Goal: Task Accomplishment & Management: Use online tool/utility

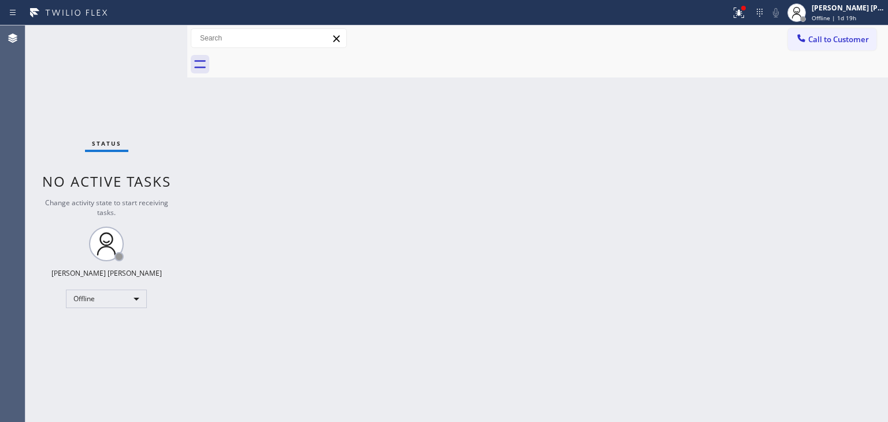
click at [758, 188] on div "Back to Dashboard Change Sender ID Customers Technicians Select a contact Outbo…" at bounding box center [537, 223] width 700 height 396
click at [848, 12] on div "[PERSON_NAME] [PERSON_NAME]" at bounding box center [847, 8] width 73 height 10
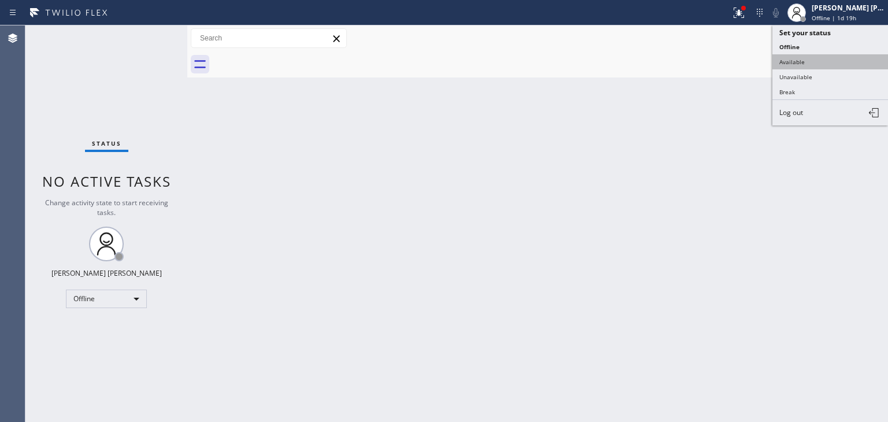
click at [816, 55] on button "Available" at bounding box center [830, 61] width 116 height 15
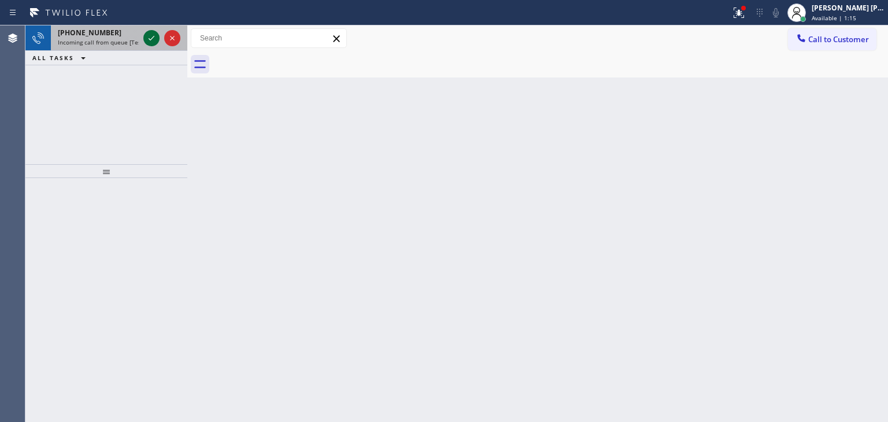
click at [147, 38] on icon at bounding box center [151, 38] width 14 height 14
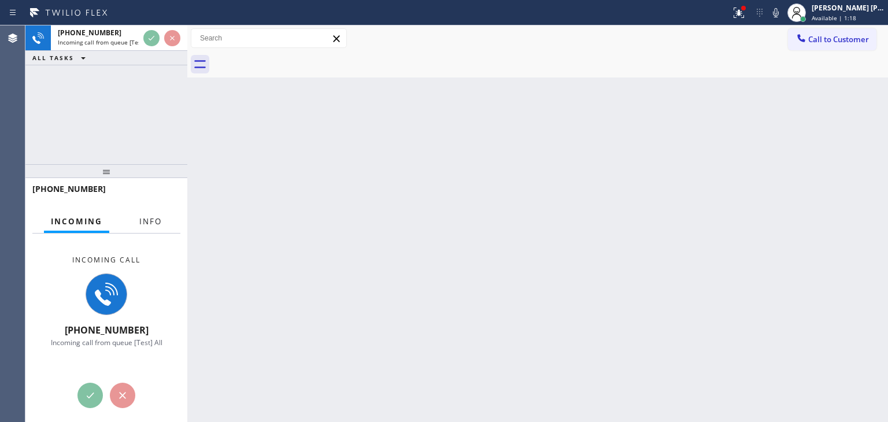
click at [151, 223] on span "Info" at bounding box center [150, 221] width 23 height 10
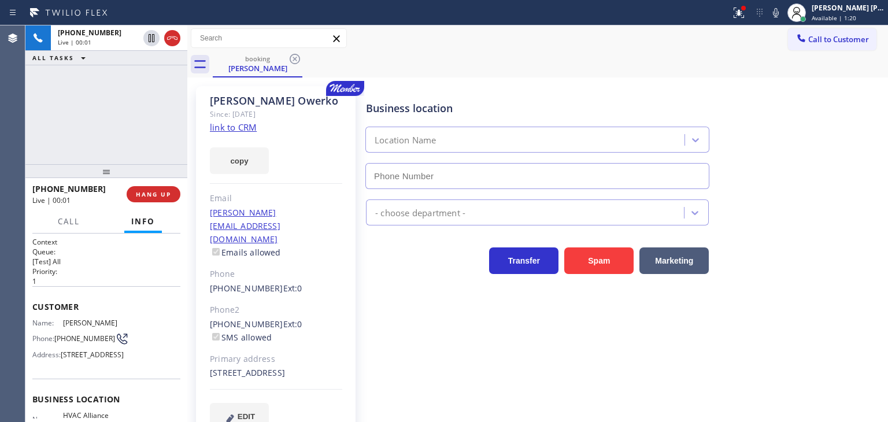
scroll to position [116, 0]
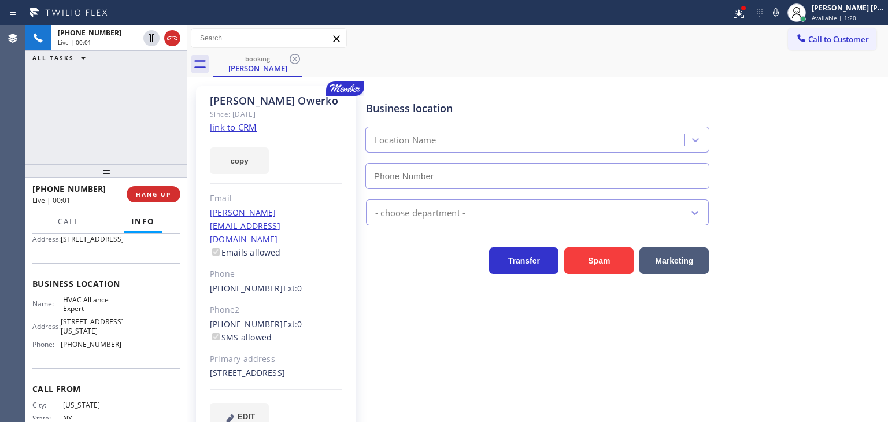
type input "[PHONE_NUMBER]"
click at [247, 128] on link "link to CRM" at bounding box center [233, 127] width 47 height 12
click at [853, 17] on span "Available | 2:52" at bounding box center [833, 18] width 44 height 8
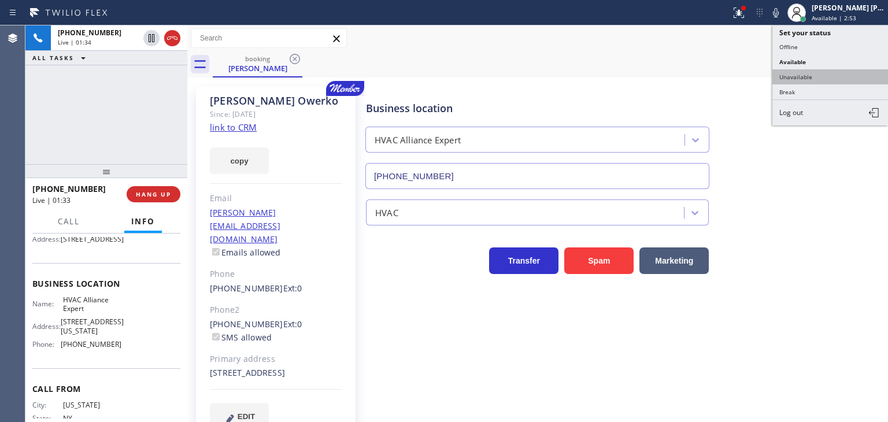
drag, startPoint x: 819, startPoint y: 76, endPoint x: 457, endPoint y: 66, distance: 362.4
click at [819, 76] on button "Unavailable" at bounding box center [830, 76] width 116 height 15
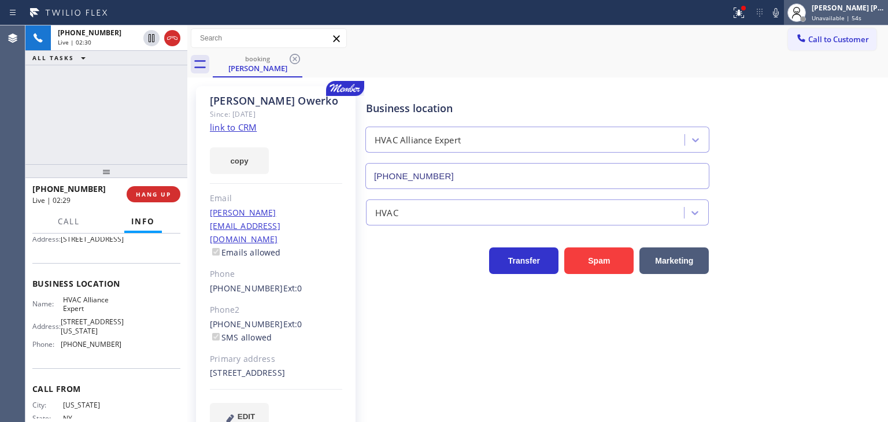
click at [782, 18] on icon at bounding box center [776, 13] width 14 height 14
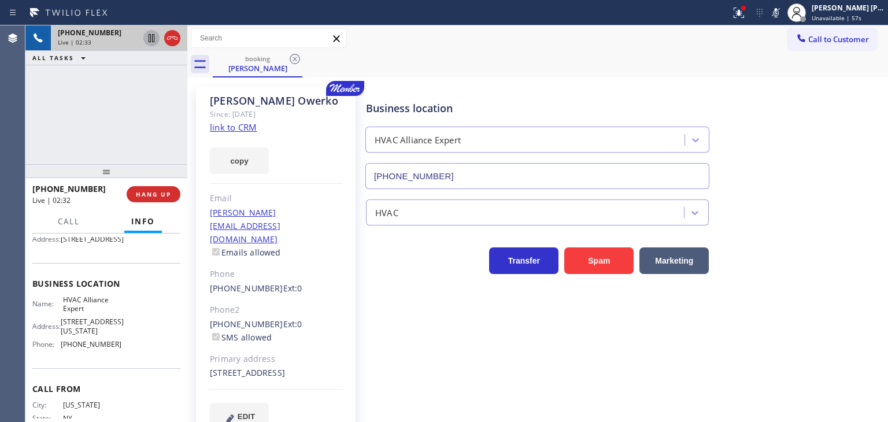
click at [150, 39] on icon at bounding box center [152, 38] width 6 height 8
click at [782, 15] on icon at bounding box center [776, 13] width 14 height 14
click at [153, 40] on icon at bounding box center [151, 38] width 8 height 8
drag, startPoint x: 145, startPoint y: 147, endPoint x: 162, endPoint y: 136, distance: 20.5
click at [145, 147] on div "[PHONE_NUMBER] Live | 05:31 ALL TASKS ALL TASKS ACTIVE TASKS TASKS IN WRAP UP" at bounding box center [106, 94] width 162 height 139
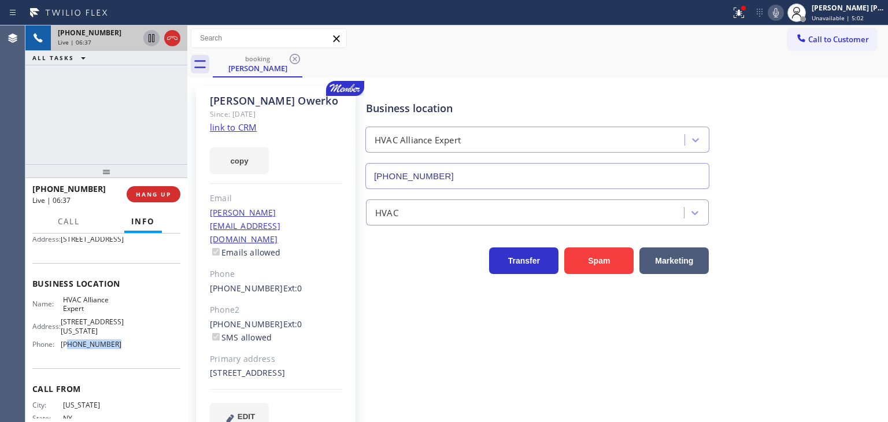
drag, startPoint x: 113, startPoint y: 363, endPoint x: 84, endPoint y: 359, distance: 28.7
click at [77, 354] on div "Name: HVAC Alliance Expert Address: [STREET_ADDRESS][US_STATE] Phone: [PHONE_NU…" at bounding box center [106, 324] width 148 height 58
drag, startPoint x: 88, startPoint y: 322, endPoint x: 71, endPoint y: 321, distance: 16.8
click at [71, 313] on span "HVAC Alliance Expert" at bounding box center [92, 304] width 58 height 18
drag, startPoint x: 116, startPoint y: 363, endPoint x: 55, endPoint y: 369, distance: 60.4
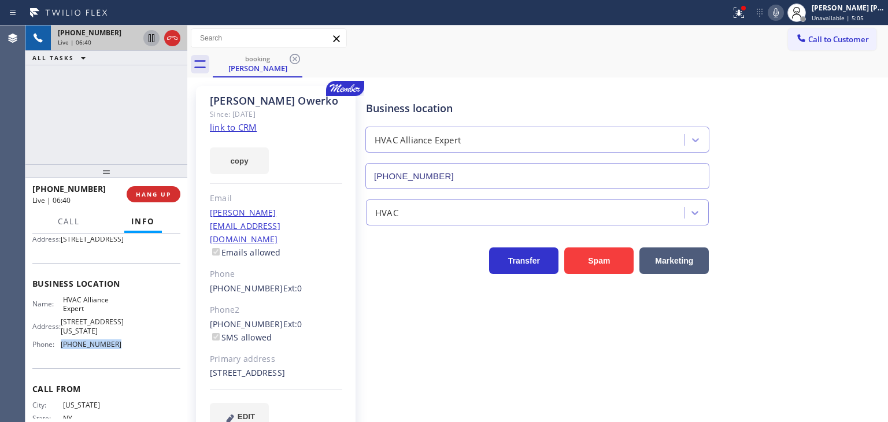
click at [55, 354] on div "Name: HVAC Alliance Expert Address: [STREET_ADDRESS][US_STATE] Phone: [PHONE_NU…" at bounding box center [106, 324] width 148 height 58
copy div "[PHONE_NUMBER]"
click at [243, 123] on link "link to CRM" at bounding box center [233, 127] width 47 height 12
click at [245, 128] on link "link to CRM" at bounding box center [233, 127] width 47 height 12
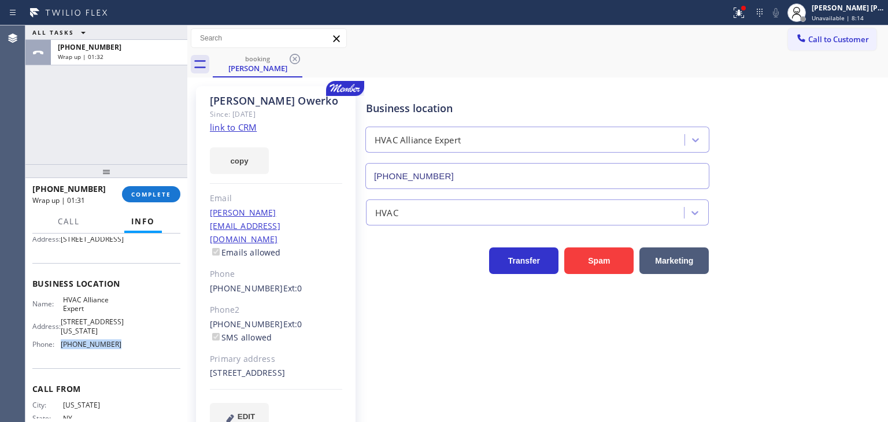
drag, startPoint x: 842, startPoint y: 15, endPoint x: 830, endPoint y: 28, distance: 17.6
click at [842, 16] on span "Unavailable | 8:14" at bounding box center [837, 18] width 52 height 8
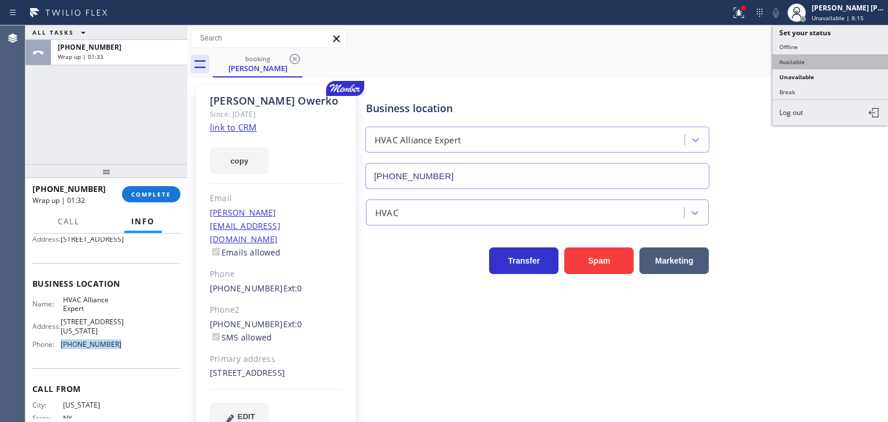
click at [804, 58] on button "Available" at bounding box center [830, 61] width 116 height 15
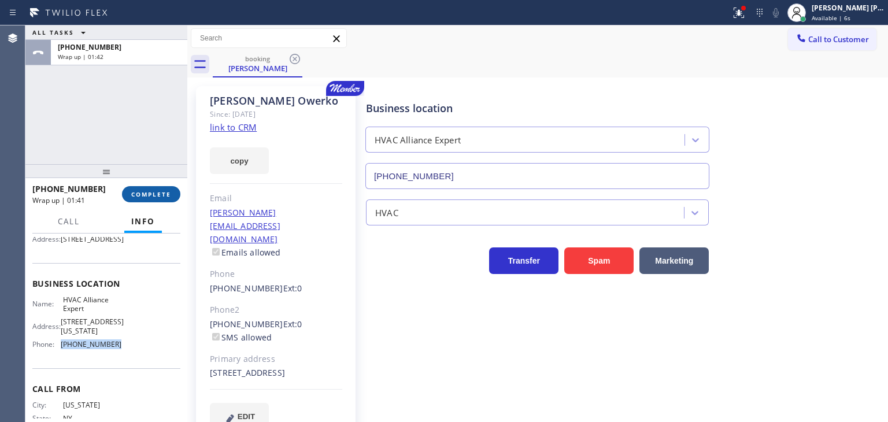
click at [131, 190] on span "COMPLETE" at bounding box center [151, 194] width 40 height 8
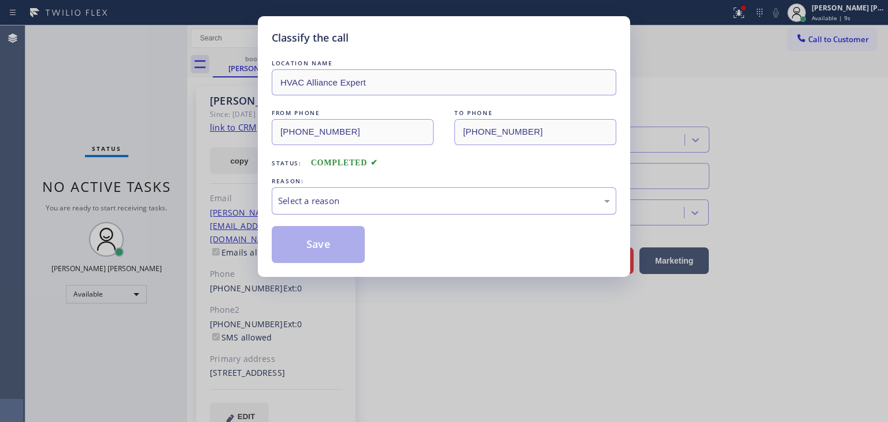
click at [342, 200] on div "Select a reason" at bounding box center [444, 200] width 332 height 13
click at [326, 243] on button "Save" at bounding box center [318, 244] width 93 height 37
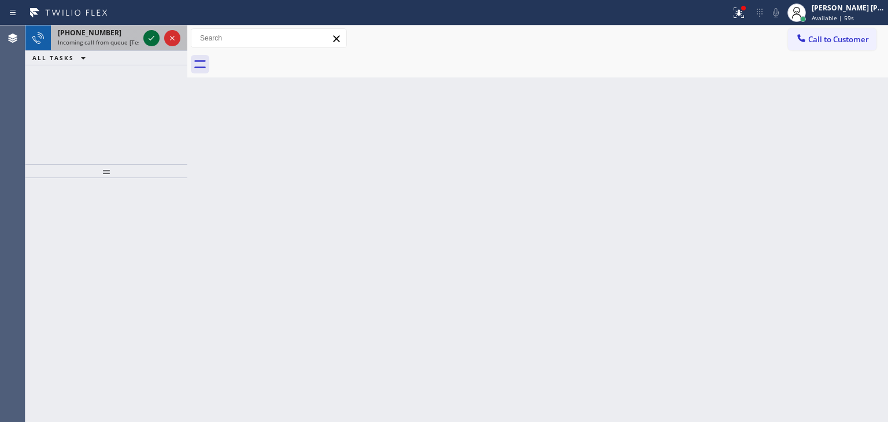
click at [150, 39] on icon at bounding box center [151, 38] width 14 height 14
click at [150, 37] on icon at bounding box center [151, 38] width 14 height 14
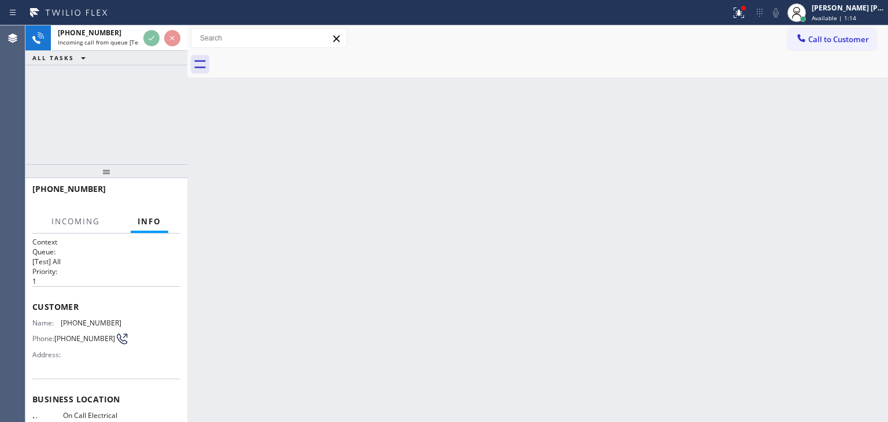
scroll to position [58, 0]
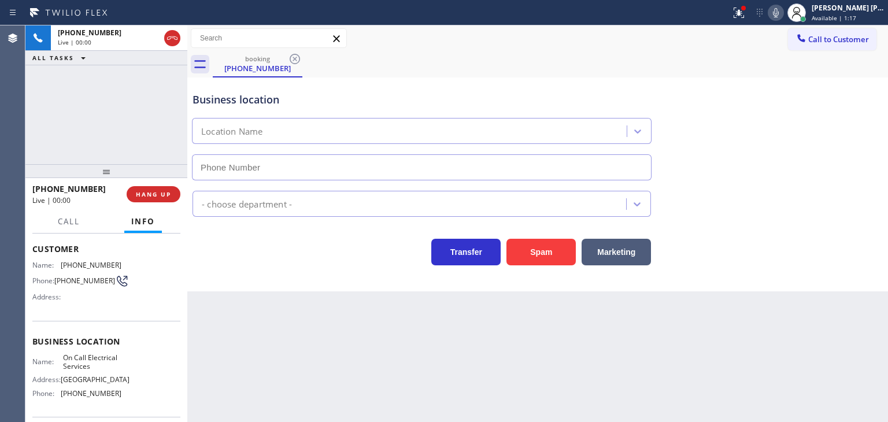
type input "[PHONE_NUMBER]"
click at [782, 10] on icon at bounding box center [776, 13] width 14 height 14
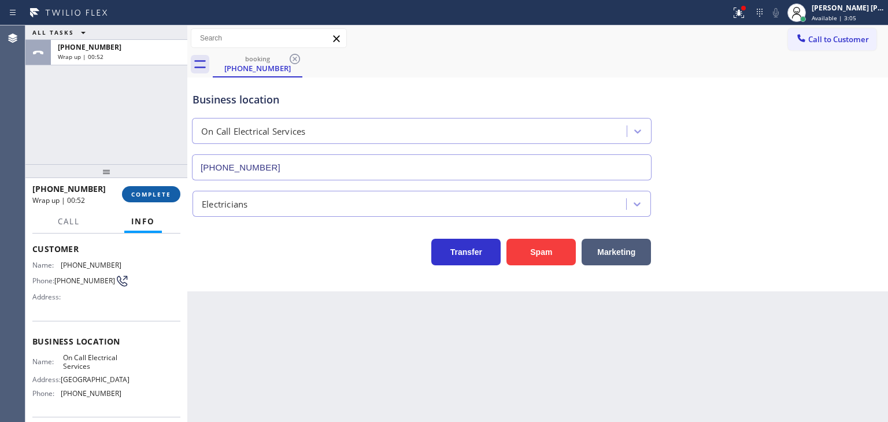
click at [151, 196] on span "COMPLETE" at bounding box center [151, 194] width 40 height 8
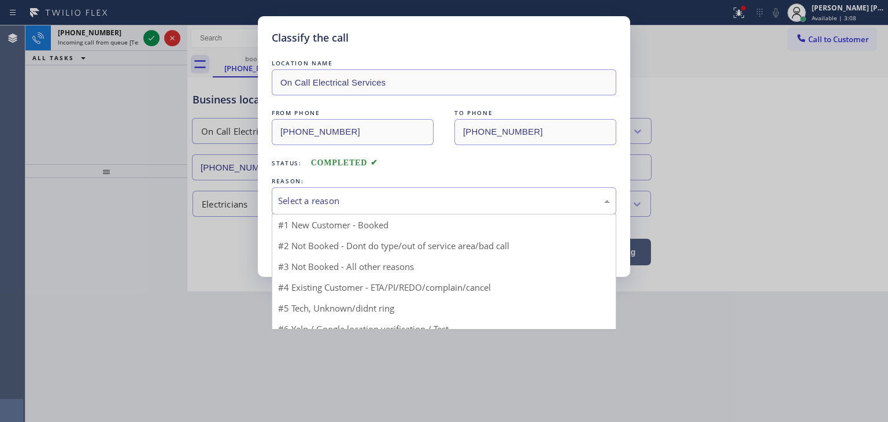
click at [365, 208] on div "Select a reason" at bounding box center [444, 200] width 344 height 27
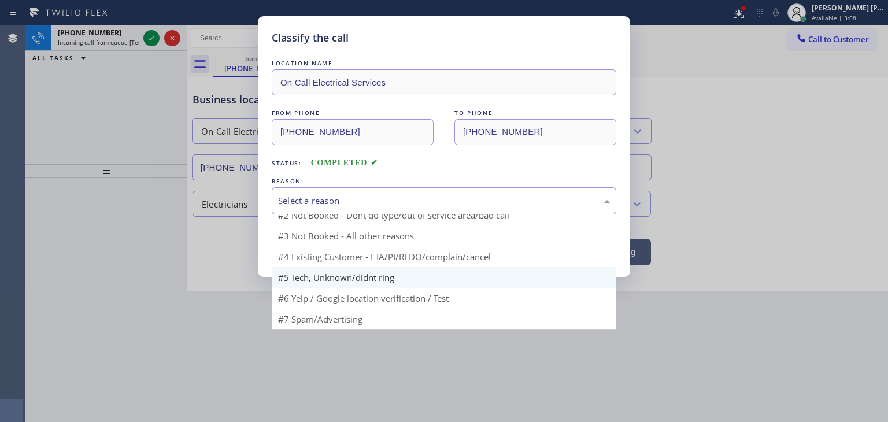
scroll to position [10, 0]
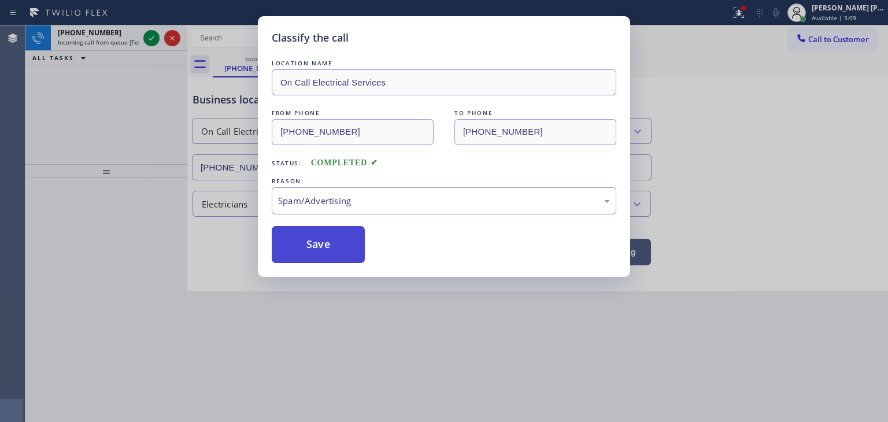
click at [313, 229] on button "Save" at bounding box center [318, 244] width 93 height 37
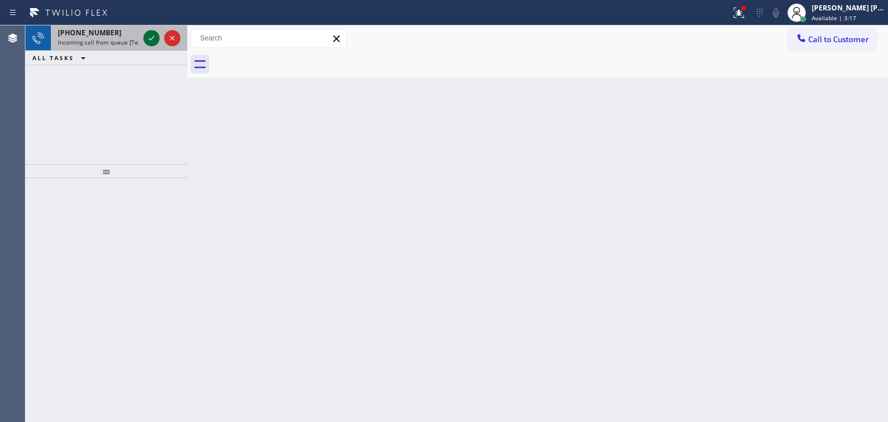
click at [153, 34] on icon at bounding box center [151, 38] width 14 height 14
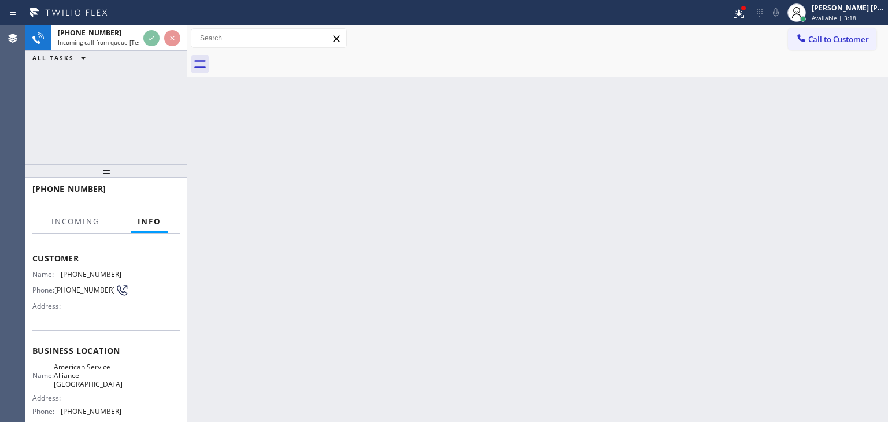
scroll to position [116, 0]
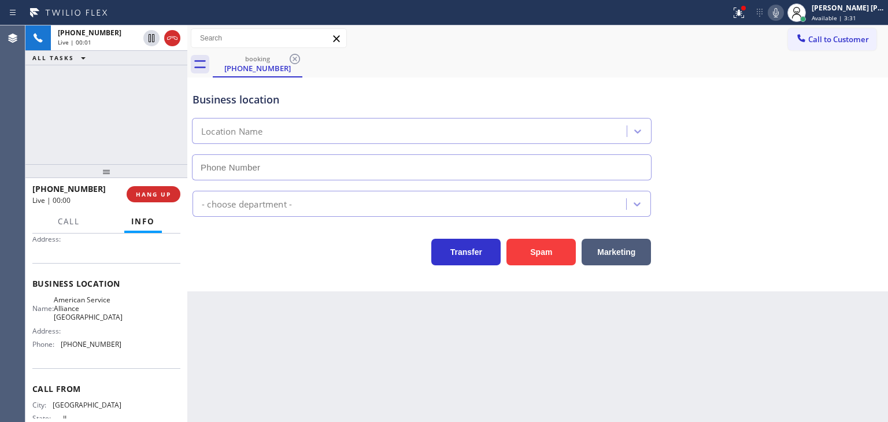
type input "[PHONE_NUMBER]"
click at [782, 16] on icon at bounding box center [776, 13] width 14 height 14
click at [780, 13] on rect at bounding box center [775, 12] width 8 height 8
drag, startPoint x: 853, startPoint y: 201, endPoint x: 845, endPoint y: 194, distance: 10.7
click at [853, 201] on div "Appliance Repair Regular" at bounding box center [537, 201] width 695 height 31
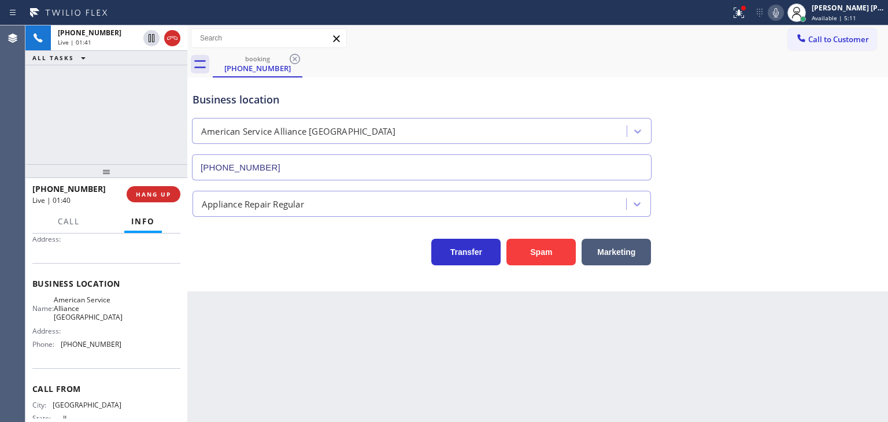
click at [782, 12] on icon at bounding box center [776, 13] width 14 height 14
drag, startPoint x: 97, startPoint y: 190, endPoint x: 46, endPoint y: 187, distance: 50.4
click at [42, 188] on div "[PHONE_NUMBER]" at bounding box center [75, 188] width 86 height 11
copy span "7735107734"
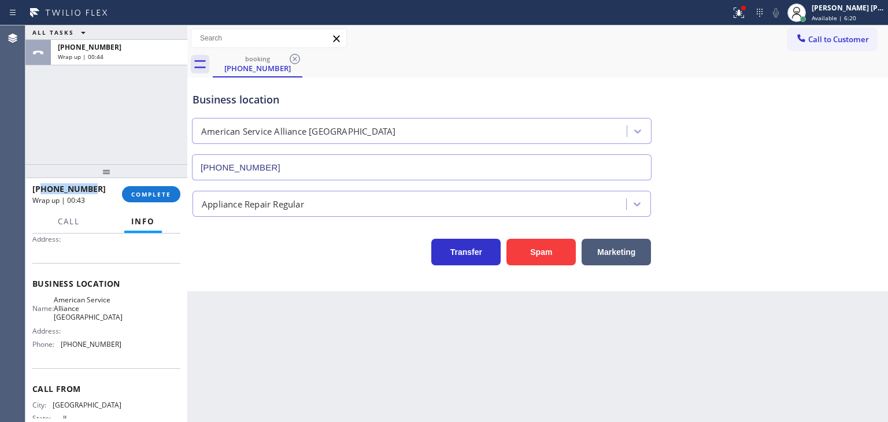
copy span "7735107734"
drag, startPoint x: 131, startPoint y: 350, endPoint x: 60, endPoint y: 344, distance: 71.3
click at [60, 344] on div "Name: American Service Alliance Schaumburg Address: Phone: [PHONE_NUMBER]" at bounding box center [106, 324] width 148 height 58
copy div "[PHONE_NUMBER]"
click at [167, 192] on span "COMPLETE" at bounding box center [151, 194] width 40 height 8
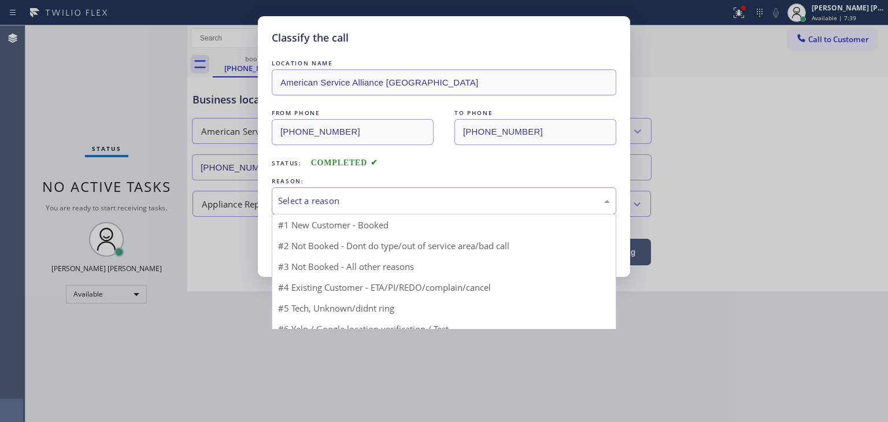
click at [359, 197] on div "Select a reason" at bounding box center [444, 200] width 332 height 13
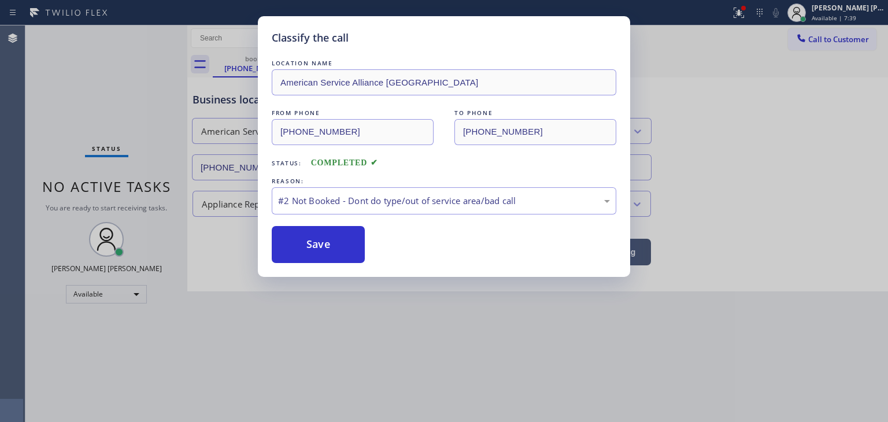
click at [331, 246] on button "Save" at bounding box center [318, 244] width 93 height 37
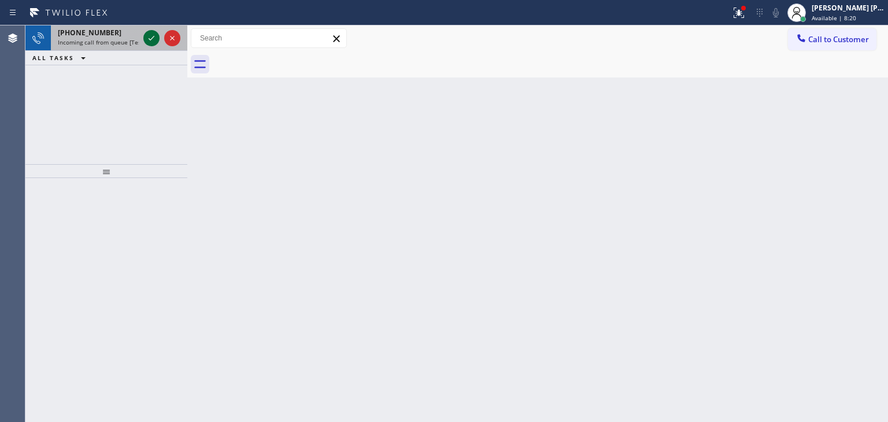
click at [151, 41] on icon at bounding box center [151, 38] width 14 height 14
click at [154, 40] on icon at bounding box center [151, 38] width 14 height 14
click at [150, 41] on icon at bounding box center [151, 38] width 14 height 14
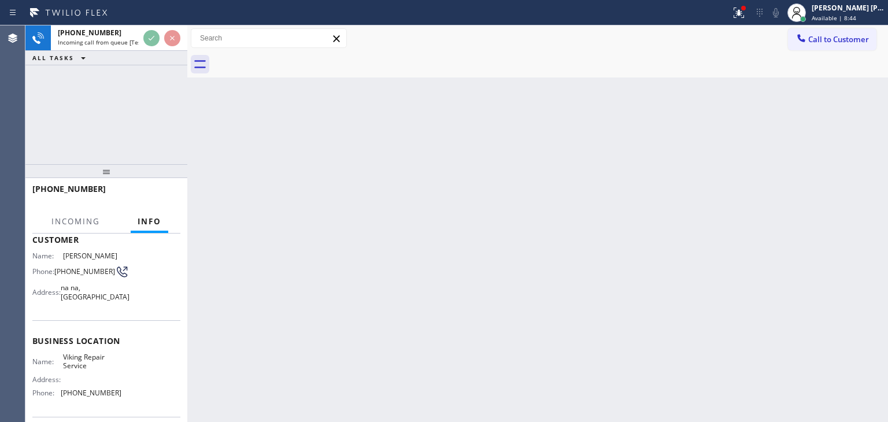
scroll to position [116, 0]
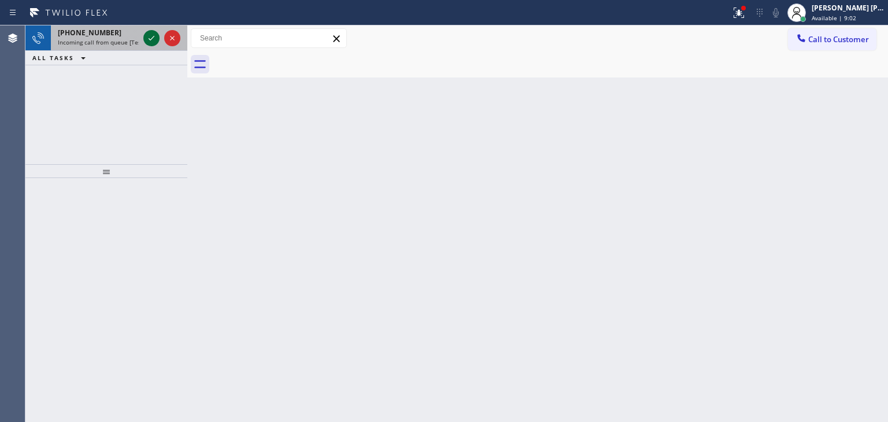
click at [153, 36] on icon at bounding box center [152, 38] width 6 height 5
click at [147, 35] on icon at bounding box center [151, 38] width 14 height 14
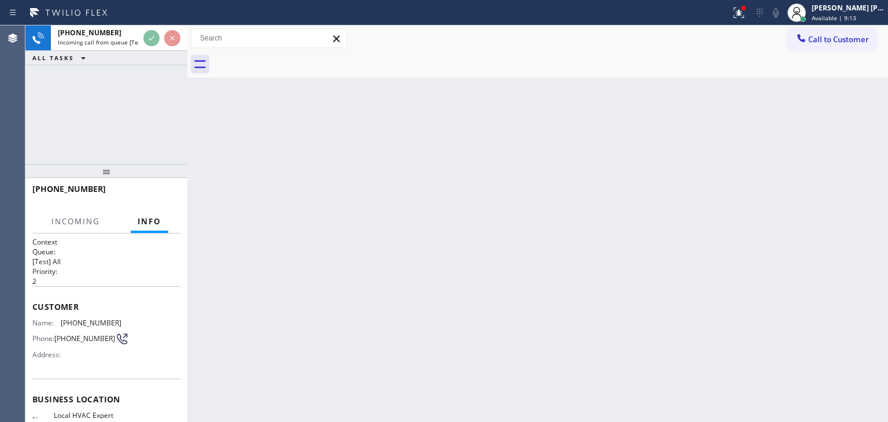
scroll to position [58, 0]
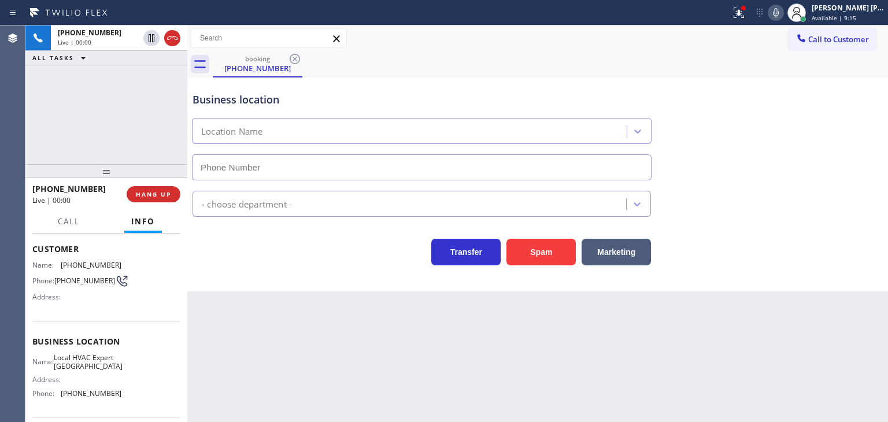
type input "[PHONE_NUMBER]"
click at [782, 12] on icon at bounding box center [776, 13] width 14 height 14
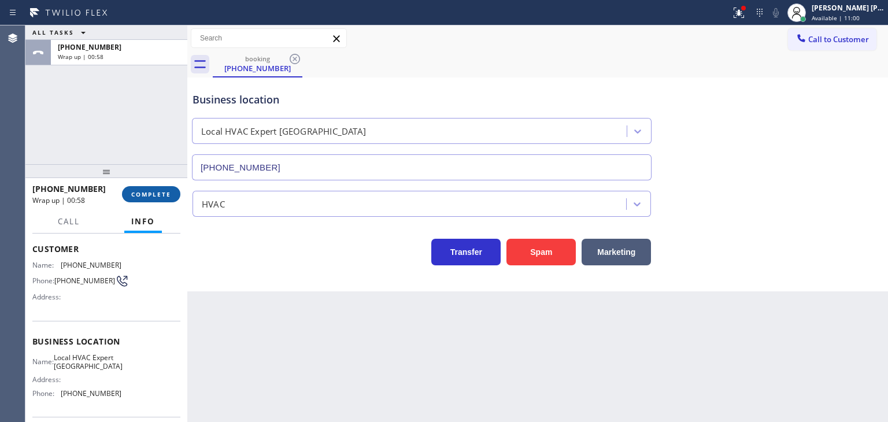
click at [153, 195] on span "COMPLETE" at bounding box center [151, 194] width 40 height 8
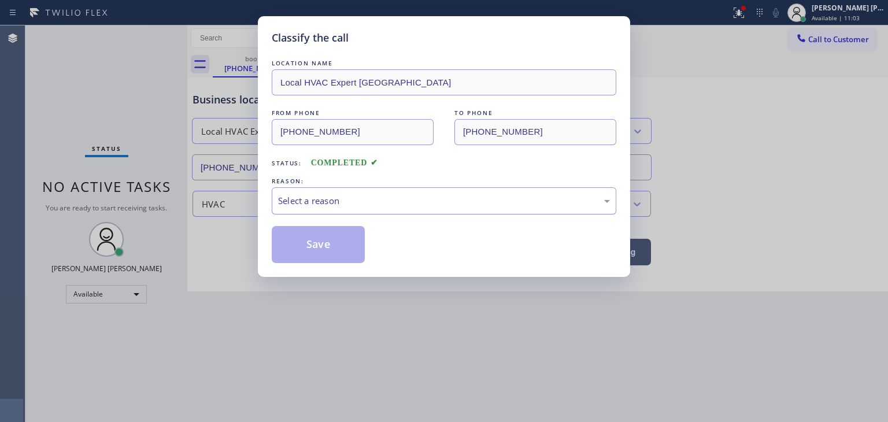
click at [348, 197] on div "Select a reason" at bounding box center [444, 200] width 332 height 13
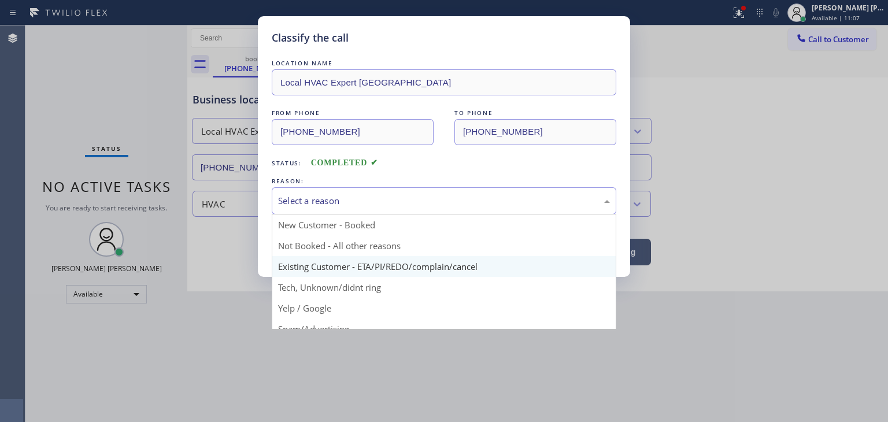
scroll to position [58, 0]
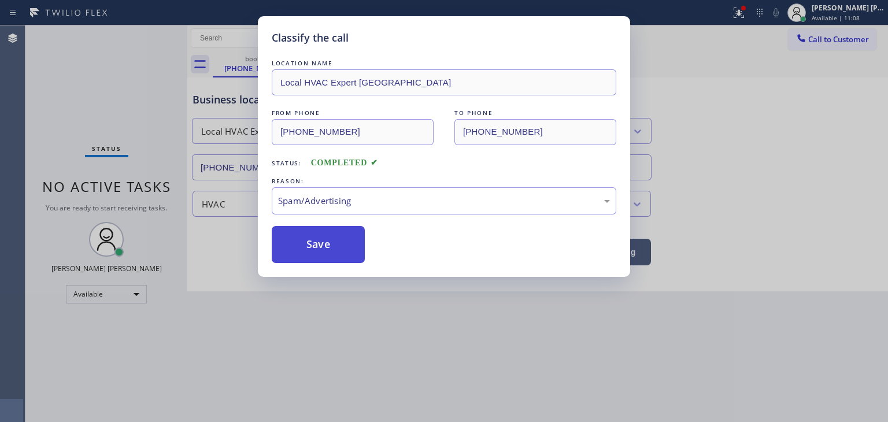
click at [314, 243] on button "Save" at bounding box center [318, 244] width 93 height 37
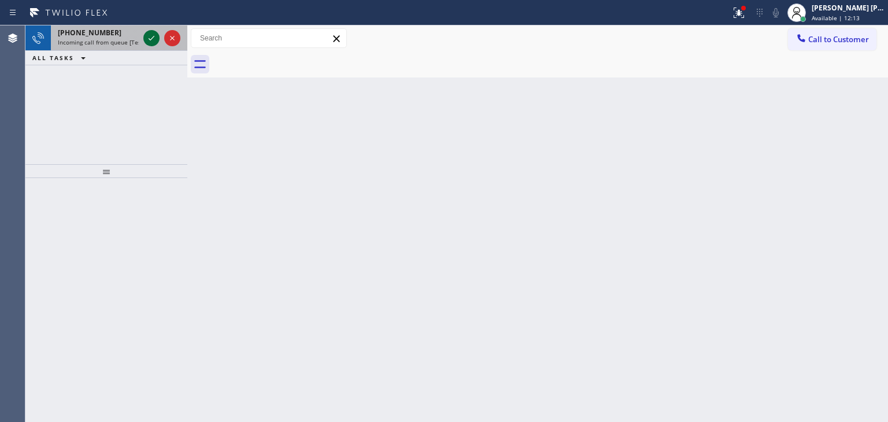
click at [153, 42] on icon at bounding box center [151, 38] width 14 height 14
click at [151, 35] on icon at bounding box center [151, 38] width 14 height 14
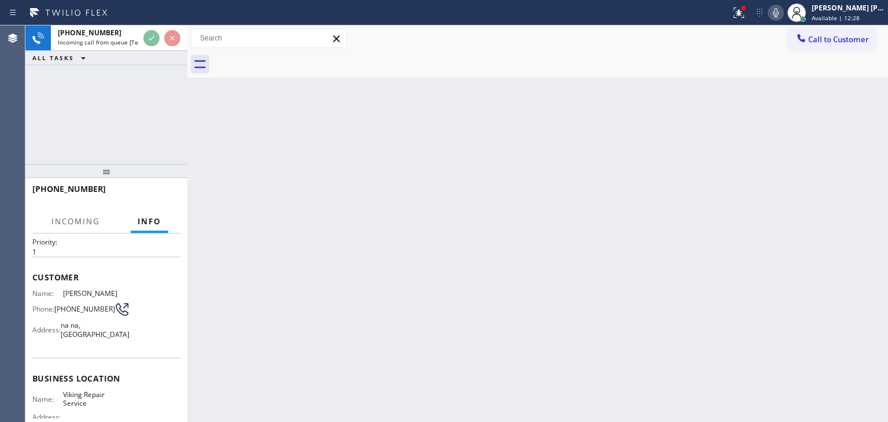
scroll to position [58, 0]
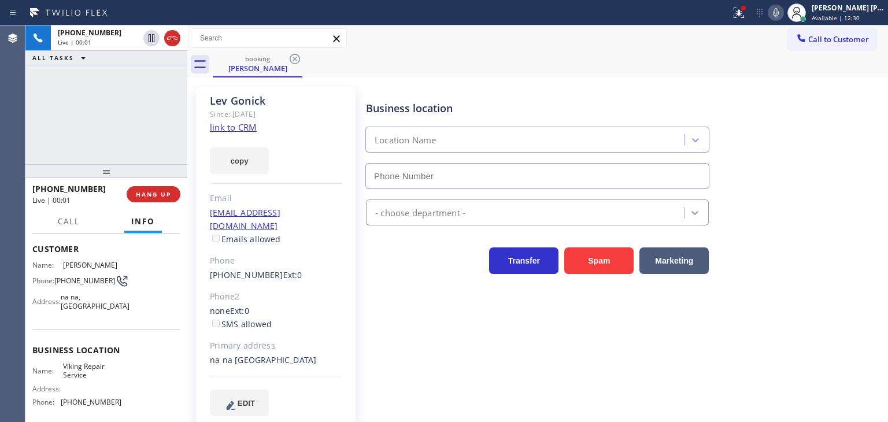
type input "[PHONE_NUMBER]"
click at [233, 126] on link "link to CRM" at bounding box center [233, 127] width 47 height 12
click at [782, 14] on icon at bounding box center [776, 13] width 14 height 14
click at [782, 12] on icon at bounding box center [776, 13] width 14 height 14
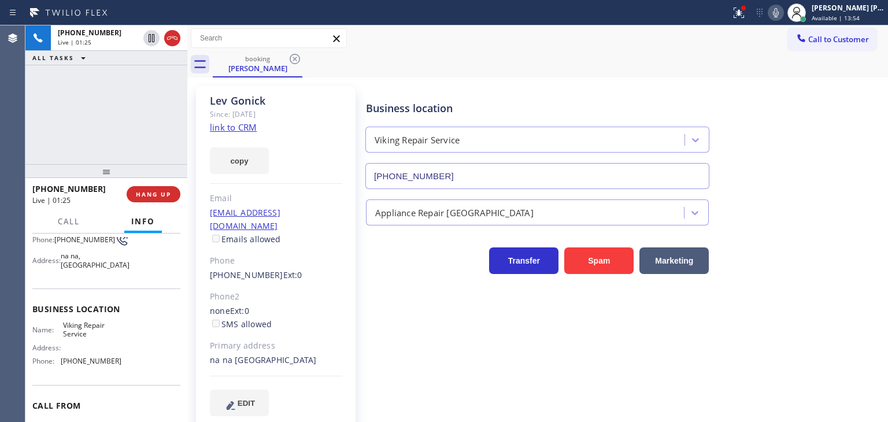
scroll to position [154, 0]
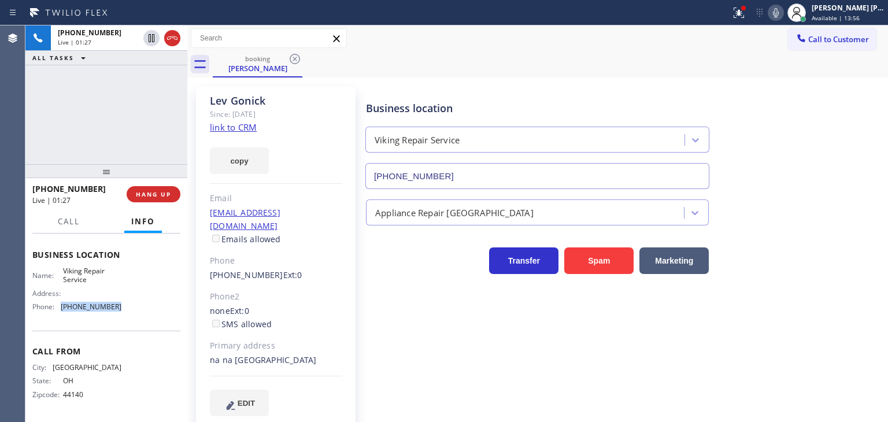
drag, startPoint x: 125, startPoint y: 306, endPoint x: 60, endPoint y: 308, distance: 64.8
click at [60, 308] on div "Name: Viking Repair Service Address: Phone: [PHONE_NUMBER]" at bounding box center [106, 291] width 148 height 50
copy div "[PHONE_NUMBER]"
click at [782, 14] on icon at bounding box center [776, 13] width 14 height 14
click at [780, 13] on rect at bounding box center [775, 12] width 8 height 8
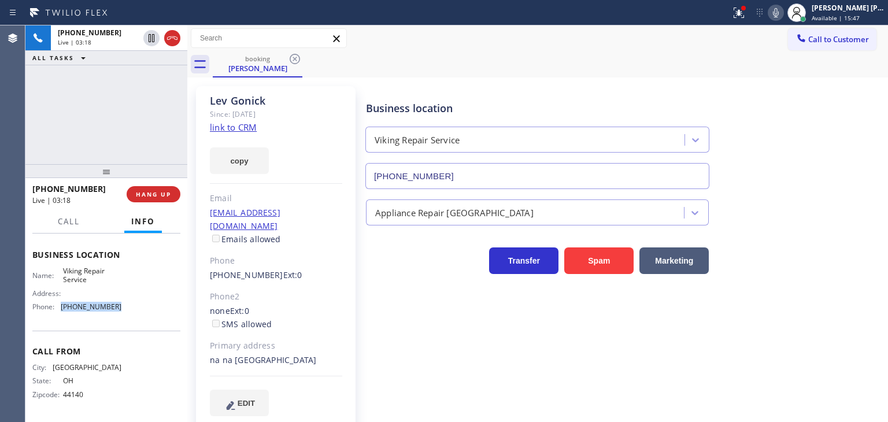
click at [782, 19] on icon at bounding box center [776, 13] width 14 height 14
click at [782, 16] on icon at bounding box center [776, 13] width 14 height 14
click at [778, 13] on icon at bounding box center [776, 12] width 6 height 9
click at [782, 13] on icon at bounding box center [776, 13] width 14 height 14
click at [782, 12] on icon at bounding box center [776, 13] width 14 height 14
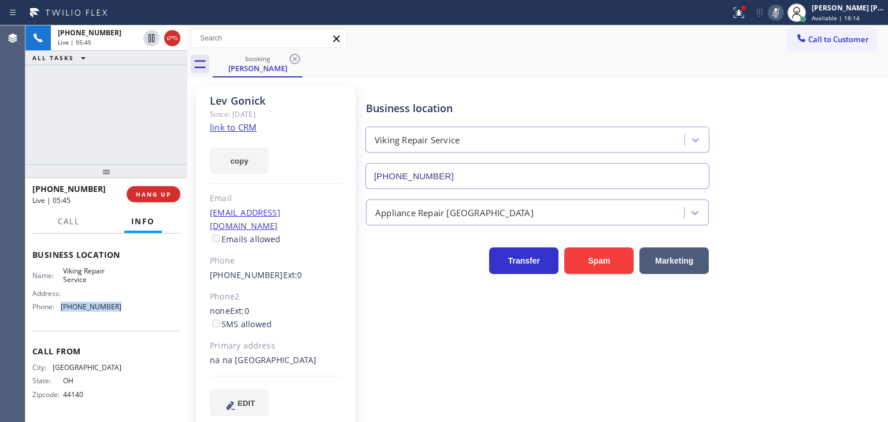
click at [782, 12] on icon at bounding box center [776, 13] width 14 height 14
click at [782, 17] on icon at bounding box center [776, 13] width 14 height 14
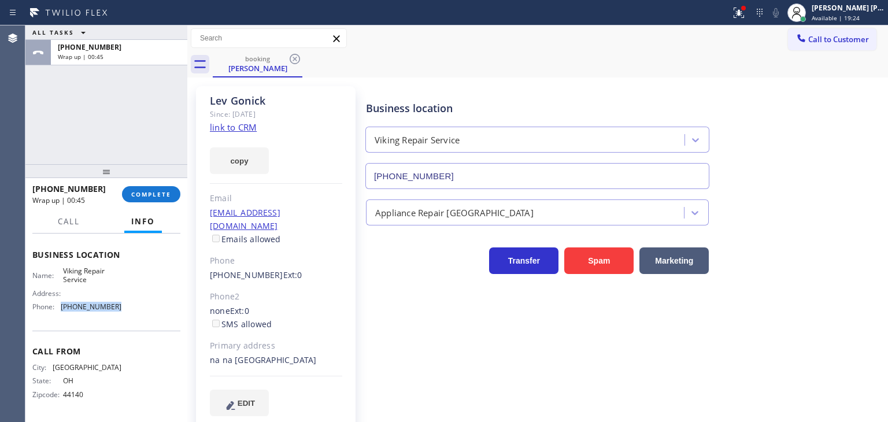
click at [236, 130] on link "link to CRM" at bounding box center [233, 127] width 47 height 12
click at [836, 16] on span "Available | 22:09" at bounding box center [835, 18] width 48 height 8
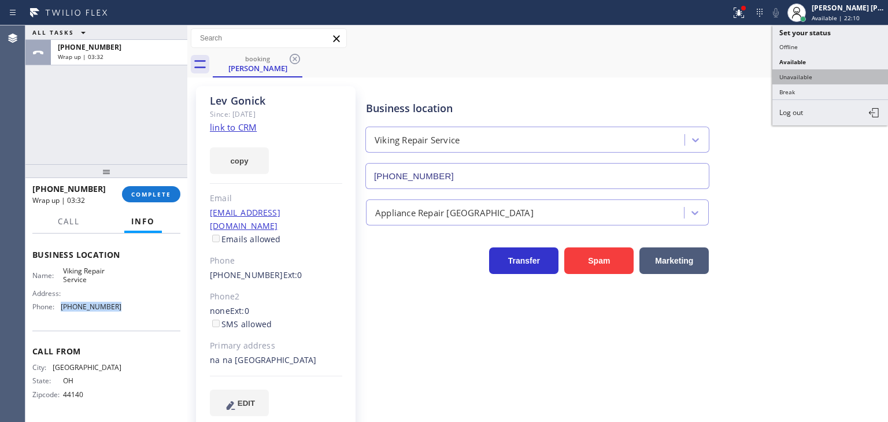
click at [812, 77] on button "Unavailable" at bounding box center [830, 76] width 116 height 15
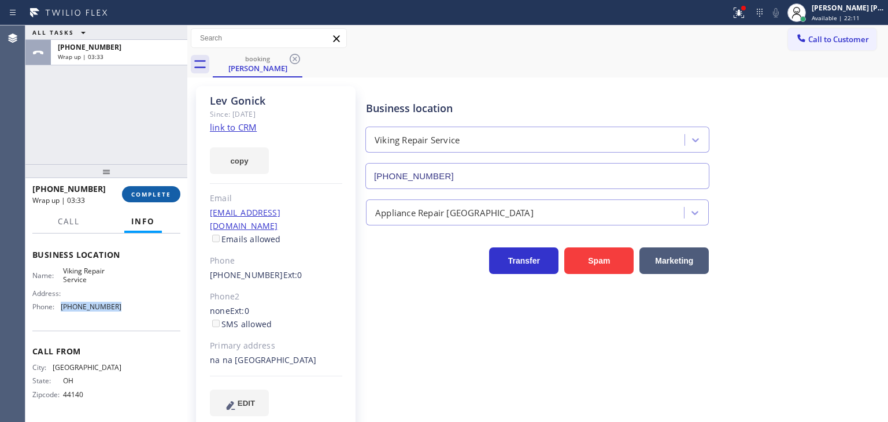
click at [158, 192] on span "COMPLETE" at bounding box center [151, 194] width 40 height 8
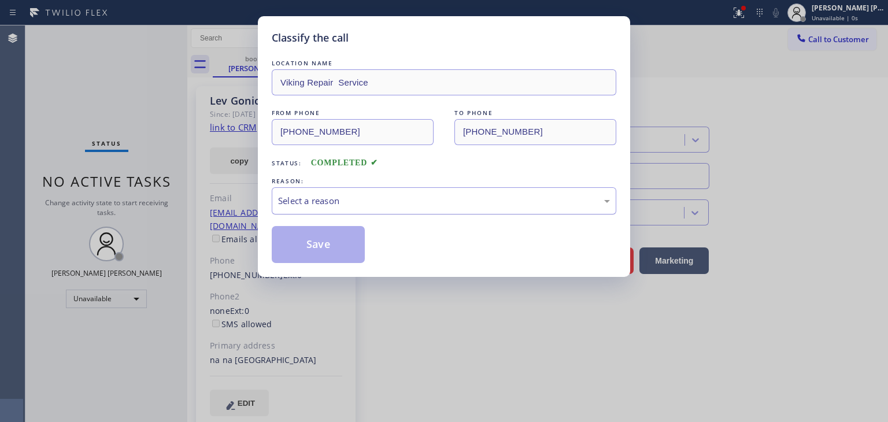
drag, startPoint x: 299, startPoint y: 208, endPoint x: 305, endPoint y: 209, distance: 5.8
click at [305, 209] on div "Select a reason" at bounding box center [444, 200] width 344 height 27
click at [310, 235] on button "Save" at bounding box center [318, 244] width 93 height 37
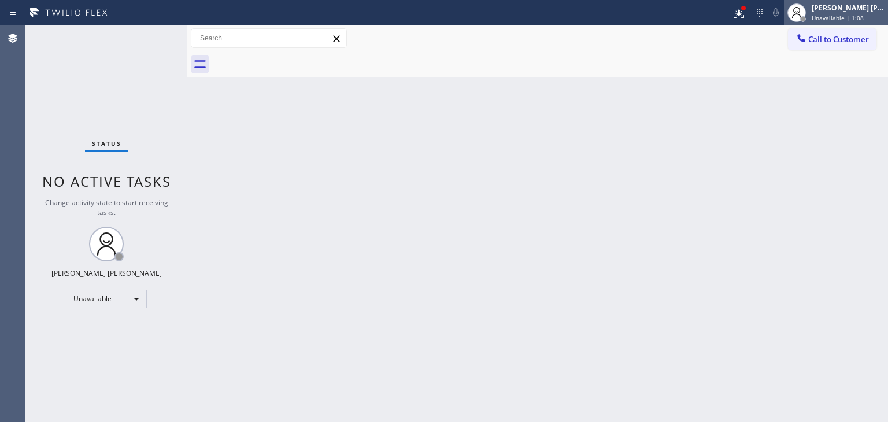
click at [855, 14] on span "Unavailable | 1:08" at bounding box center [837, 18] width 52 height 8
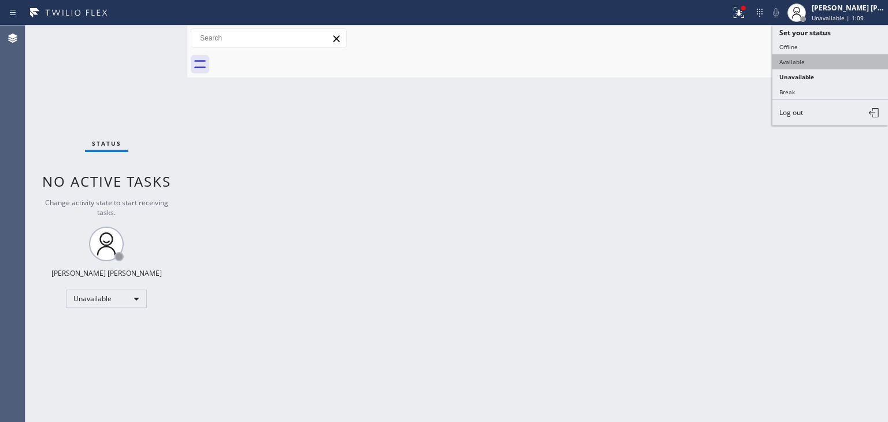
click at [815, 60] on button "Available" at bounding box center [830, 61] width 116 height 15
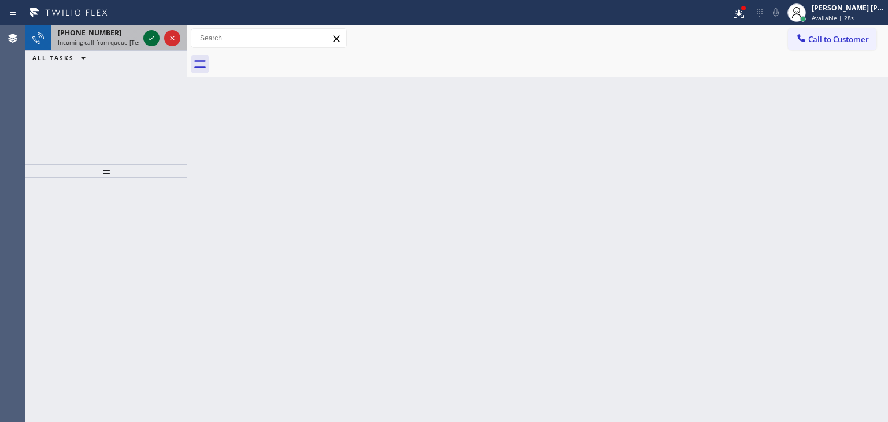
click at [152, 40] on icon at bounding box center [151, 38] width 14 height 14
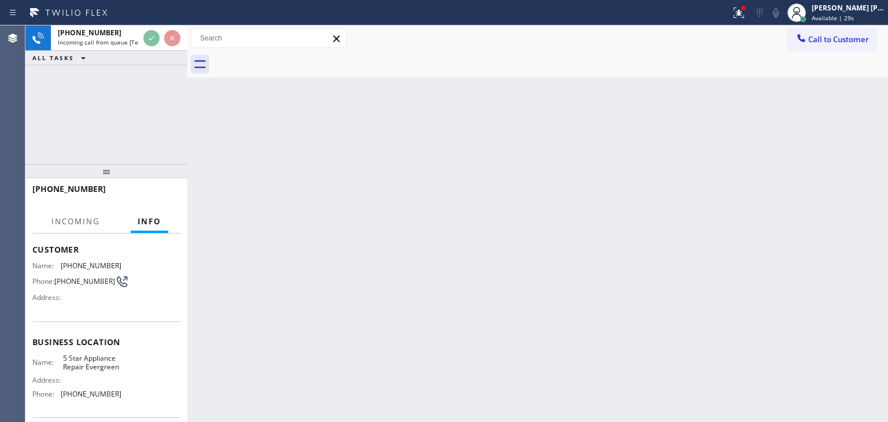
scroll to position [58, 0]
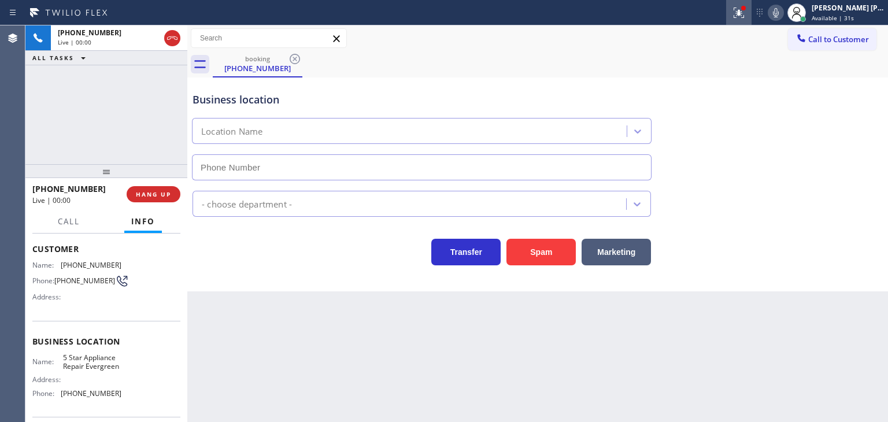
type input "[PHONE_NUMBER]"
click at [778, 10] on icon at bounding box center [776, 12] width 6 height 9
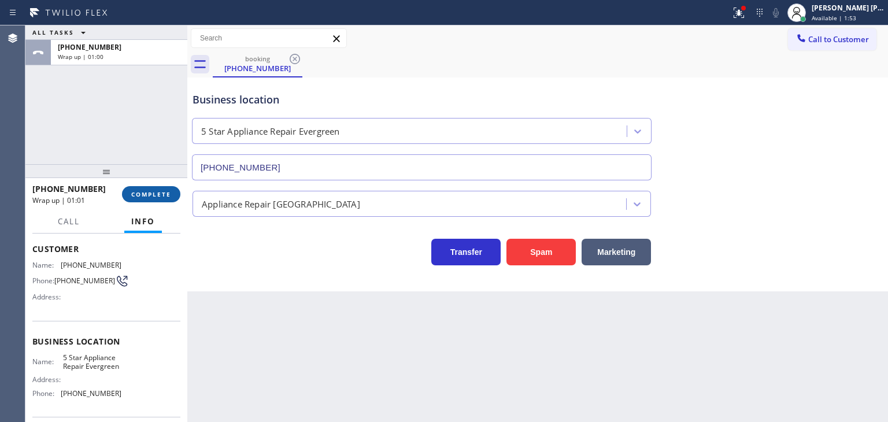
click at [155, 191] on span "COMPLETE" at bounding box center [151, 194] width 40 height 8
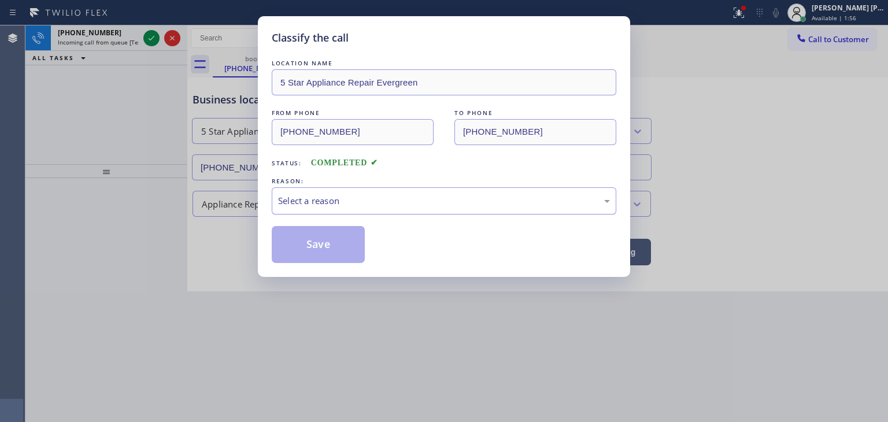
click at [333, 200] on div "Select a reason" at bounding box center [444, 200] width 332 height 13
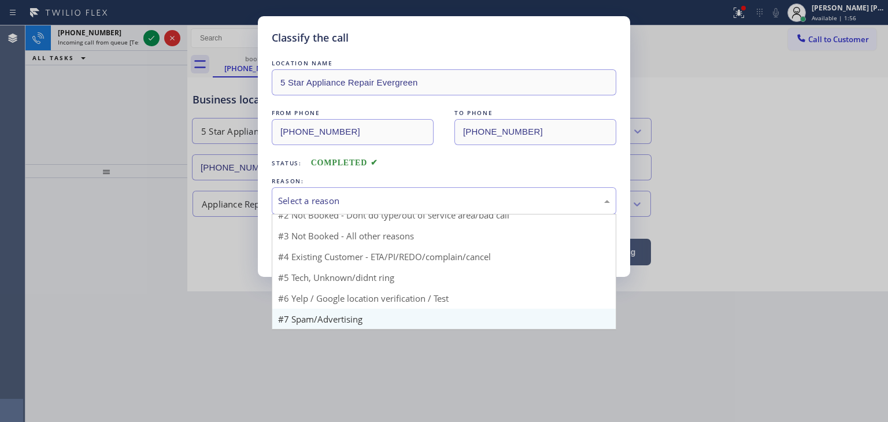
scroll to position [10, 0]
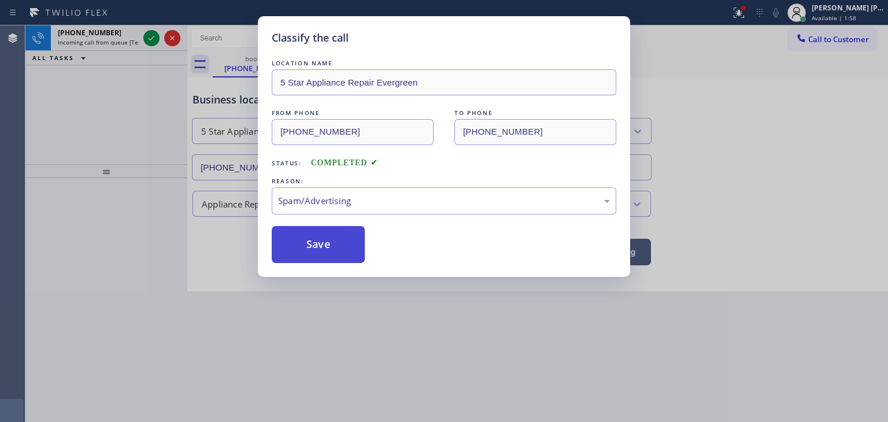
click at [320, 257] on button "Save" at bounding box center [318, 244] width 93 height 37
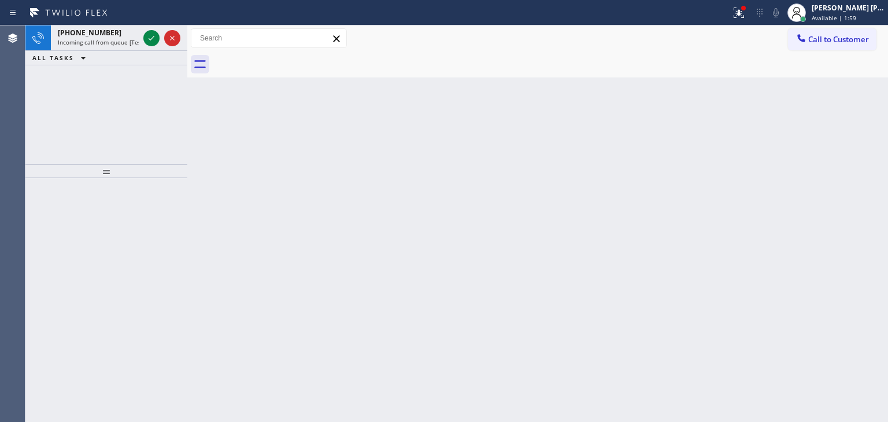
click at [150, 40] on icon at bounding box center [152, 38] width 6 height 5
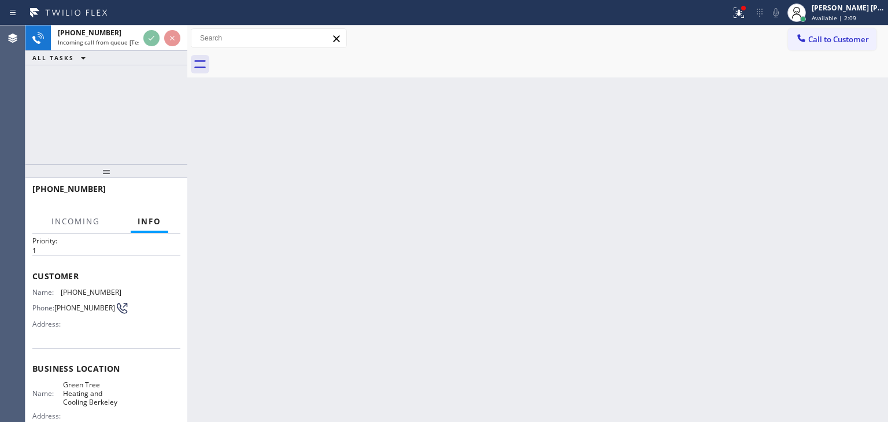
scroll to position [58, 0]
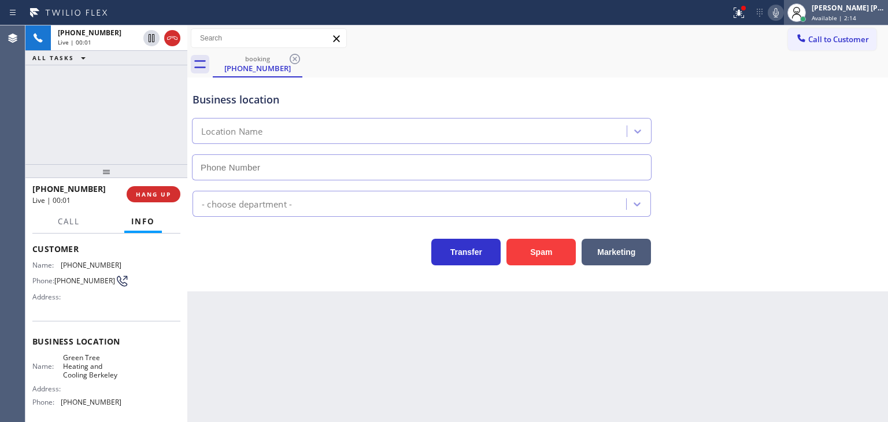
type input "[PHONE_NUMBER]"
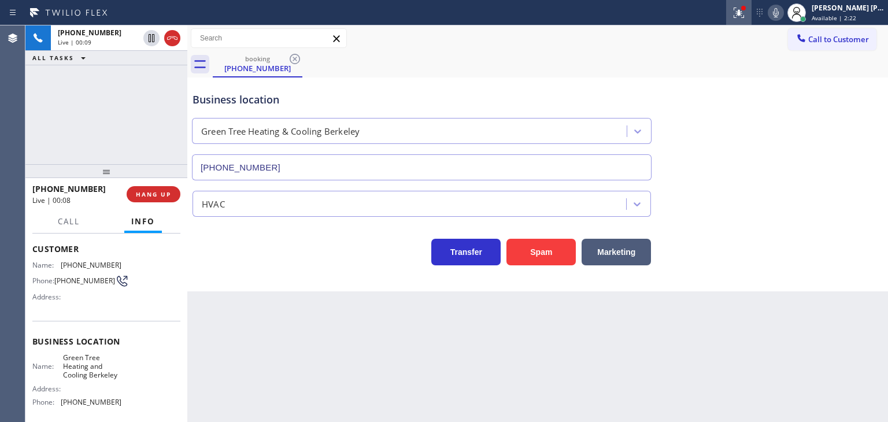
click at [745, 12] on icon at bounding box center [739, 13] width 14 height 14
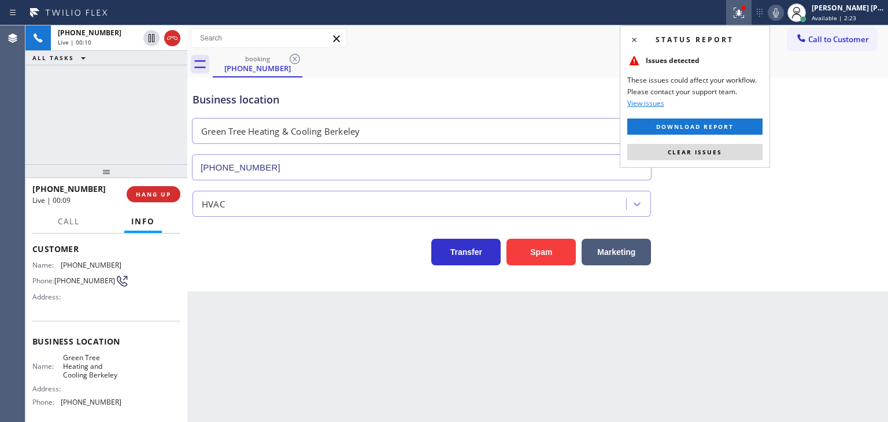
click at [711, 149] on span "Clear issues" at bounding box center [694, 152] width 54 height 8
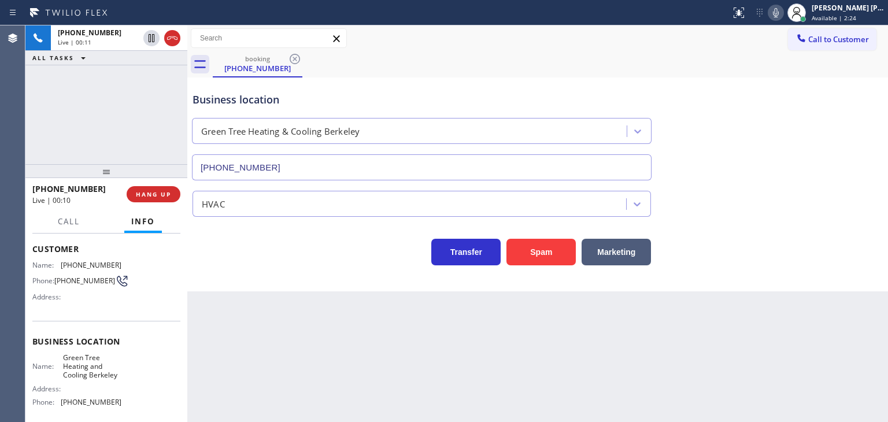
click at [782, 12] on icon at bounding box center [776, 13] width 14 height 14
click at [782, 13] on icon at bounding box center [776, 13] width 14 height 14
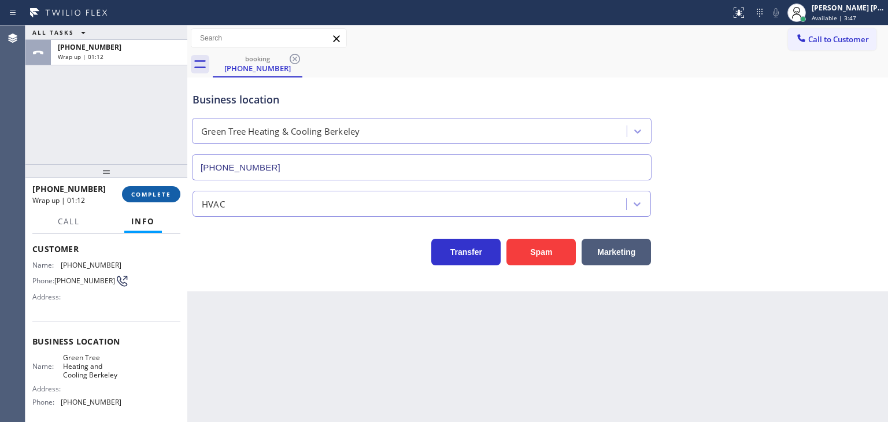
click at [166, 191] on span "COMPLETE" at bounding box center [151, 194] width 40 height 8
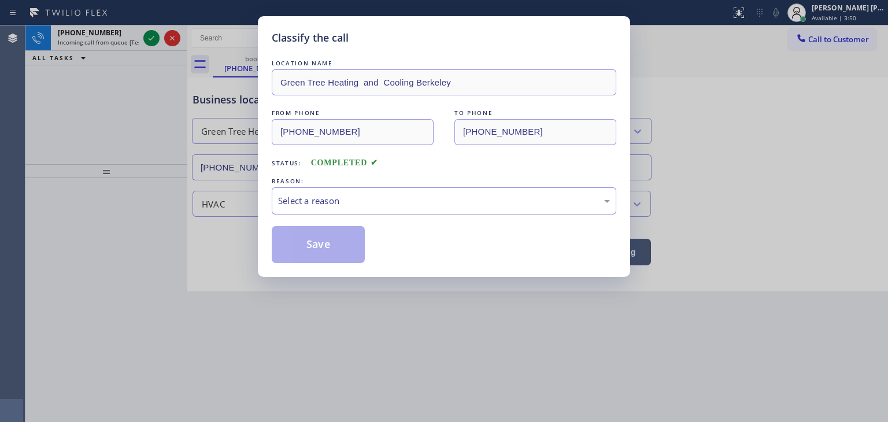
drag, startPoint x: 296, startPoint y: 195, endPoint x: 299, endPoint y: 211, distance: 16.5
click at [296, 196] on div "Select a reason" at bounding box center [444, 200] width 332 height 13
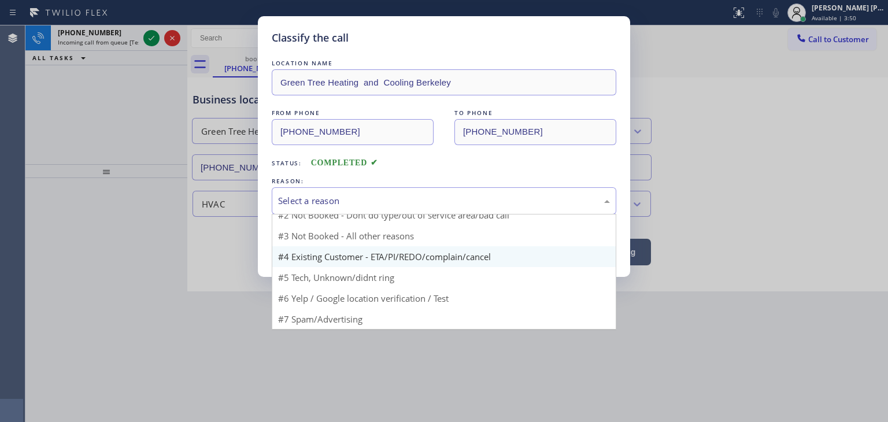
scroll to position [10, 0]
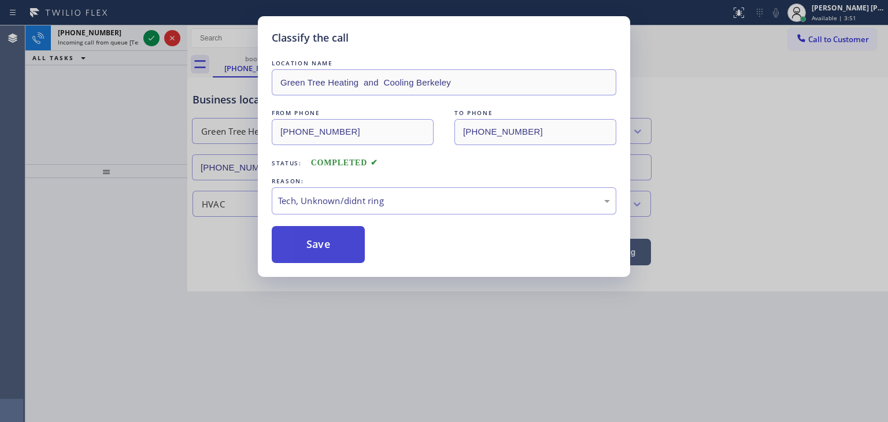
click at [314, 248] on button "Save" at bounding box center [318, 244] width 93 height 37
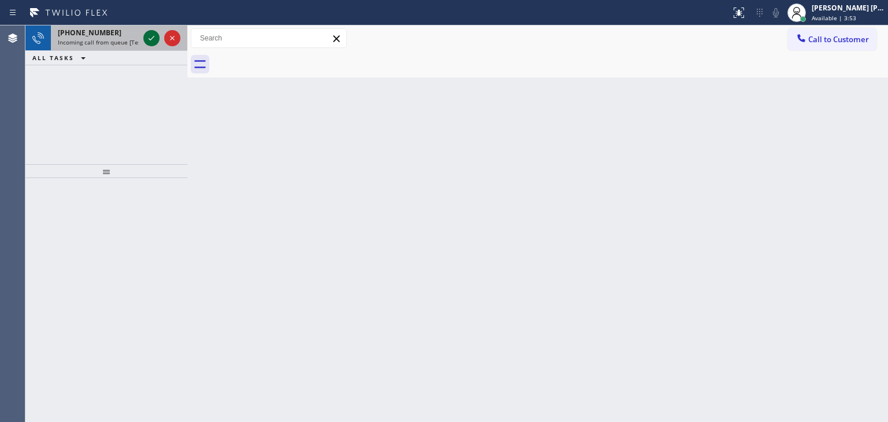
click at [154, 42] on icon at bounding box center [151, 38] width 14 height 14
click at [153, 39] on icon at bounding box center [151, 38] width 14 height 14
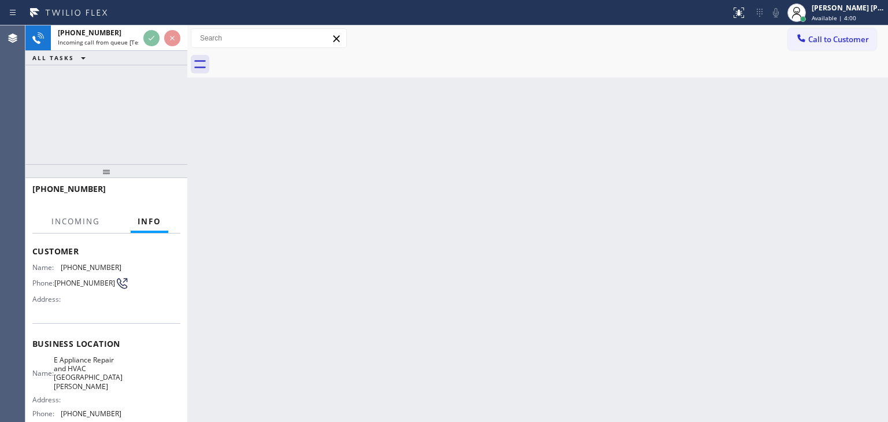
scroll to position [58, 0]
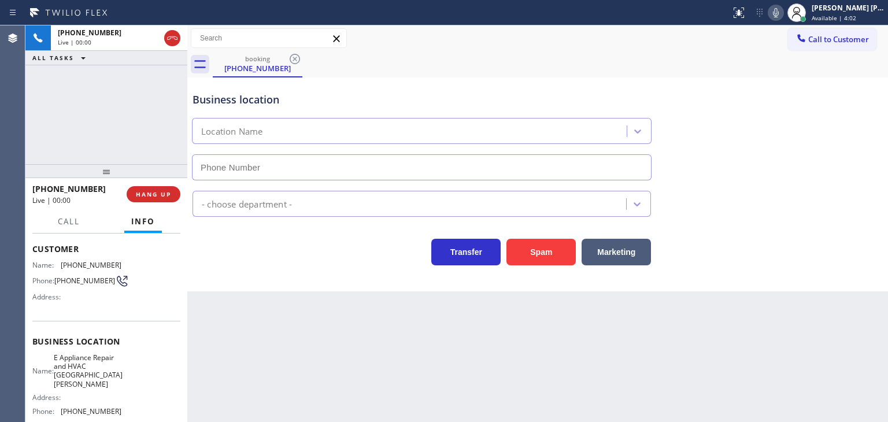
type input "[PHONE_NUMBER]"
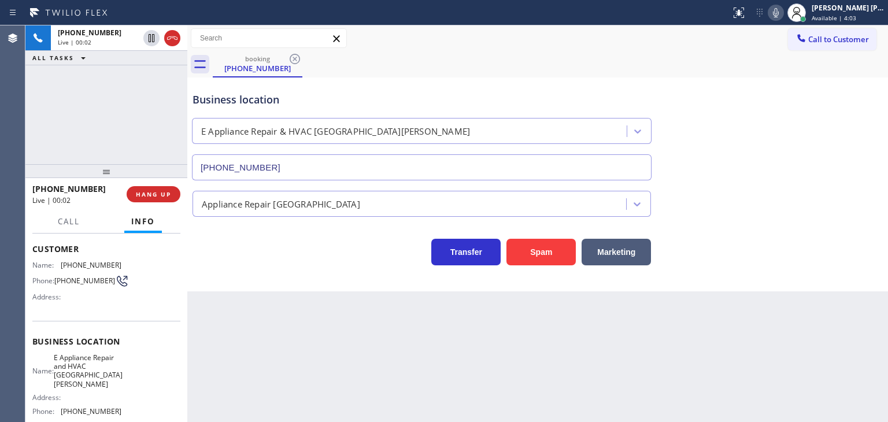
click at [782, 12] on icon at bounding box center [776, 13] width 14 height 14
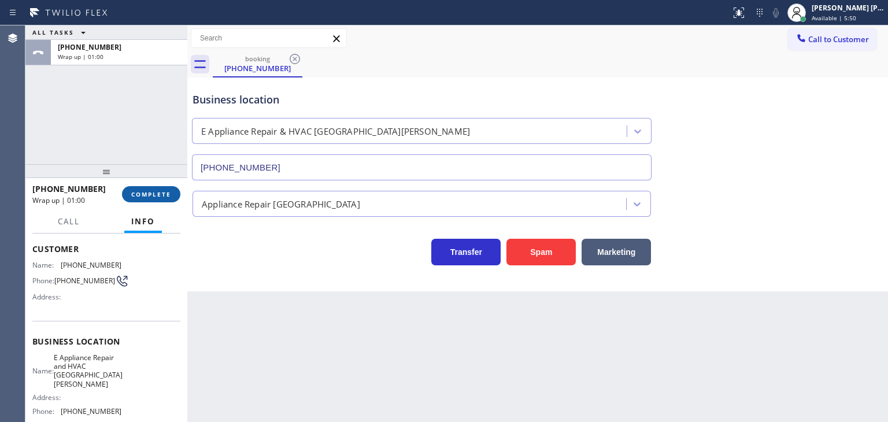
click at [152, 197] on span "COMPLETE" at bounding box center [151, 194] width 40 height 8
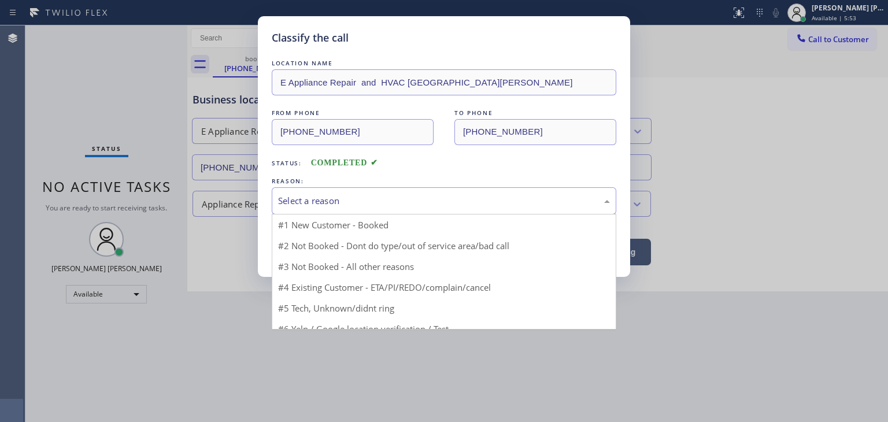
click at [337, 196] on div "Select a reason" at bounding box center [444, 200] width 332 height 13
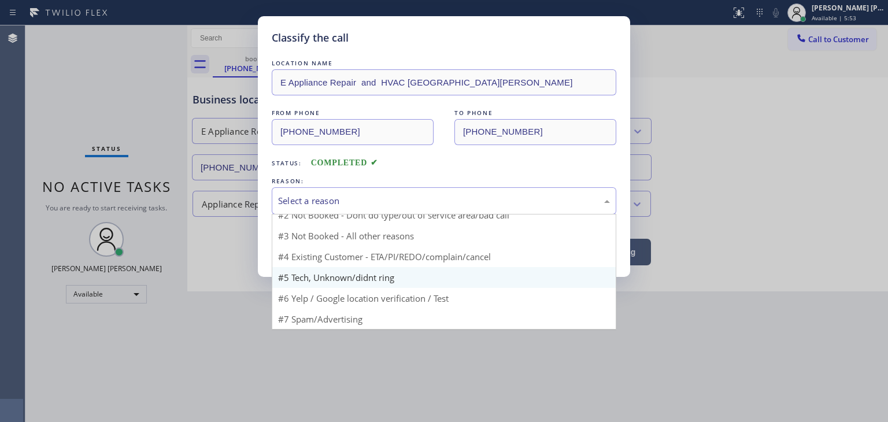
scroll to position [10, 0]
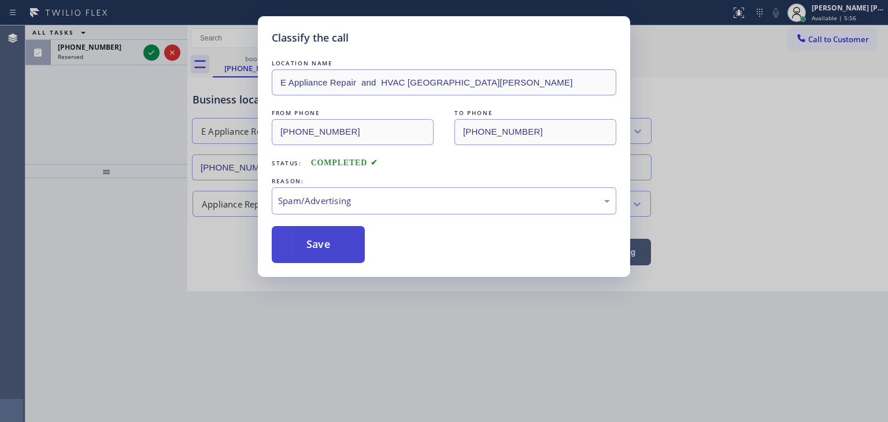
click at [325, 239] on button "Save" at bounding box center [318, 244] width 93 height 37
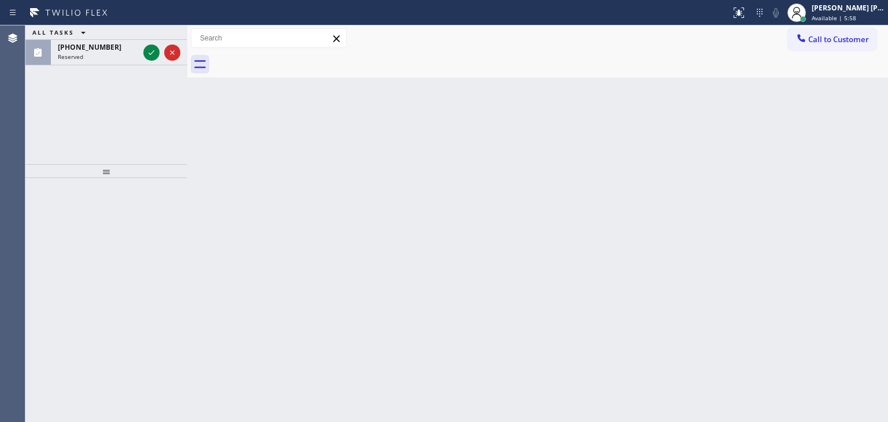
click at [148, 54] on icon at bounding box center [151, 53] width 14 height 14
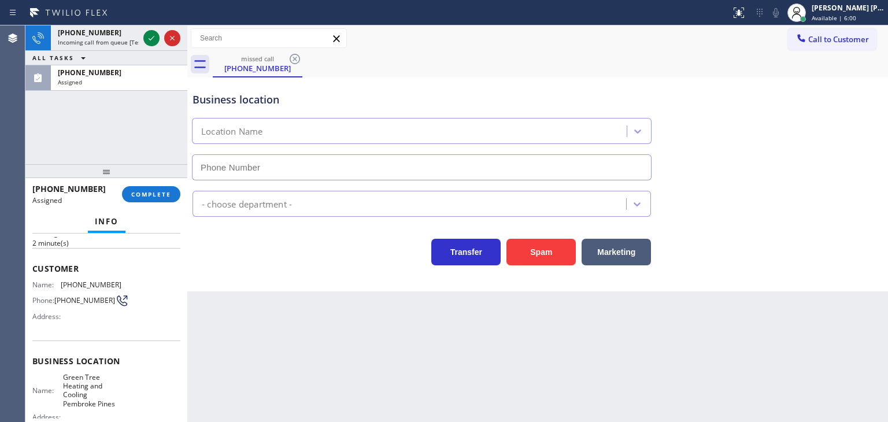
scroll to position [116, 0]
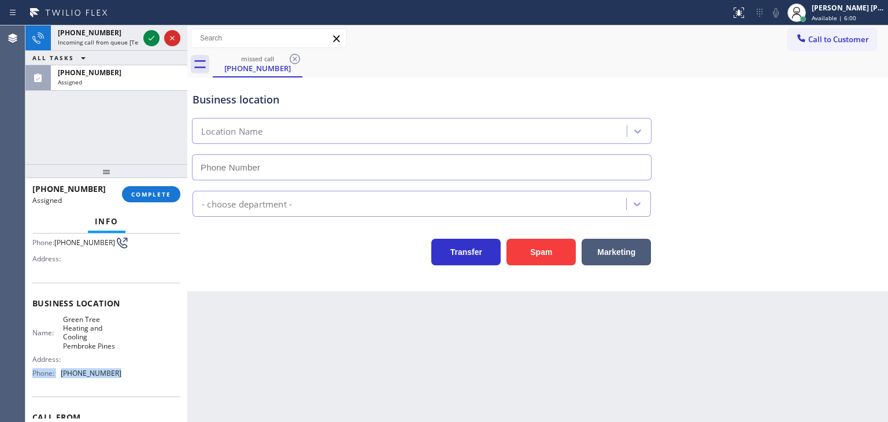
type input "[PHONE_NUMBER]"
drag, startPoint x: 115, startPoint y: 377, endPoint x: 88, endPoint y: 368, distance: 28.1
click at [88, 368] on div "Name: Green Tree Heating and Cooling Pembroke Pines Address: Phone: [PHONE_NUMB…" at bounding box center [106, 349] width 148 height 68
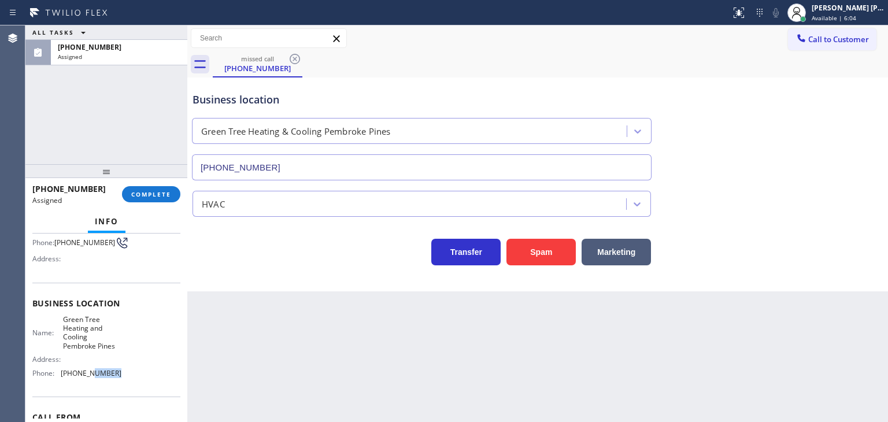
click at [116, 380] on div "Name: Green Tree Heating and Cooling Pembroke Pines Address: Phone: [PHONE_NUMB…" at bounding box center [76, 349] width 89 height 68
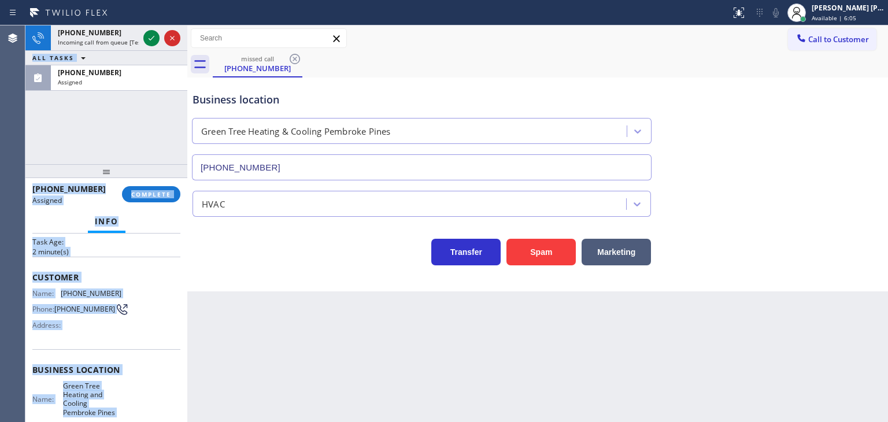
scroll to position [0, 0]
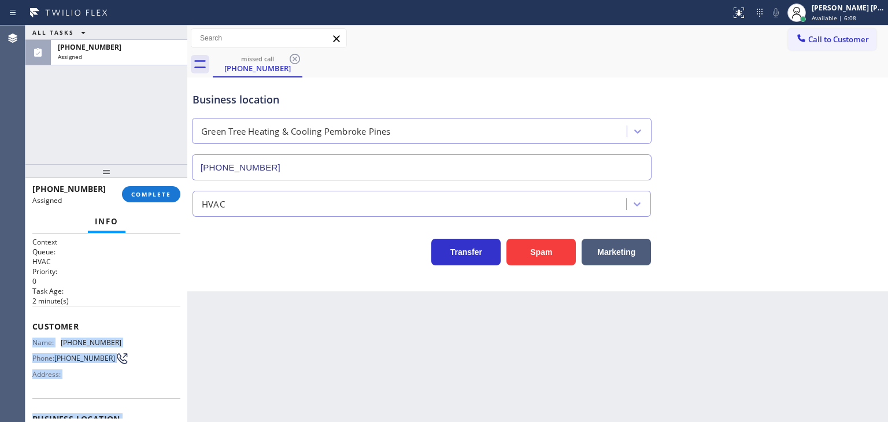
drag, startPoint x: 123, startPoint y: 374, endPoint x: 28, endPoint y: 340, distance: 100.5
click at [28, 340] on div "Context Queue: HVAC Priority: 0 Task Age: [DEMOGRAPHIC_DATA] minute(s) Customer…" at bounding box center [106, 327] width 162 height 188
copy div "Name: [PHONE_NUMBER] Phone: [PHONE_NUMBER] Address: Business location Name: Gre…"
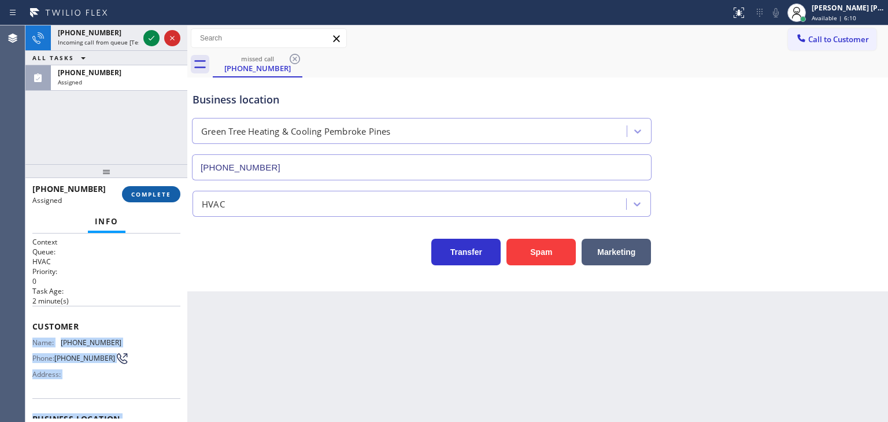
click at [157, 199] on button "COMPLETE" at bounding box center [151, 194] width 58 height 16
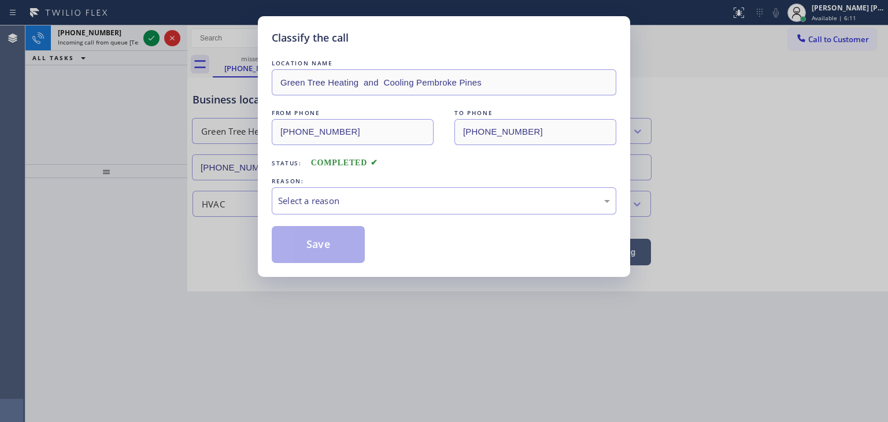
click at [151, 41] on div "Classify the call LOCATION NAME Green Tree Heating and Cooling Pembroke Pines F…" at bounding box center [444, 211] width 888 height 422
click at [317, 203] on div "Select a reason" at bounding box center [444, 200] width 332 height 13
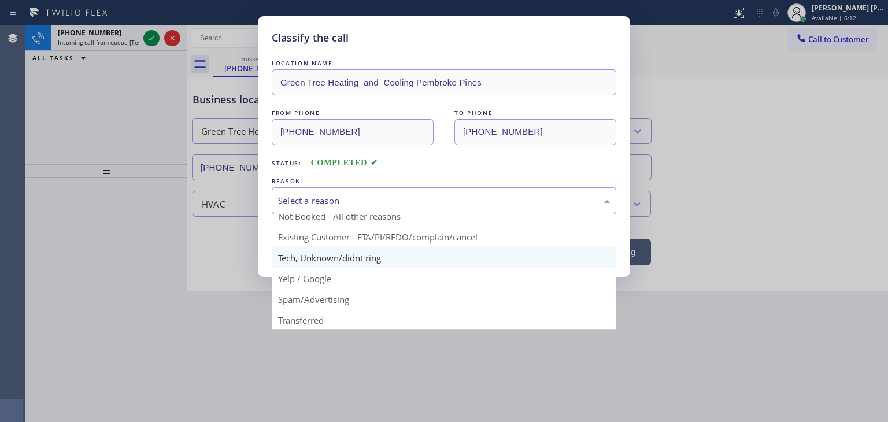
scroll to position [58, 0]
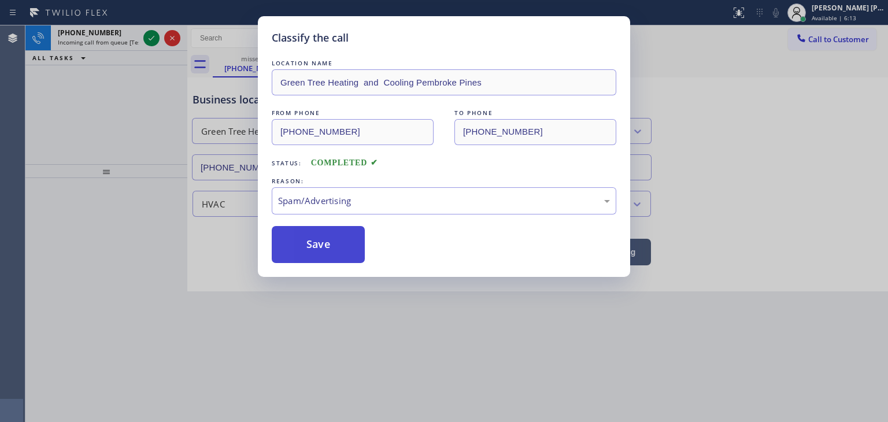
click at [310, 242] on button "Save" at bounding box center [318, 244] width 93 height 37
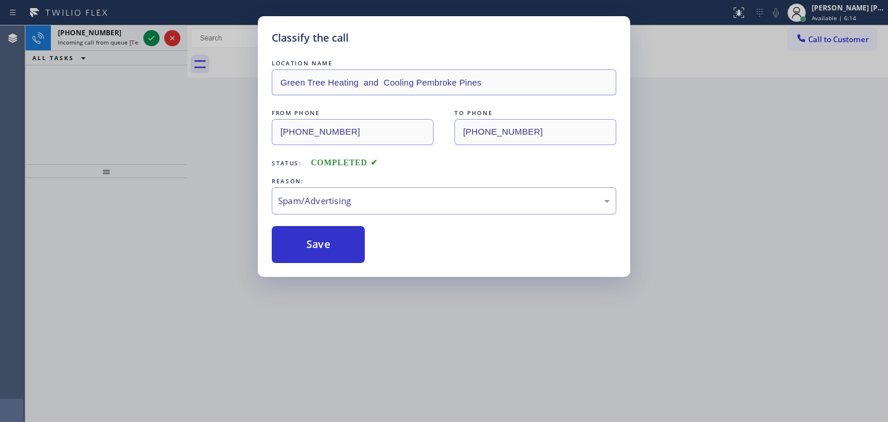
click at [153, 37] on div "Classify the call LOCATION NAME HVAC Alliance Expert FROM PHONE [PHONE_NUMBER] …" at bounding box center [456, 223] width 862 height 396
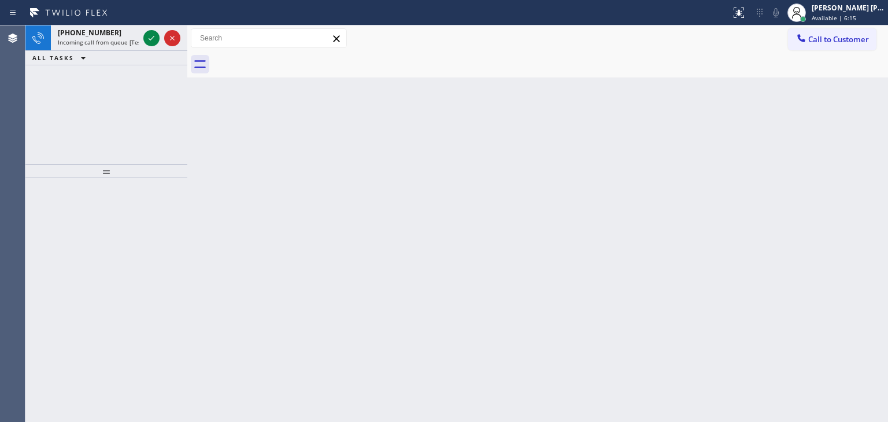
click at [153, 37] on icon at bounding box center [152, 38] width 6 height 5
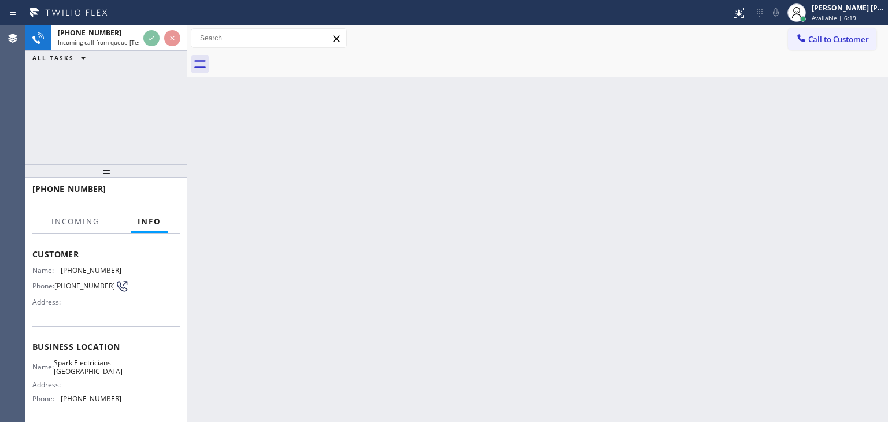
scroll to position [116, 0]
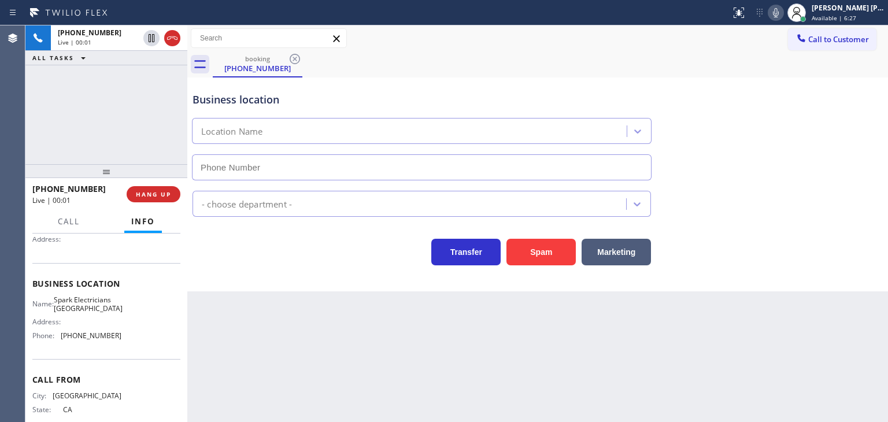
type input "[PHONE_NUMBER]"
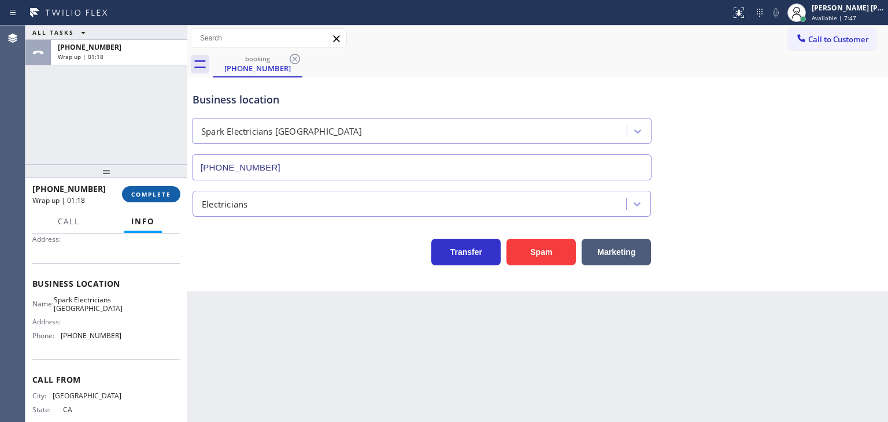
click at [161, 190] on span "COMPLETE" at bounding box center [151, 194] width 40 height 8
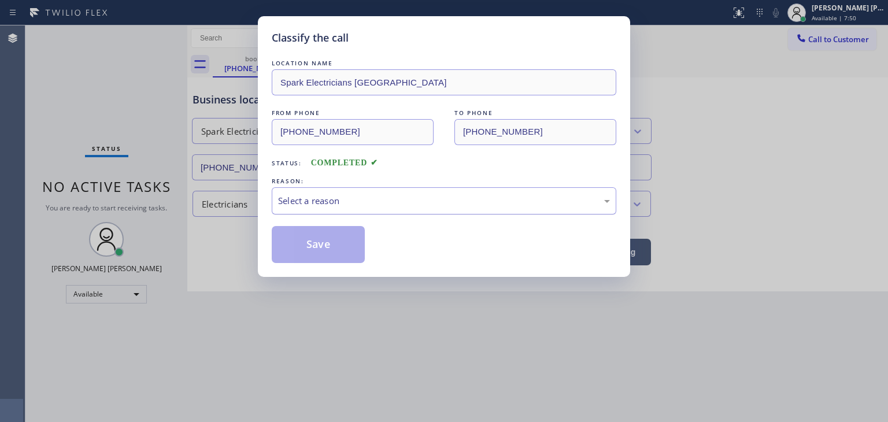
click at [290, 211] on div "Select a reason" at bounding box center [444, 200] width 344 height 27
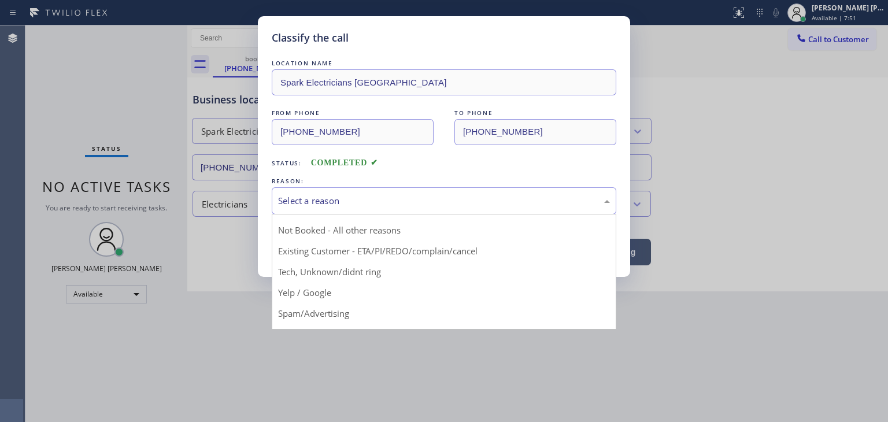
scroll to position [31, 0]
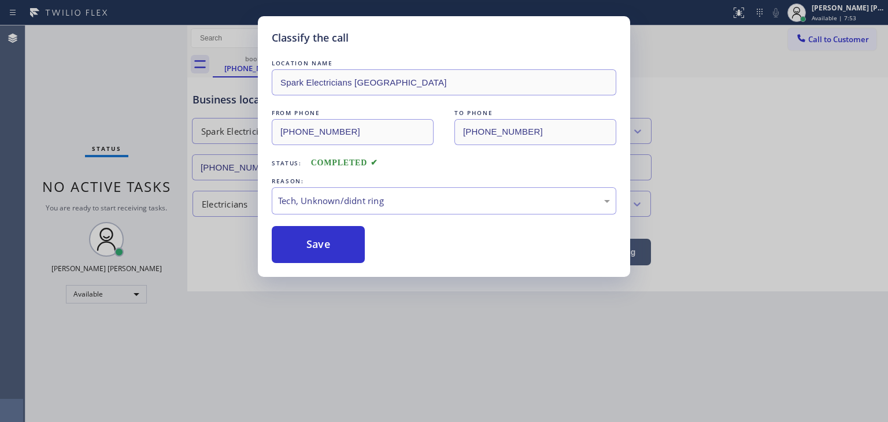
click at [332, 261] on button "Save" at bounding box center [318, 244] width 93 height 37
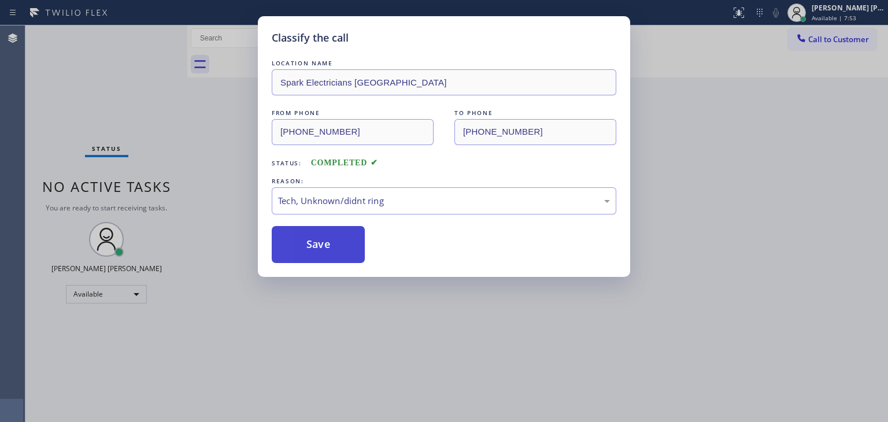
click at [329, 249] on button "Save" at bounding box center [318, 244] width 93 height 37
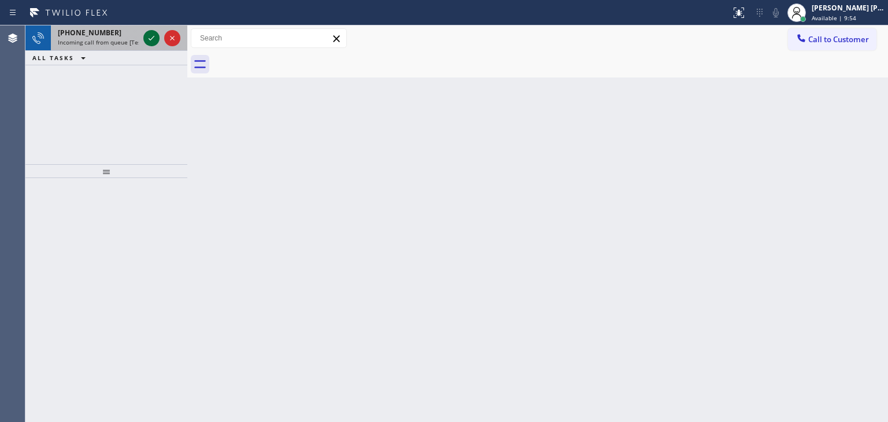
click at [153, 38] on icon at bounding box center [151, 38] width 14 height 14
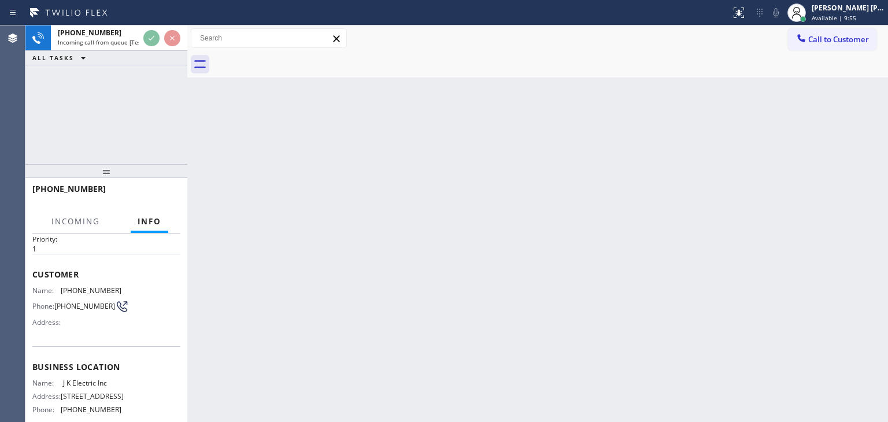
scroll to position [58, 0]
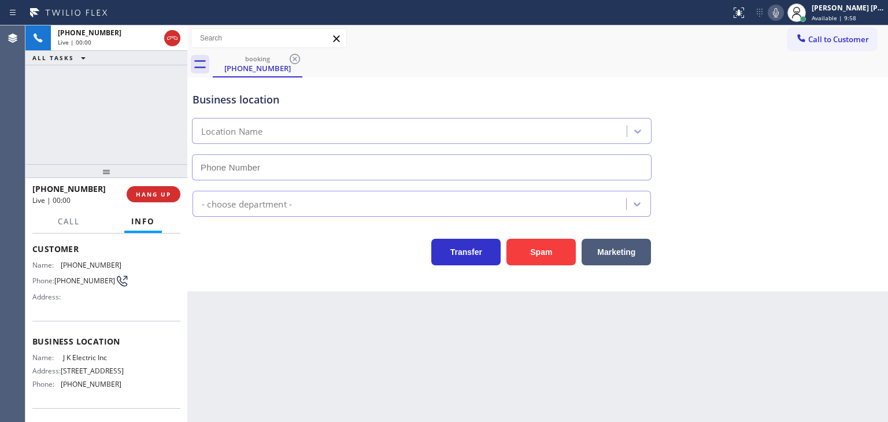
type input "[PHONE_NUMBER]"
click at [782, 14] on icon at bounding box center [776, 13] width 14 height 14
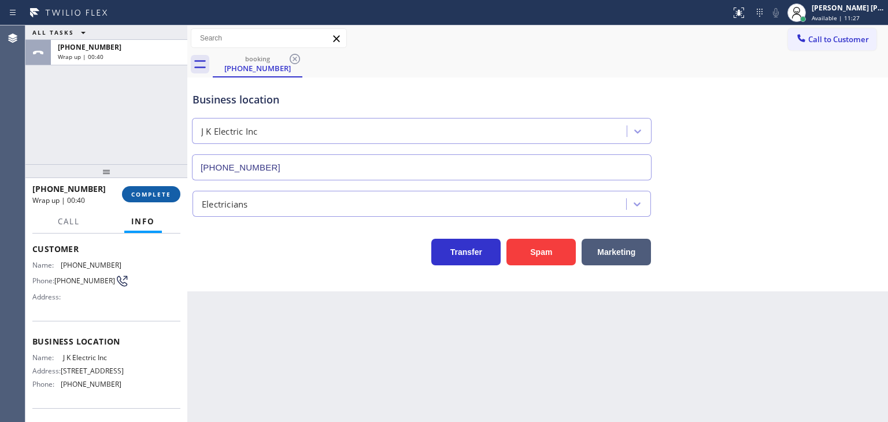
click at [158, 196] on span "COMPLETE" at bounding box center [151, 194] width 40 height 8
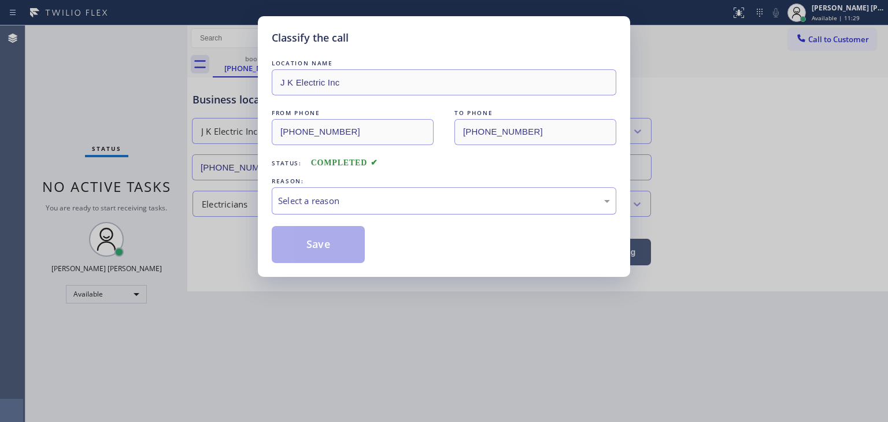
click at [356, 197] on div "Select a reason" at bounding box center [444, 200] width 332 height 13
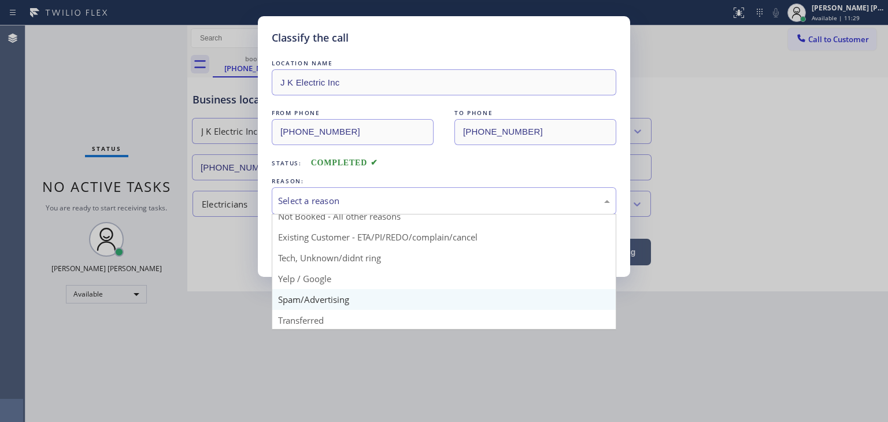
scroll to position [58, 0]
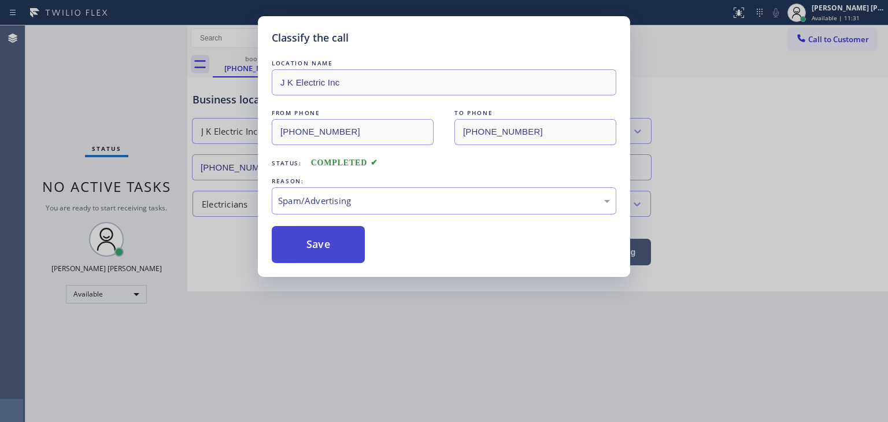
click at [310, 251] on button "Save" at bounding box center [318, 244] width 93 height 37
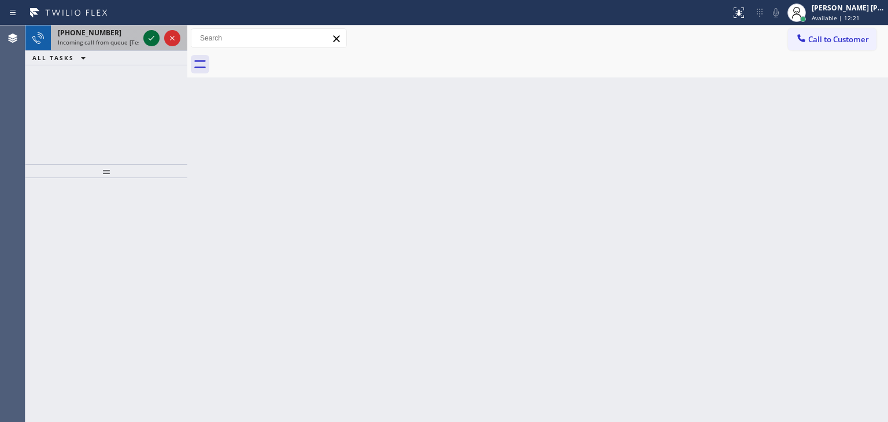
click at [157, 38] on icon at bounding box center [151, 38] width 14 height 14
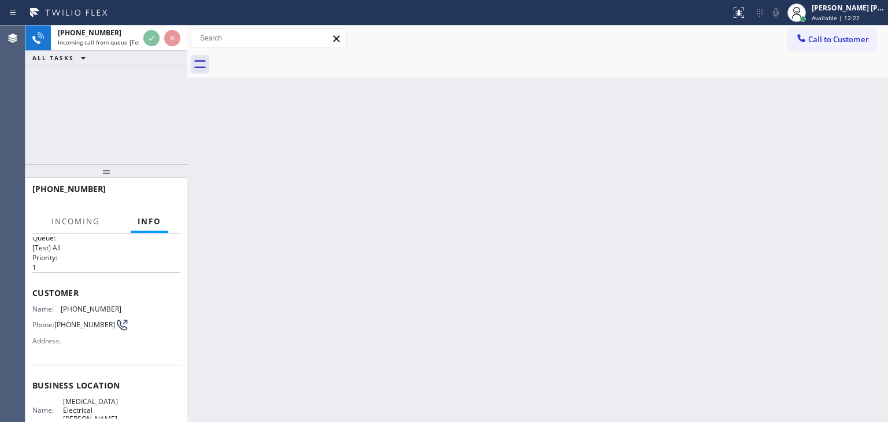
scroll to position [58, 0]
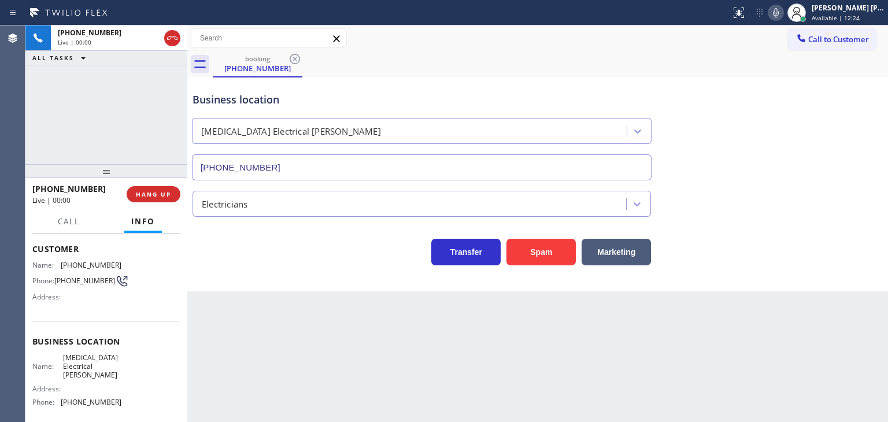
type input "[PHONE_NUMBER]"
click at [782, 13] on icon at bounding box center [776, 13] width 14 height 14
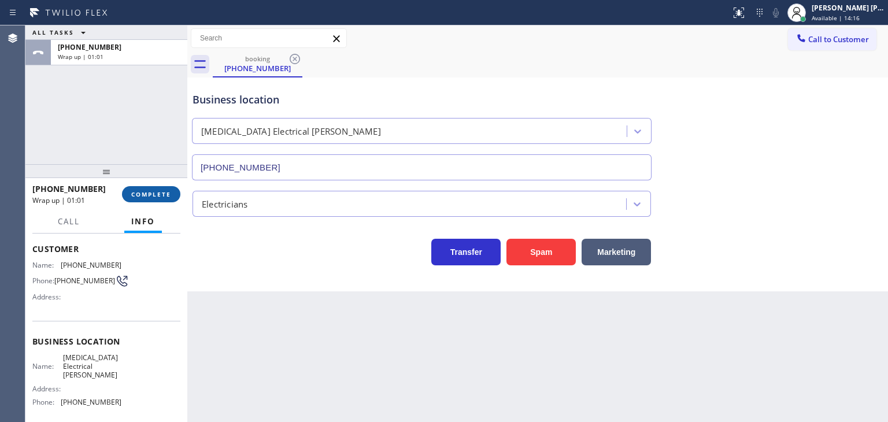
click at [165, 196] on span "COMPLETE" at bounding box center [151, 194] width 40 height 8
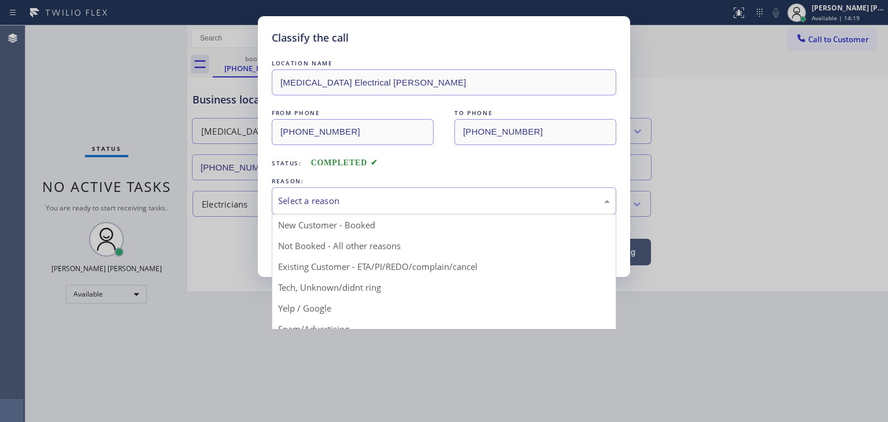
click at [365, 199] on div "Select a reason" at bounding box center [444, 200] width 332 height 13
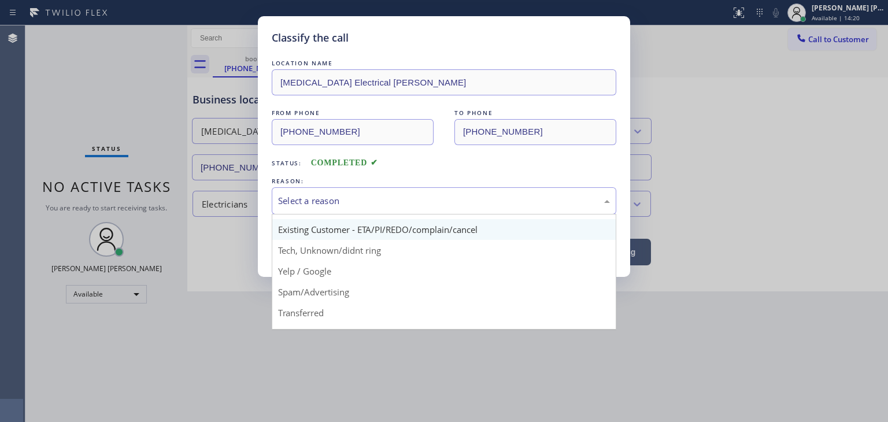
scroll to position [58, 0]
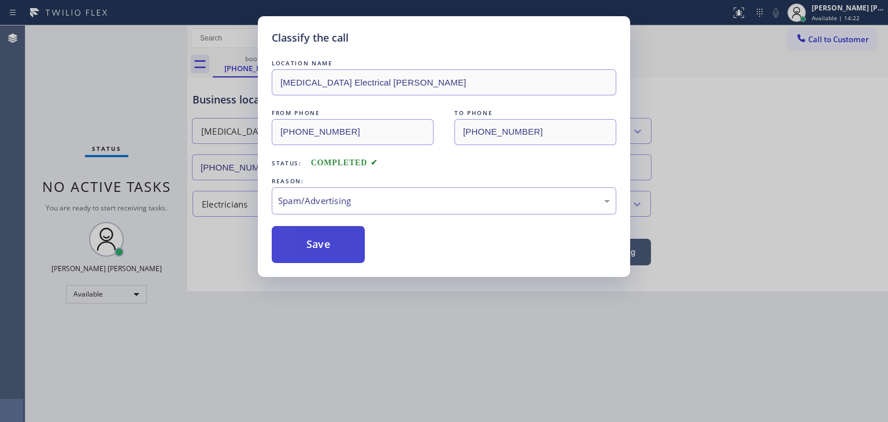
click at [328, 250] on button "Save" at bounding box center [318, 244] width 93 height 37
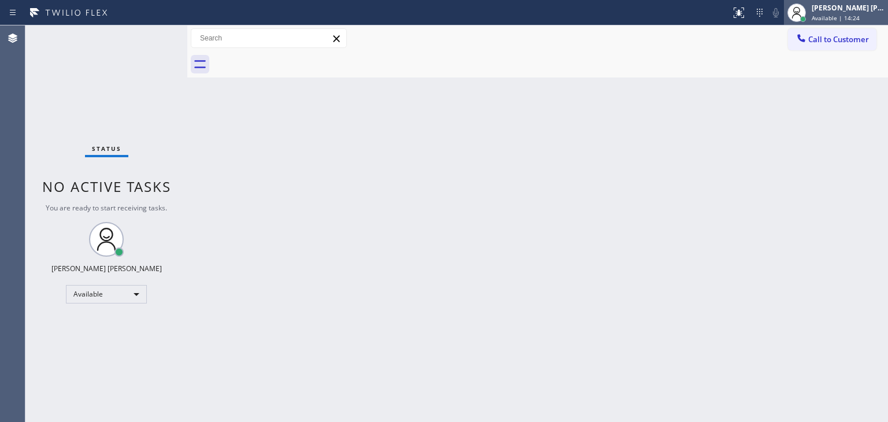
drag, startPoint x: 871, startPoint y: 16, endPoint x: 863, endPoint y: 21, distance: 8.8
click at [859, 16] on span "Available | 14:24" at bounding box center [835, 18] width 48 height 8
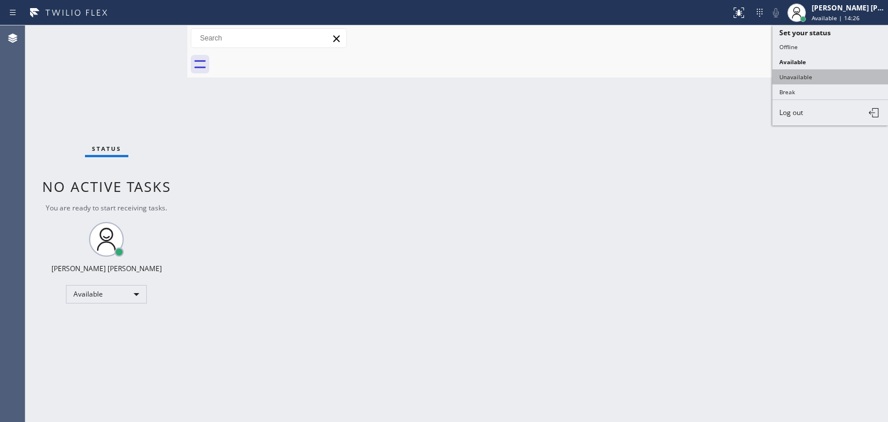
click at [817, 72] on button "Unavailable" at bounding box center [830, 76] width 116 height 15
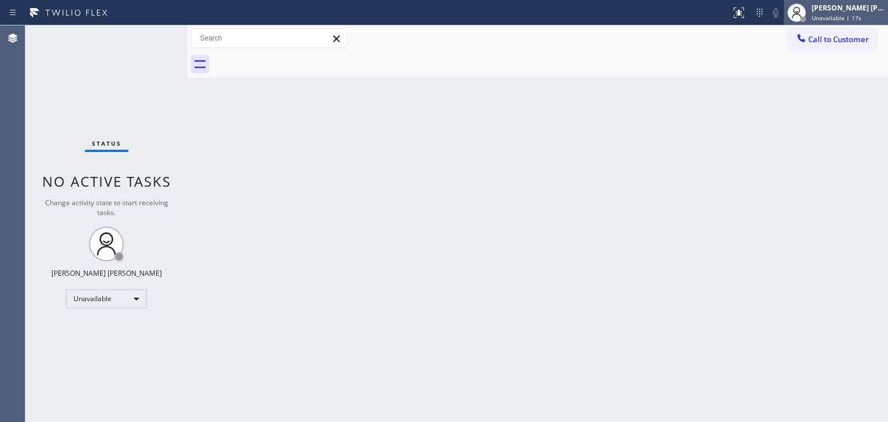
click at [844, 20] on span "Unavailable | 17s" at bounding box center [836, 18] width 50 height 8
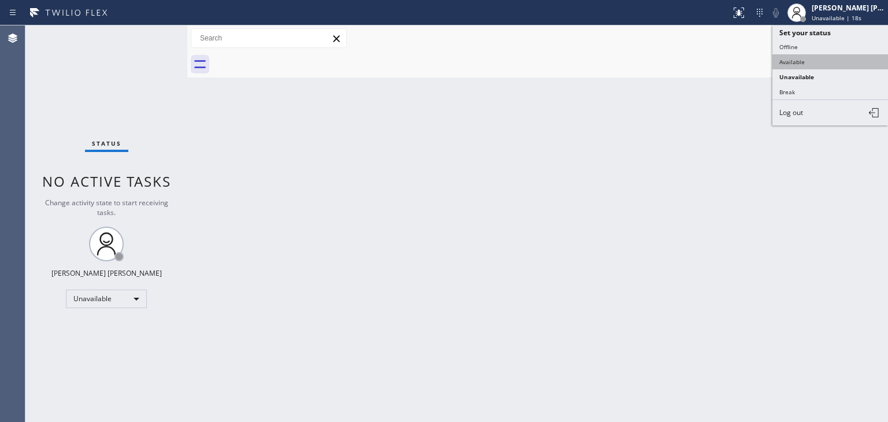
click at [795, 60] on button "Available" at bounding box center [830, 61] width 116 height 15
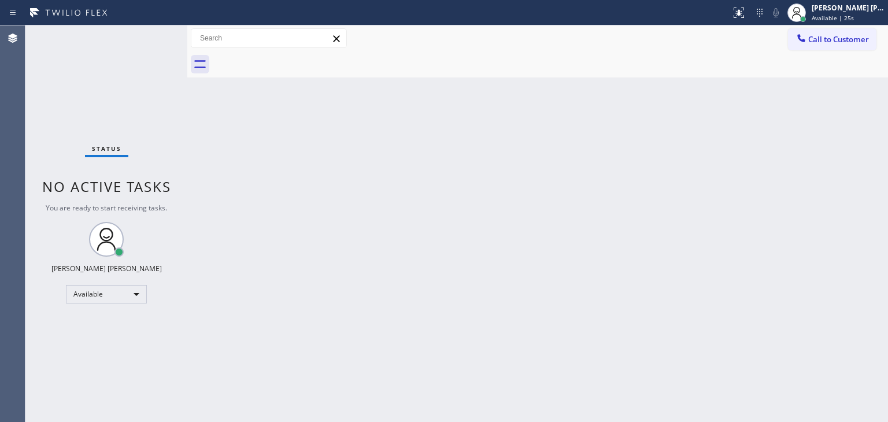
click at [162, 45] on div "Status No active tasks You are ready to start receiving tasks. [PERSON_NAME] [P…" at bounding box center [106, 223] width 162 height 396
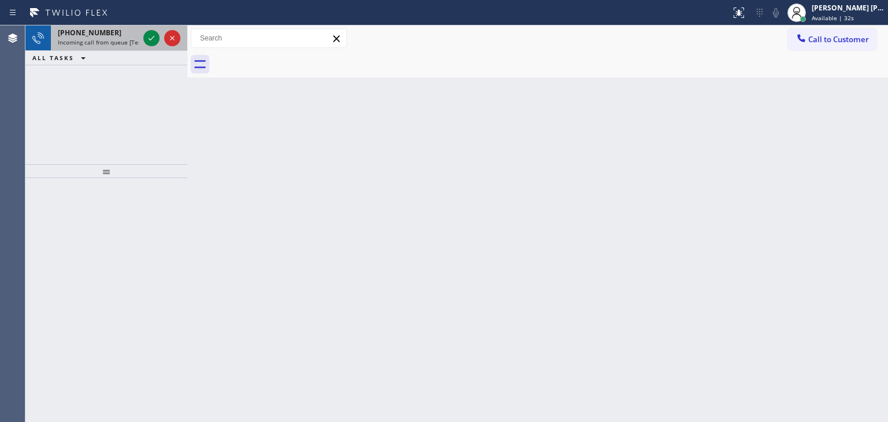
click at [159, 47] on div at bounding box center [162, 37] width 42 height 25
click at [146, 37] on icon at bounding box center [151, 38] width 14 height 14
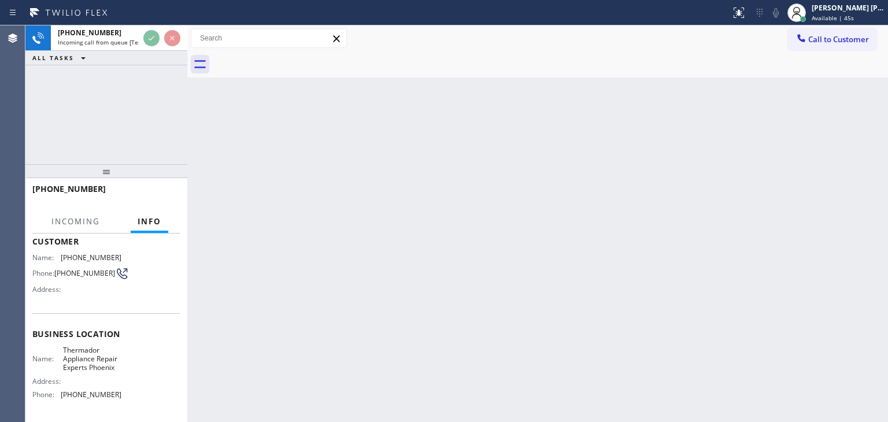
scroll to position [116, 0]
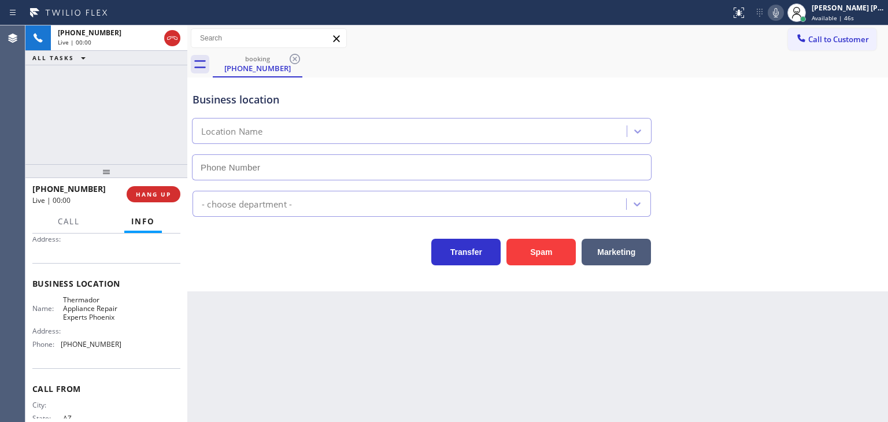
type input "[PHONE_NUMBER]"
click at [782, 11] on icon at bounding box center [776, 13] width 14 height 14
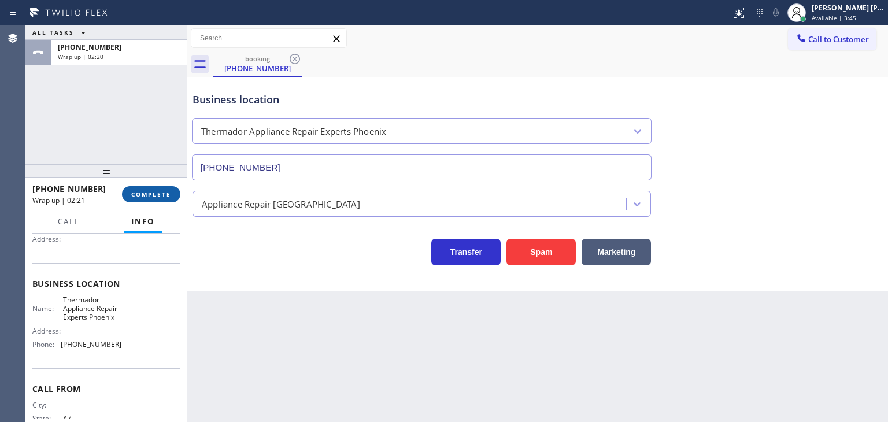
click at [165, 195] on span "COMPLETE" at bounding box center [151, 194] width 40 height 8
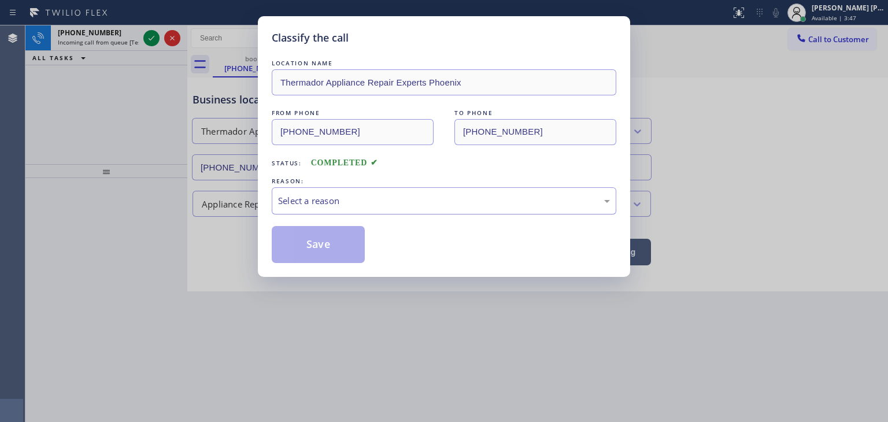
click at [381, 198] on div "Select a reason" at bounding box center [444, 200] width 332 height 13
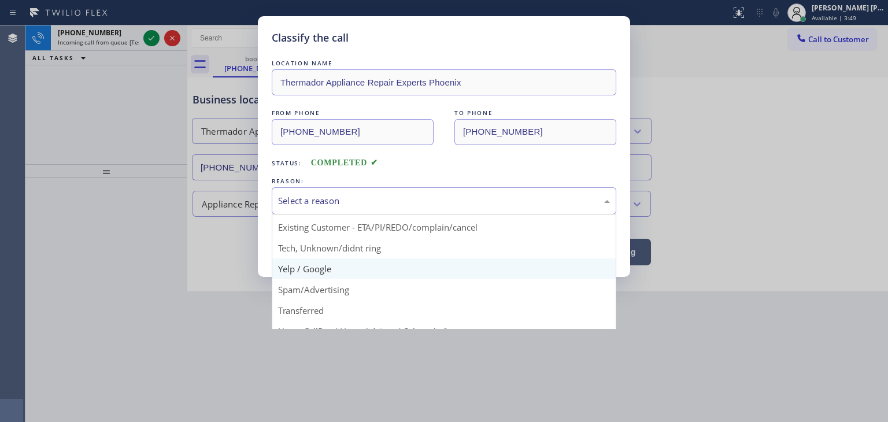
scroll to position [68, 0]
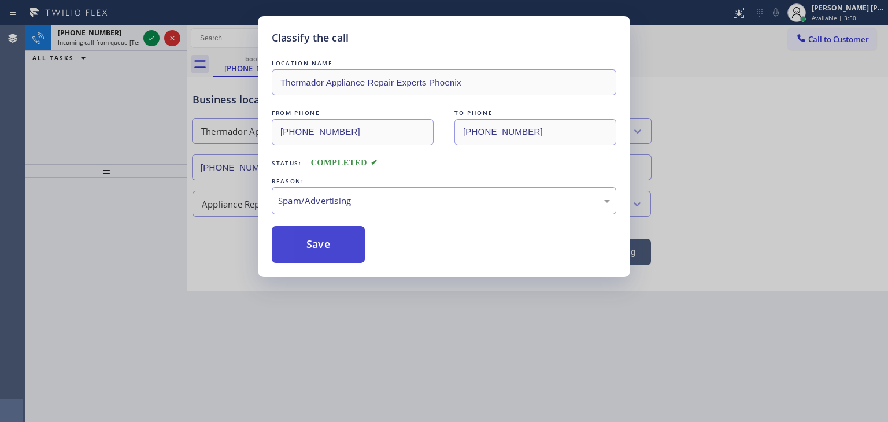
click at [322, 252] on button "Save" at bounding box center [318, 244] width 93 height 37
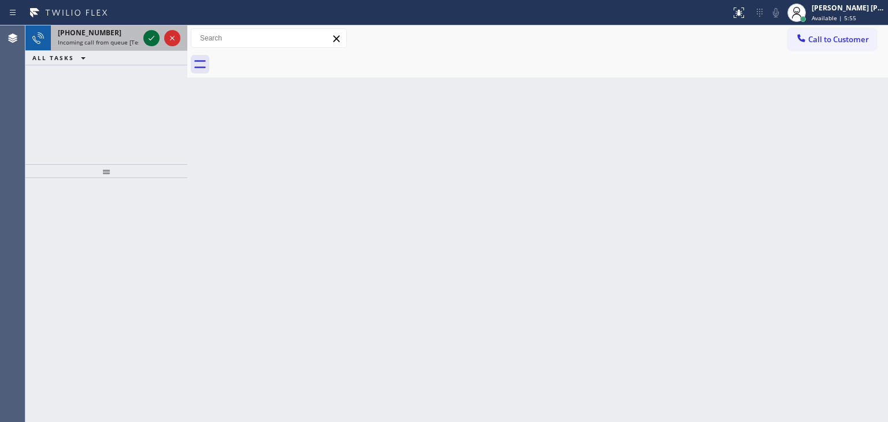
click at [155, 36] on icon at bounding box center [151, 38] width 14 height 14
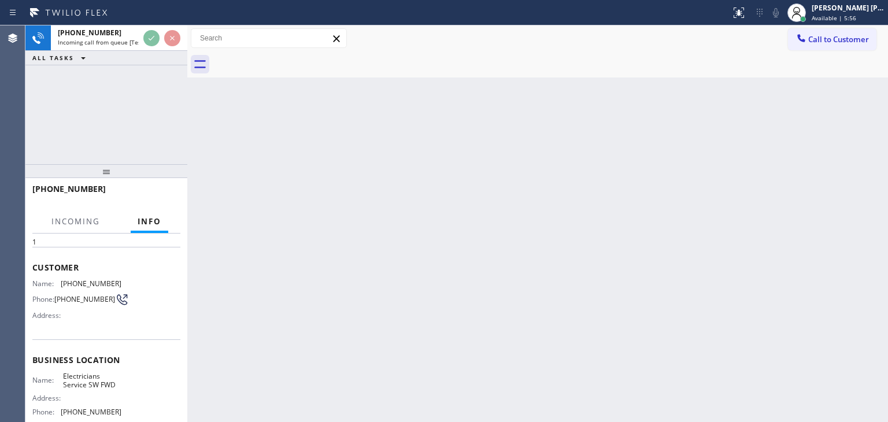
scroll to position [116, 0]
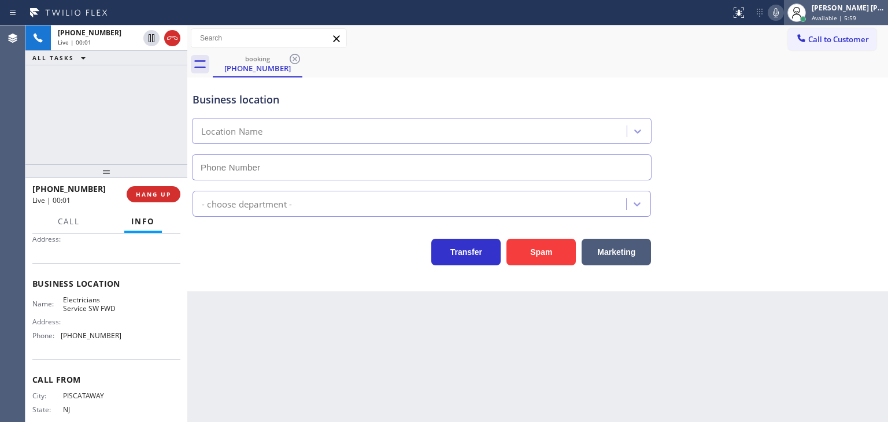
type input "[PHONE_NUMBER]"
drag, startPoint x: 788, startPoint y: 14, endPoint x: 784, endPoint y: 24, distance: 10.9
click at [782, 14] on icon at bounding box center [776, 13] width 14 height 14
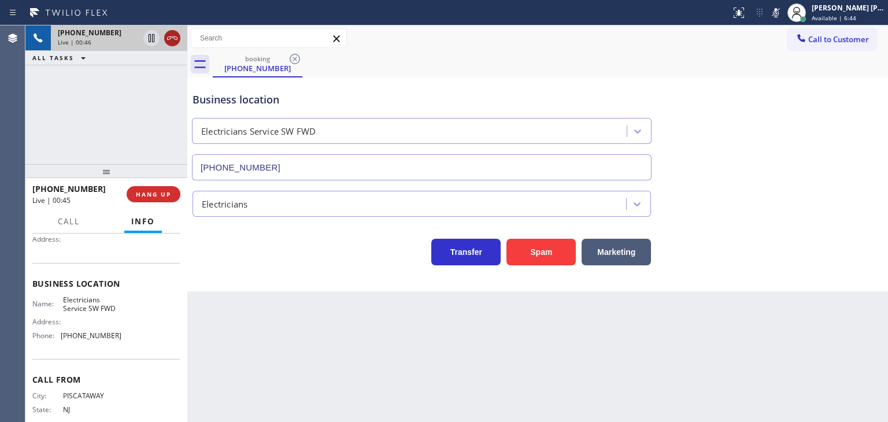
click at [173, 44] on icon at bounding box center [172, 38] width 14 height 14
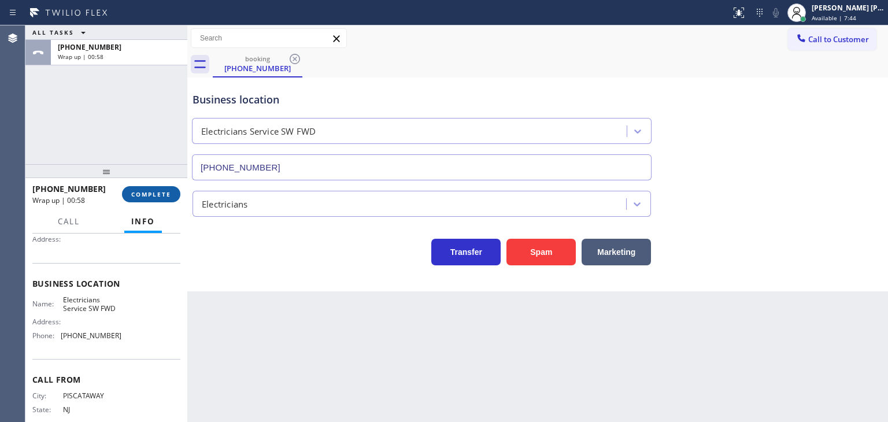
click at [157, 195] on span "COMPLETE" at bounding box center [151, 194] width 40 height 8
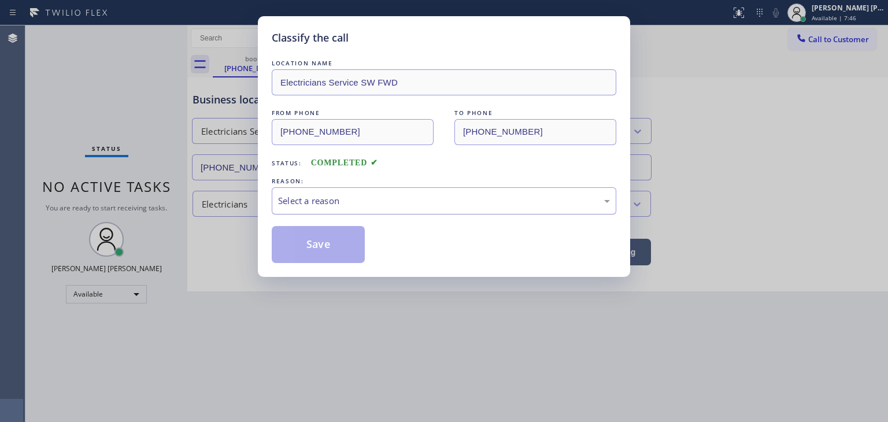
click at [303, 199] on div "Select a reason" at bounding box center [444, 200] width 332 height 13
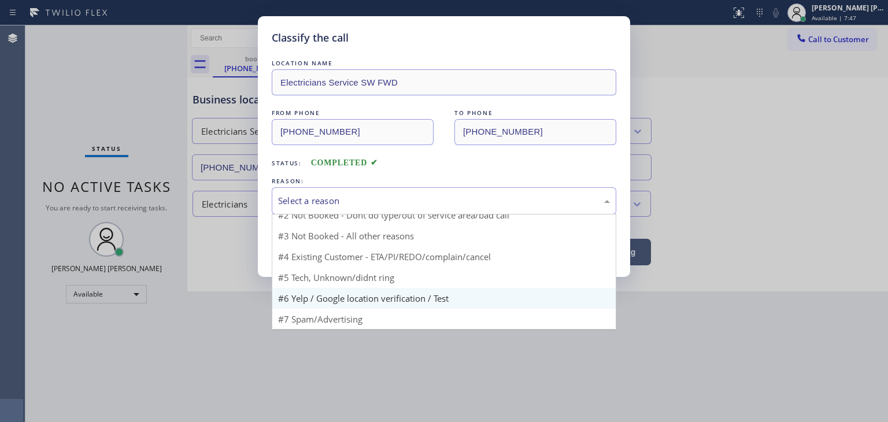
scroll to position [10, 0]
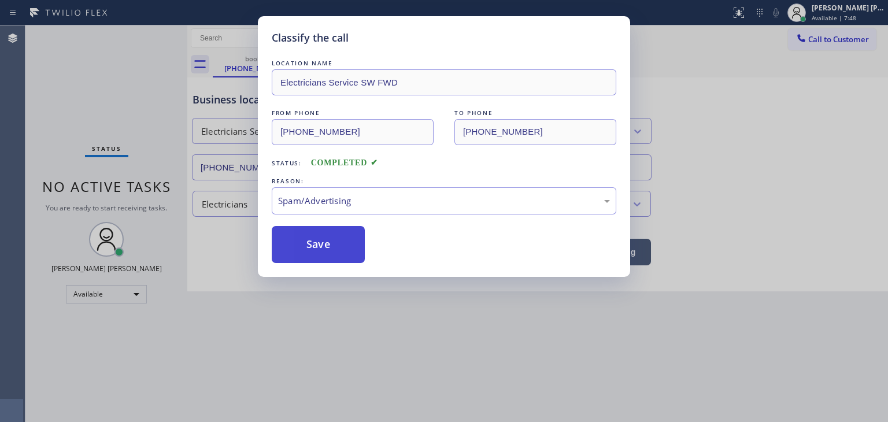
click at [325, 235] on button "Save" at bounding box center [318, 244] width 93 height 37
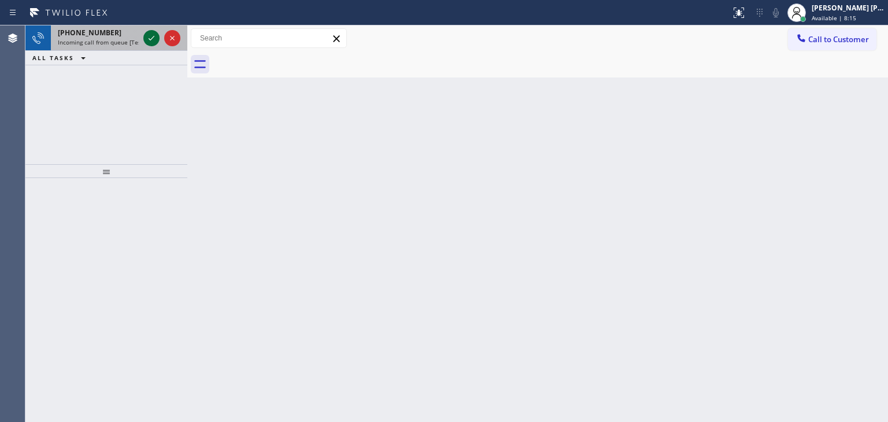
click at [150, 42] on icon at bounding box center [151, 38] width 14 height 14
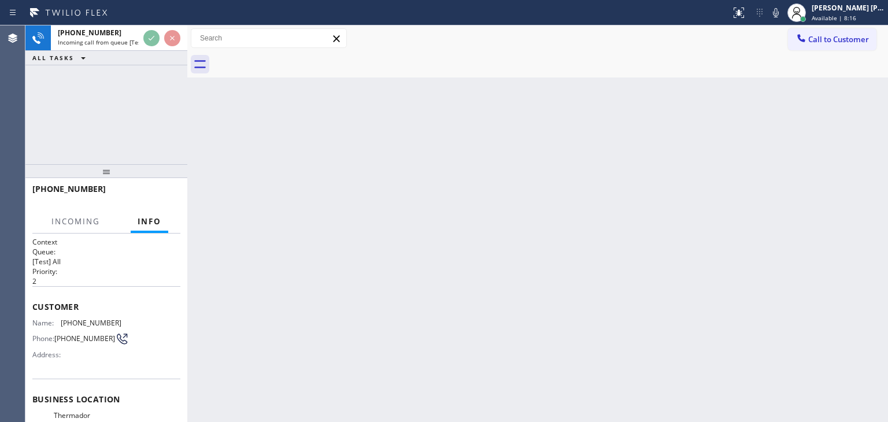
scroll to position [58, 0]
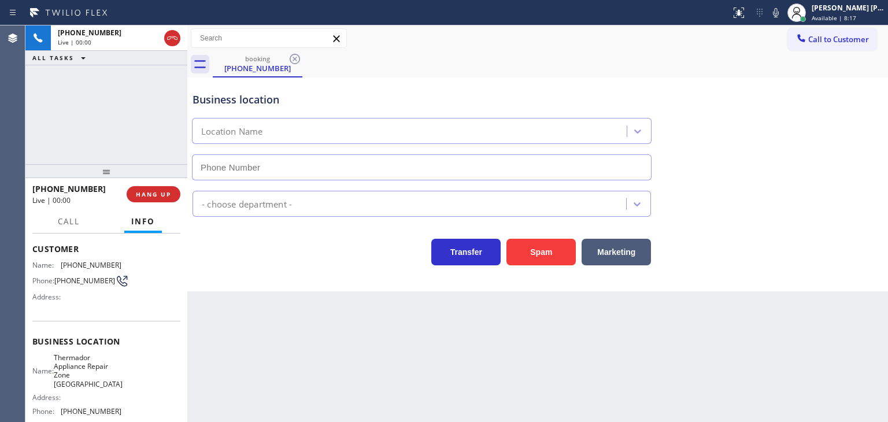
type input "[PHONE_NUMBER]"
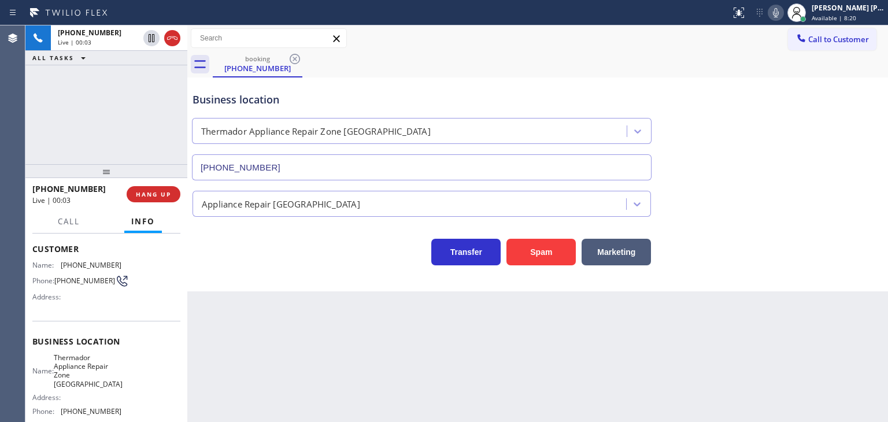
click at [778, 12] on icon at bounding box center [776, 12] width 6 height 9
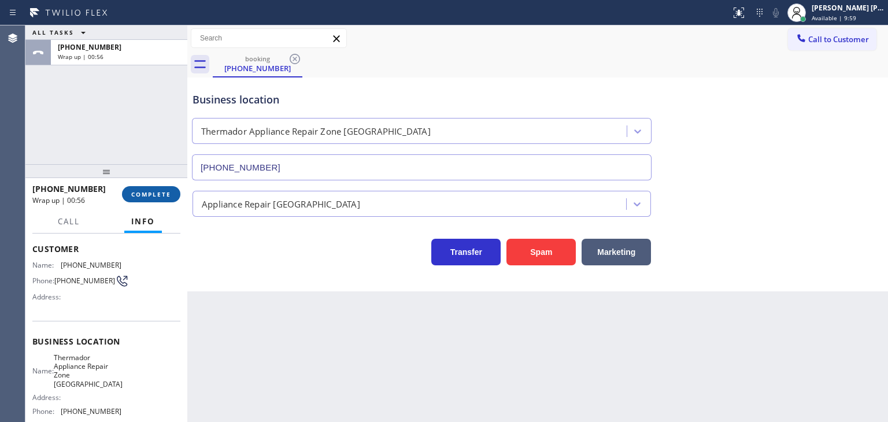
click at [169, 197] on span "COMPLETE" at bounding box center [151, 194] width 40 height 8
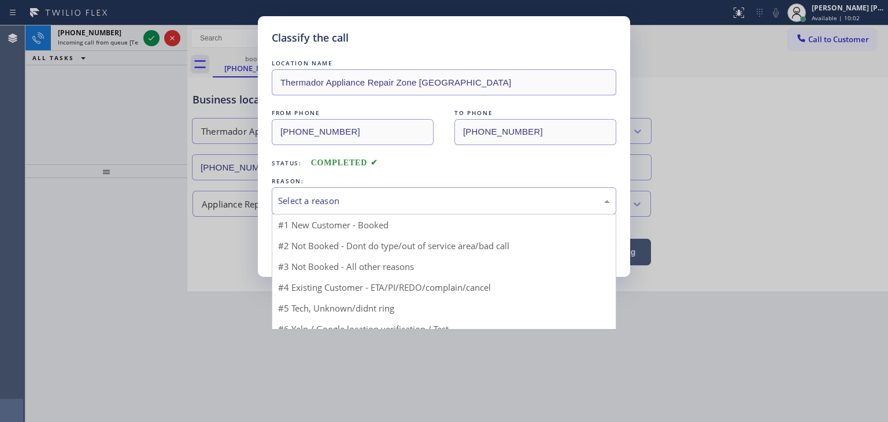
click at [316, 207] on div "Select a reason" at bounding box center [444, 200] width 344 height 27
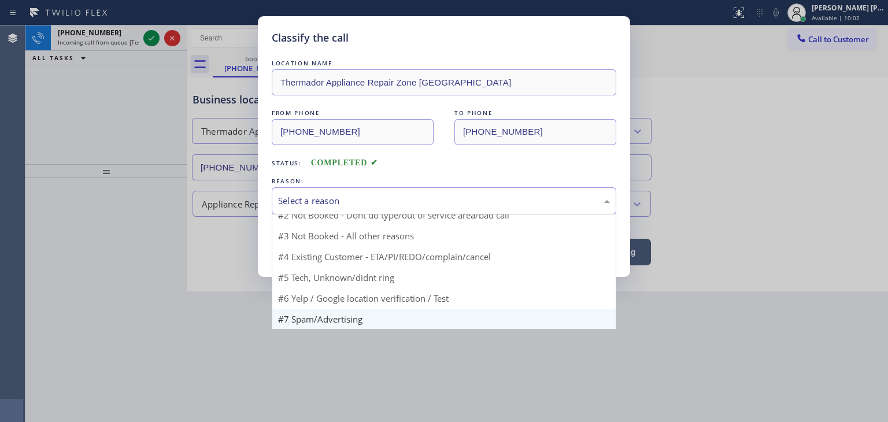
scroll to position [10, 0]
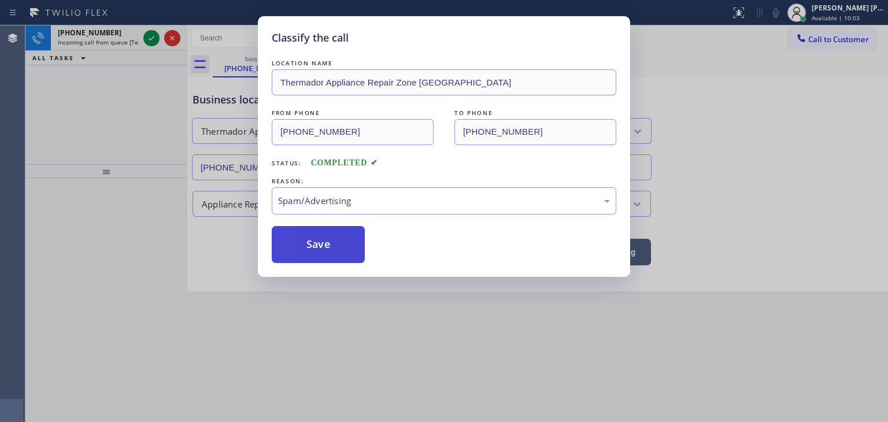
click at [324, 236] on button "Save" at bounding box center [318, 244] width 93 height 37
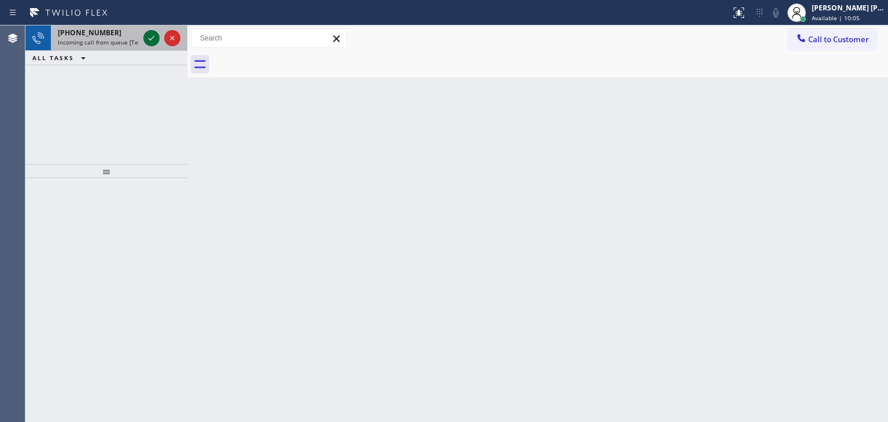
click at [153, 39] on icon at bounding box center [151, 38] width 14 height 14
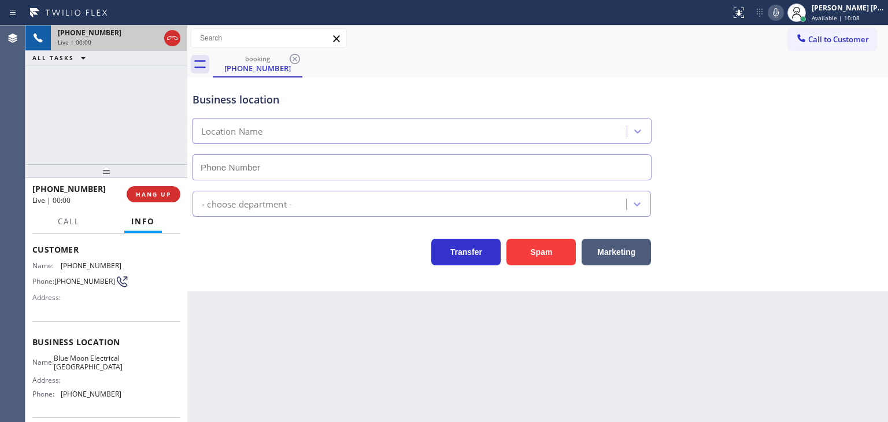
scroll to position [58, 0]
type input "[PHONE_NUMBER]"
click at [875, 144] on div "Business location Blue Moon Electrical [GEOGRAPHIC_DATA] [PHONE_NUMBER]" at bounding box center [537, 128] width 695 height 105
click at [782, 10] on icon at bounding box center [776, 13] width 14 height 14
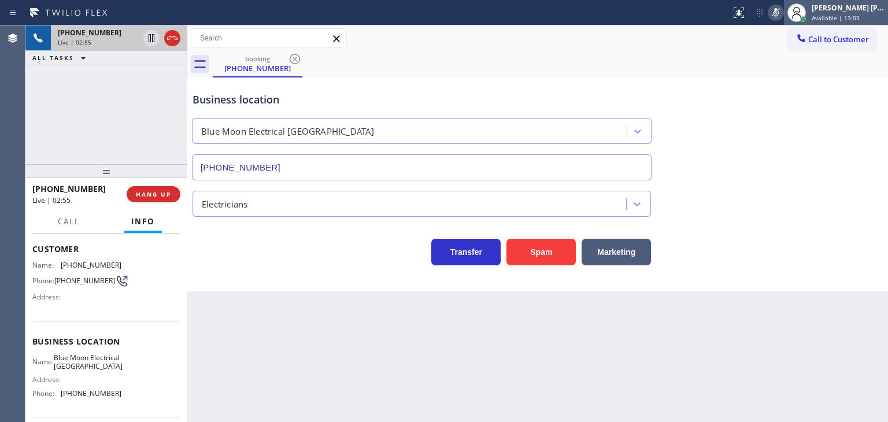
click at [846, 11] on div "[PERSON_NAME] [PERSON_NAME]" at bounding box center [847, 8] width 73 height 10
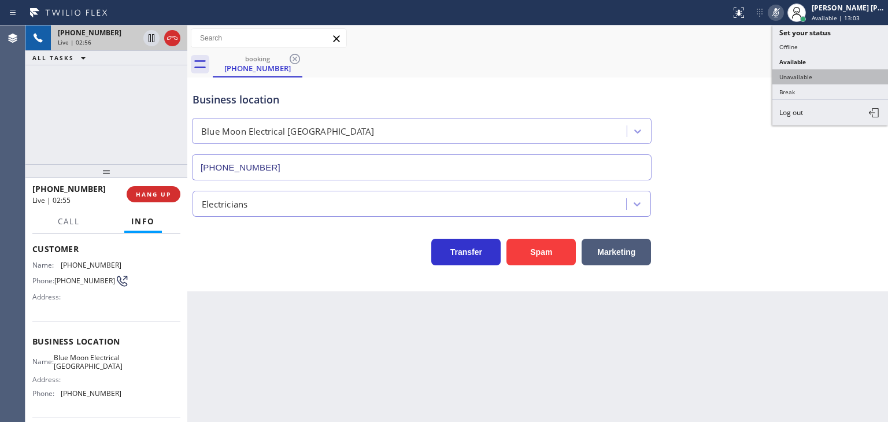
click at [836, 72] on button "Unavailable" at bounding box center [830, 76] width 116 height 15
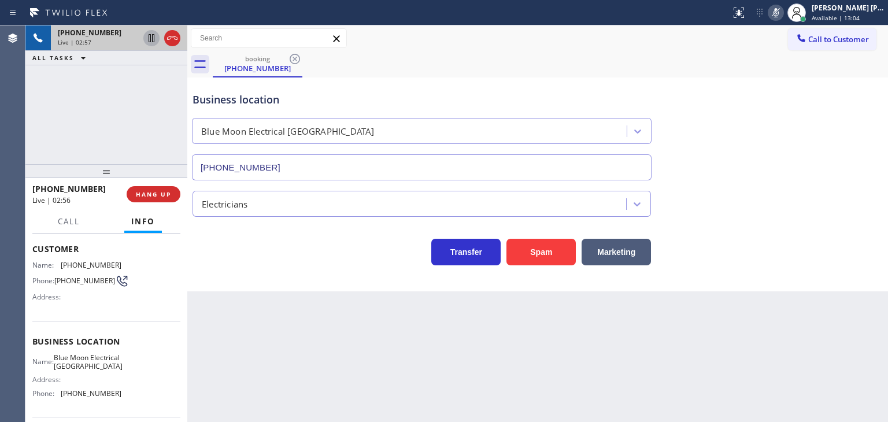
click at [150, 34] on icon at bounding box center [152, 38] width 6 height 8
drag, startPoint x: 791, startPoint y: 9, endPoint x: 782, endPoint y: 9, distance: 8.7
click at [782, 9] on icon at bounding box center [776, 13] width 14 height 14
click at [150, 40] on icon at bounding box center [151, 38] width 14 height 14
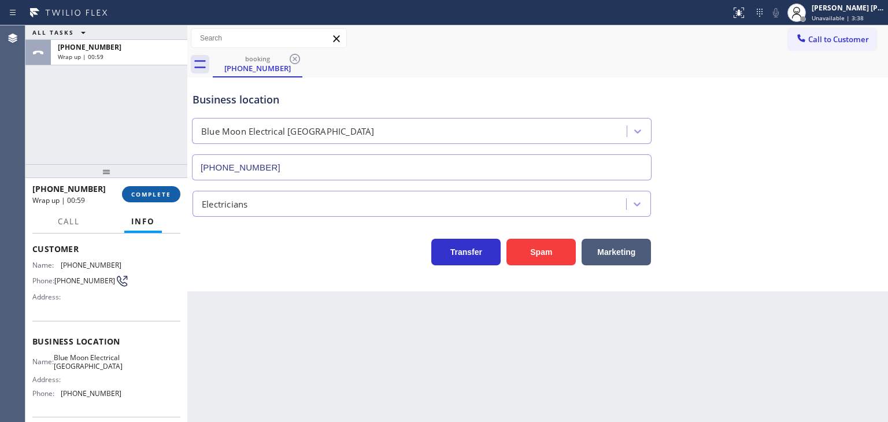
click at [146, 196] on span "COMPLETE" at bounding box center [151, 194] width 40 height 8
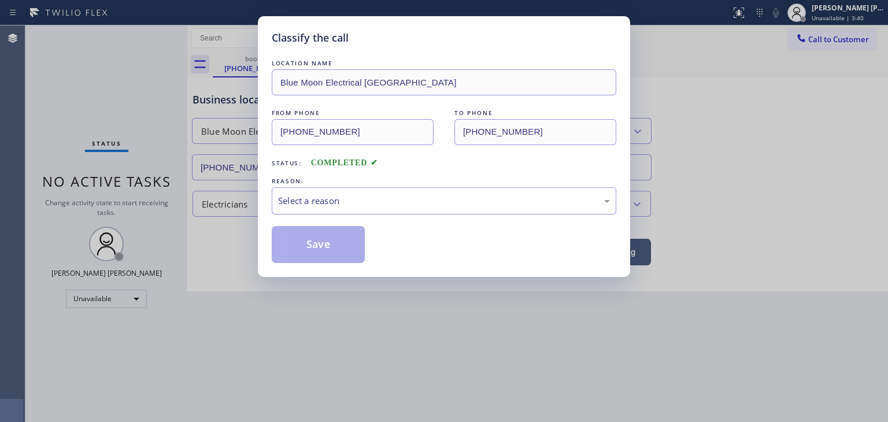
click at [359, 194] on div "Select a reason" at bounding box center [444, 200] width 332 height 13
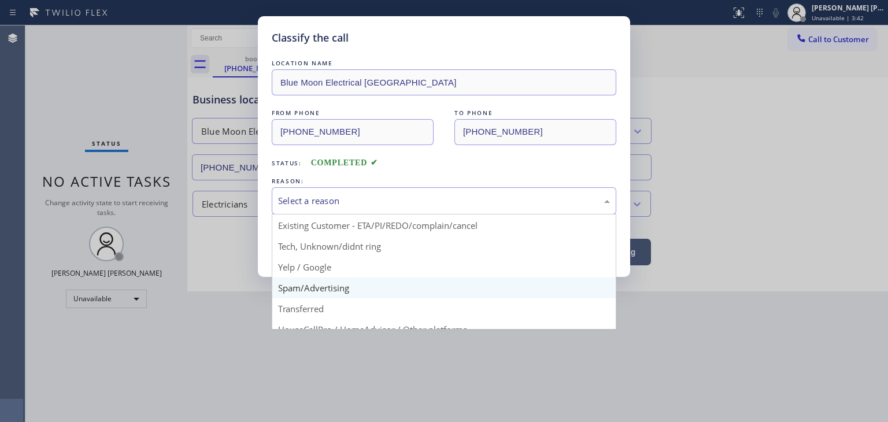
scroll to position [14, 0]
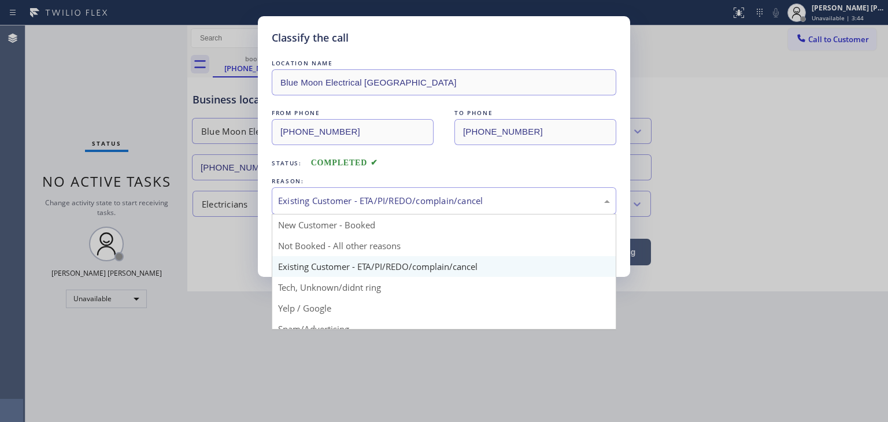
click at [355, 195] on div "Existing Customer - ETA/PI/REDO/complain/cancel" at bounding box center [444, 200] width 332 height 13
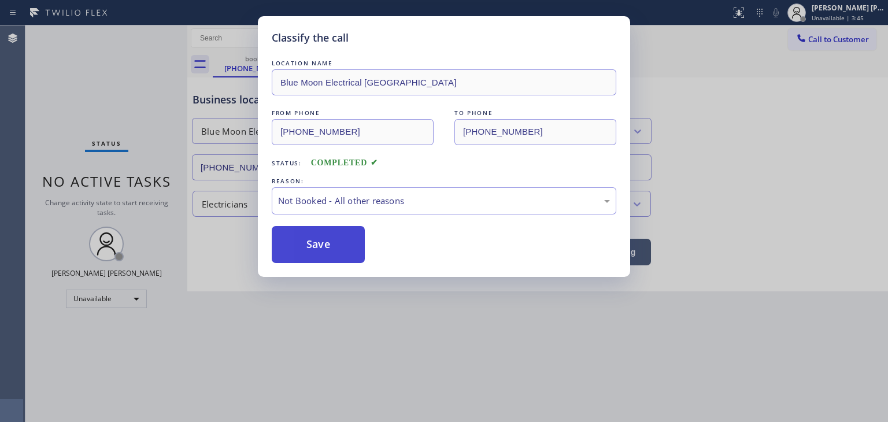
click at [321, 239] on button "Save" at bounding box center [318, 244] width 93 height 37
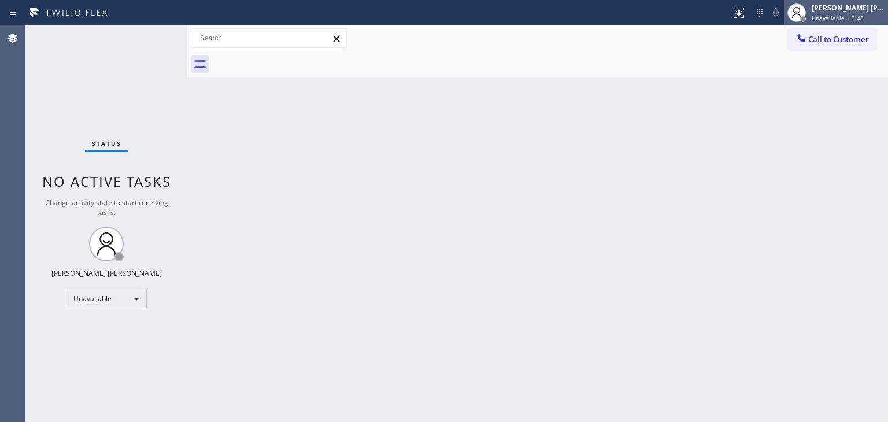
click at [839, 8] on div "[PERSON_NAME] [PERSON_NAME]" at bounding box center [847, 8] width 73 height 10
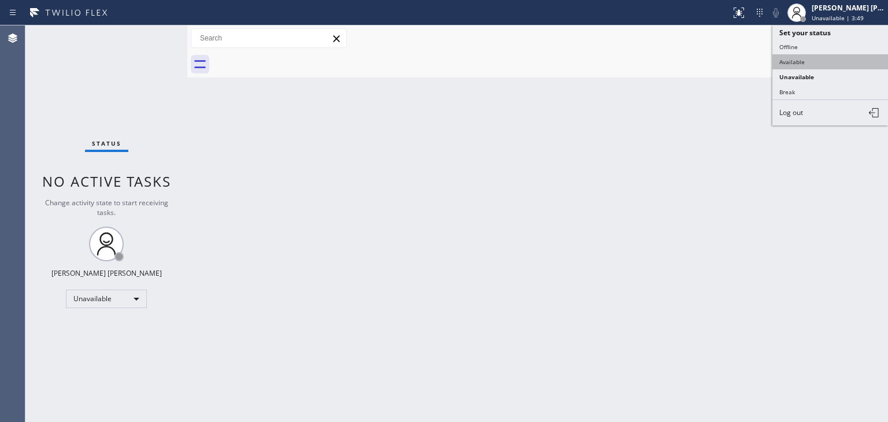
click at [814, 63] on button "Available" at bounding box center [830, 61] width 116 height 15
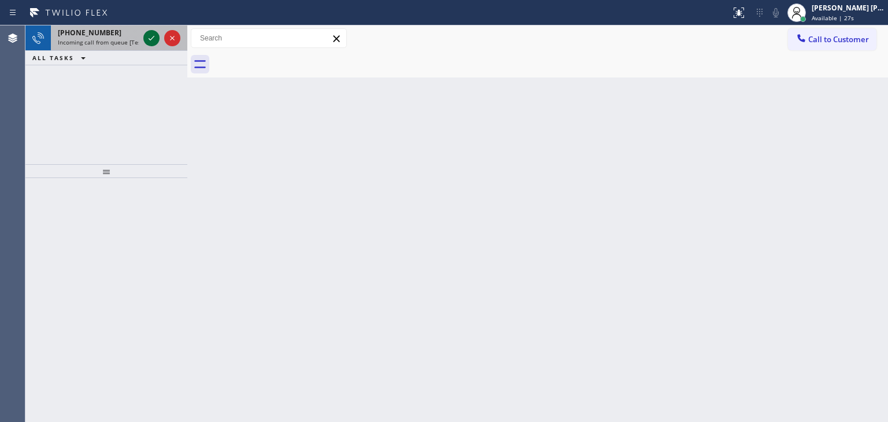
click at [147, 40] on icon at bounding box center [151, 38] width 14 height 14
click at [151, 37] on icon at bounding box center [151, 38] width 14 height 14
click at [154, 37] on icon at bounding box center [151, 38] width 14 height 14
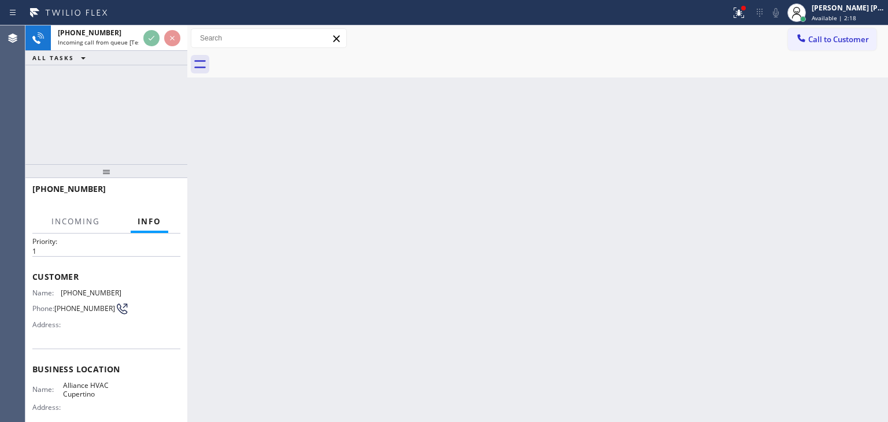
scroll to position [58, 0]
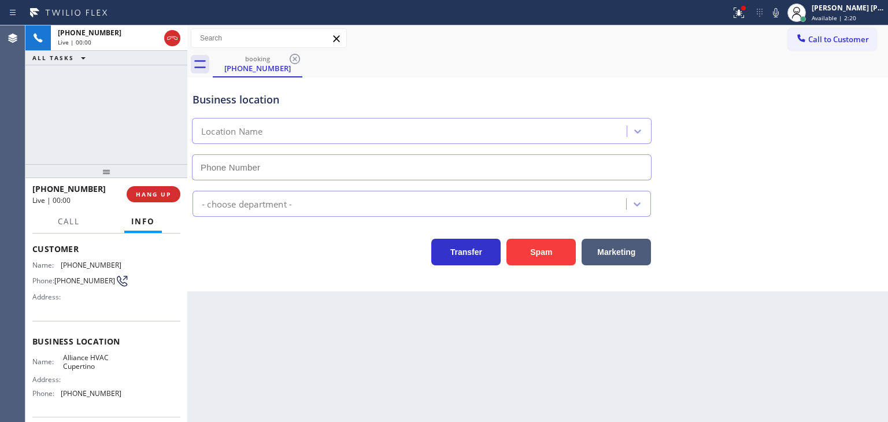
type input "[PHONE_NUMBER]"
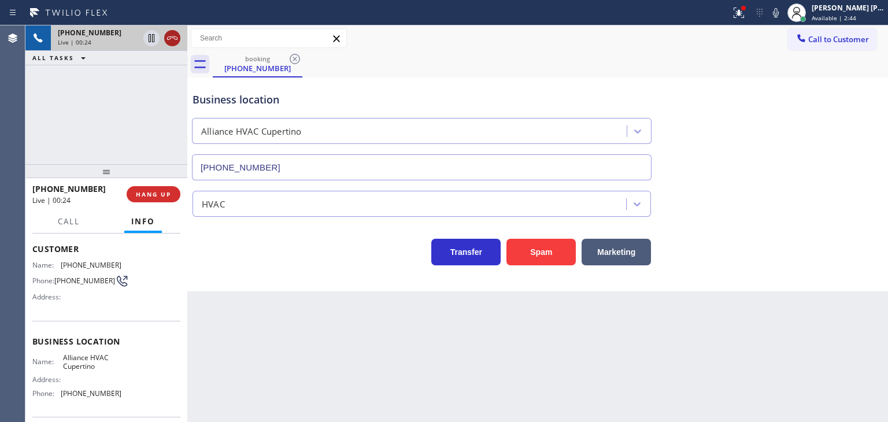
click at [173, 39] on icon at bounding box center [172, 38] width 14 height 14
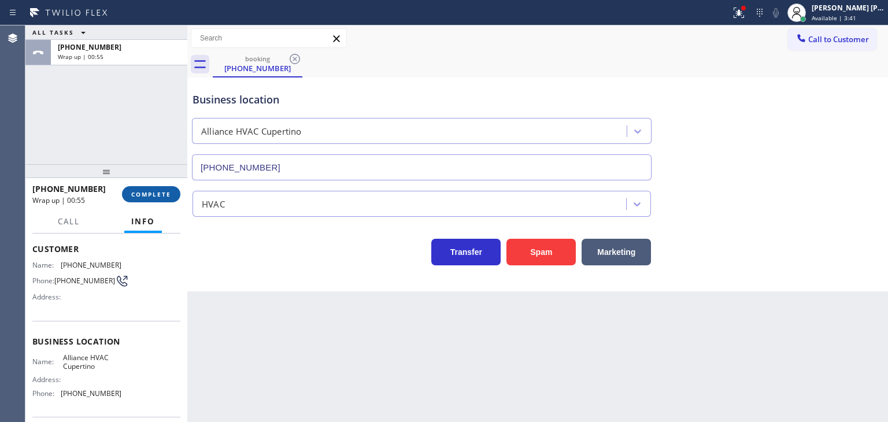
click at [147, 191] on span "COMPLETE" at bounding box center [151, 194] width 40 height 8
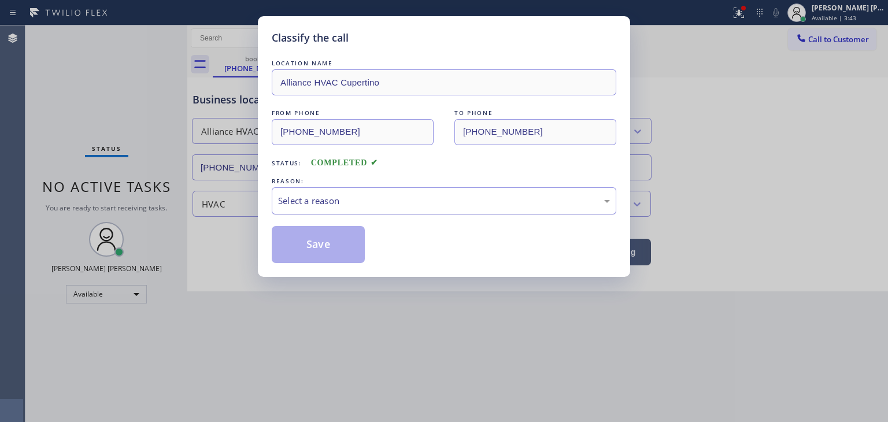
click at [337, 198] on div "Select a reason" at bounding box center [444, 200] width 332 height 13
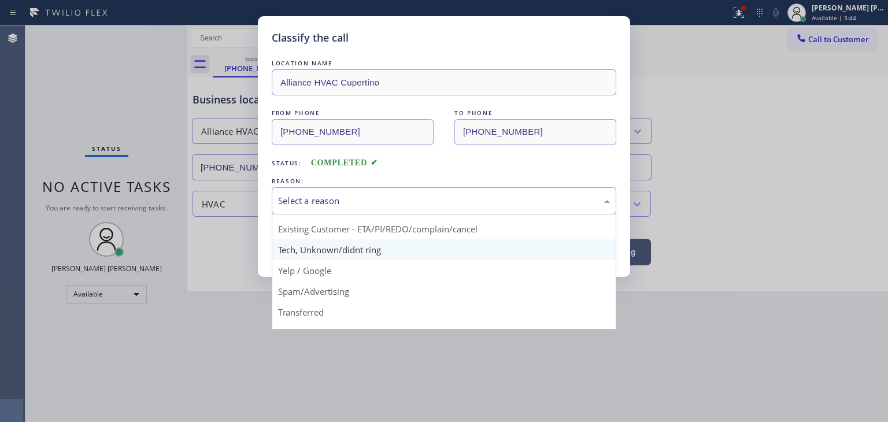
scroll to position [58, 0]
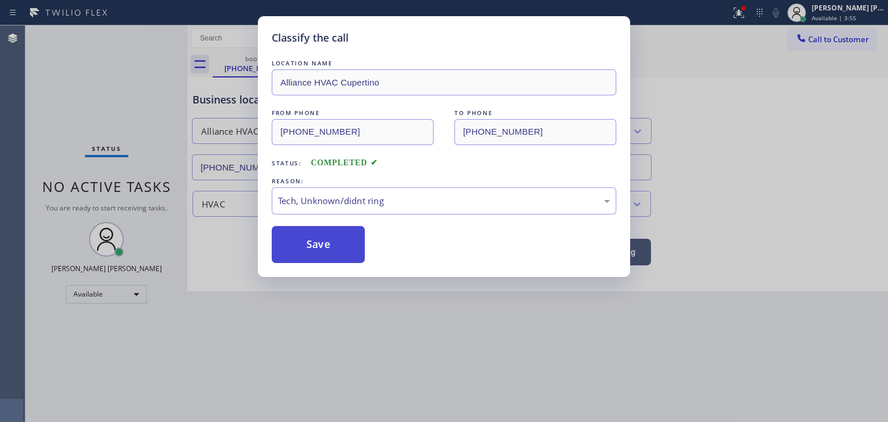
click at [335, 240] on button "Save" at bounding box center [318, 244] width 93 height 37
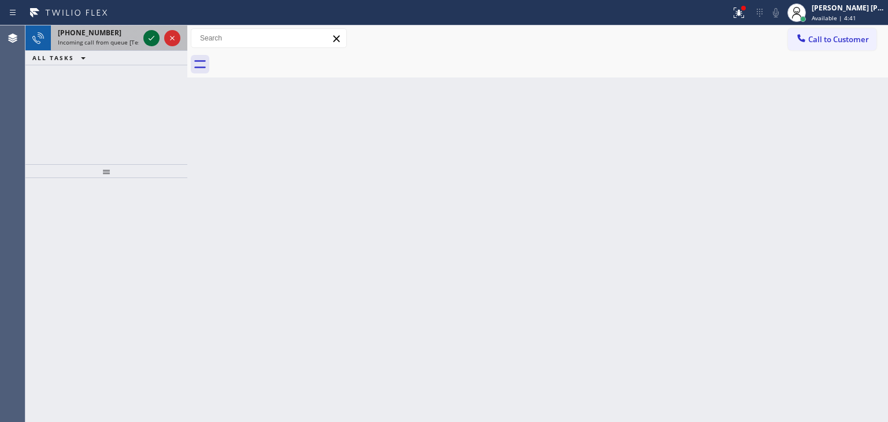
click at [154, 39] on icon at bounding box center [151, 38] width 14 height 14
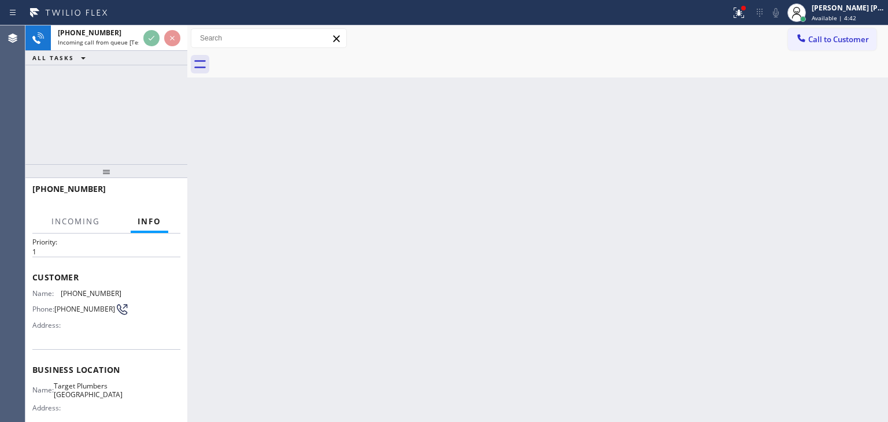
scroll to position [58, 0]
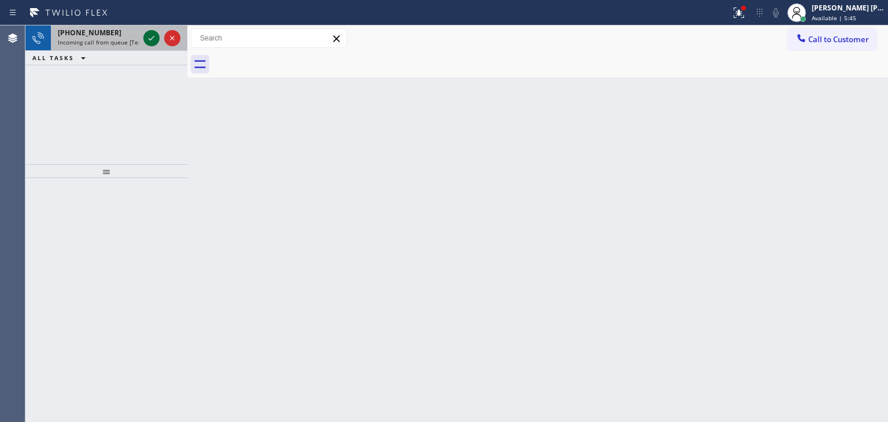
click at [153, 39] on icon at bounding box center [151, 38] width 14 height 14
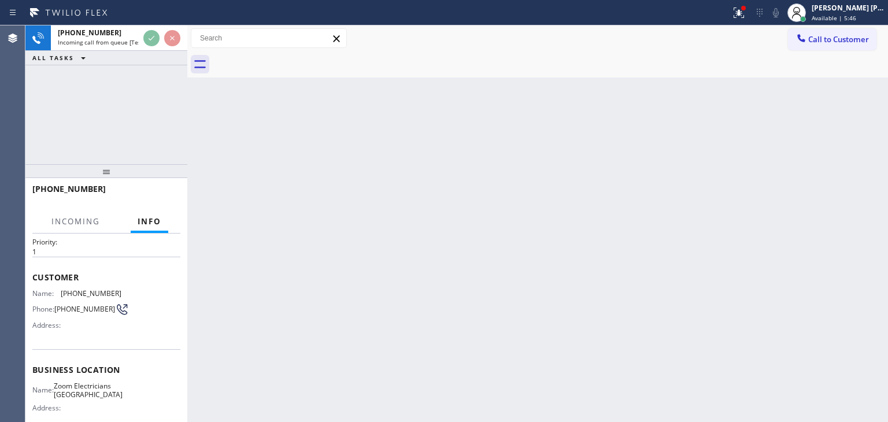
scroll to position [58, 0]
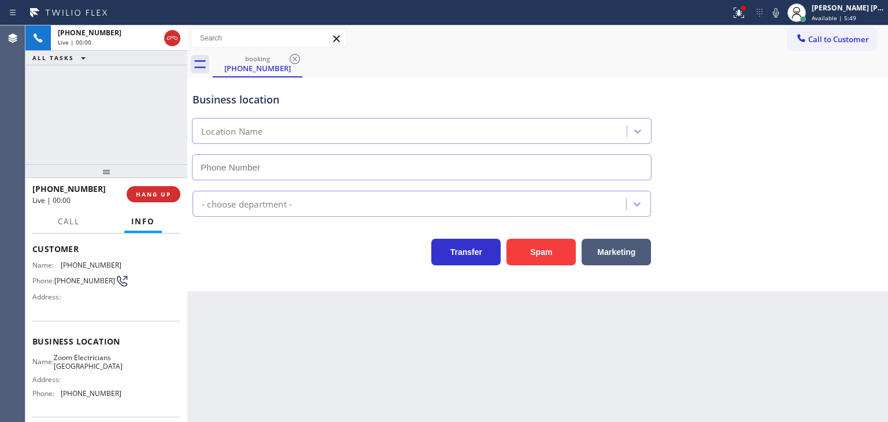
type input "[PHONE_NUMBER]"
click at [778, 13] on icon at bounding box center [776, 12] width 6 height 9
click at [782, 13] on icon at bounding box center [776, 13] width 14 height 14
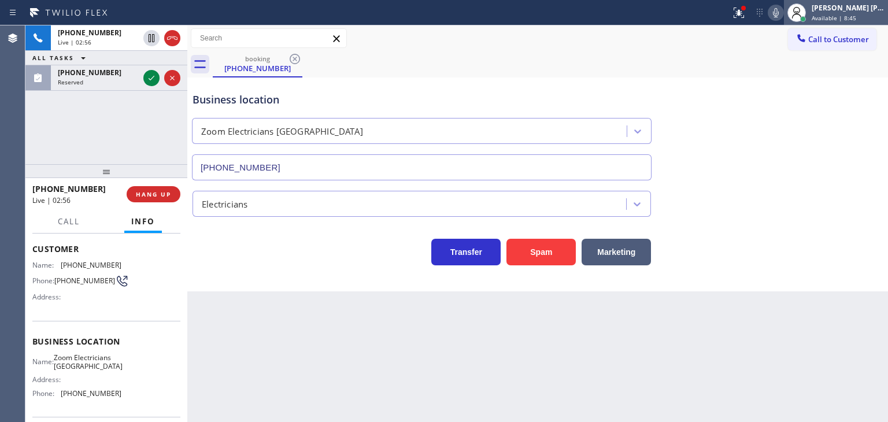
click at [853, 18] on span "Available | 8:45" at bounding box center [833, 18] width 44 height 8
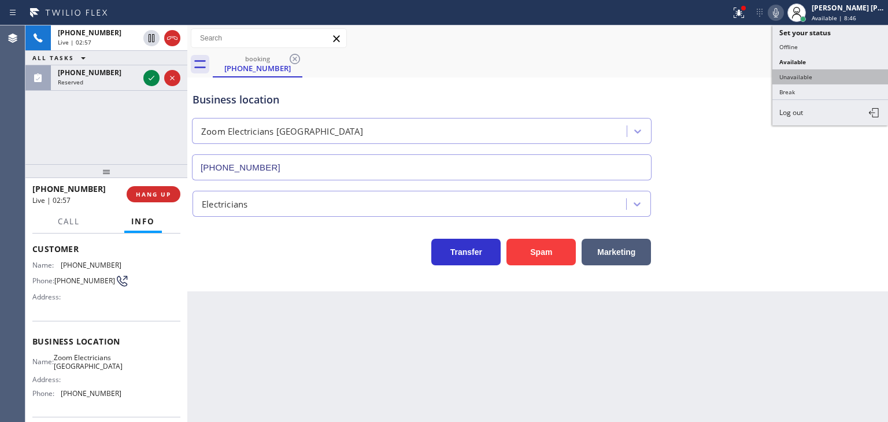
click at [844, 69] on button "Unavailable" at bounding box center [830, 76] width 116 height 15
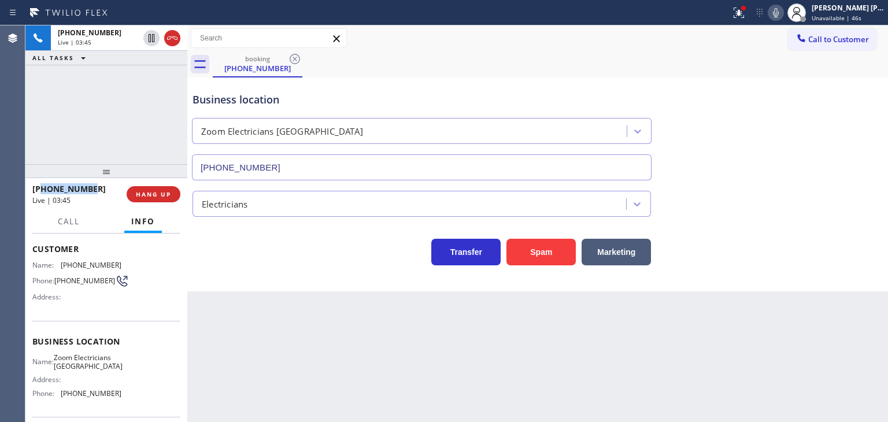
drag, startPoint x: 107, startPoint y: 190, endPoint x: 42, endPoint y: 185, distance: 65.5
click at [42, 185] on div "[PHONE_NUMBER]" at bounding box center [75, 188] width 86 height 11
copy span "6025387343"
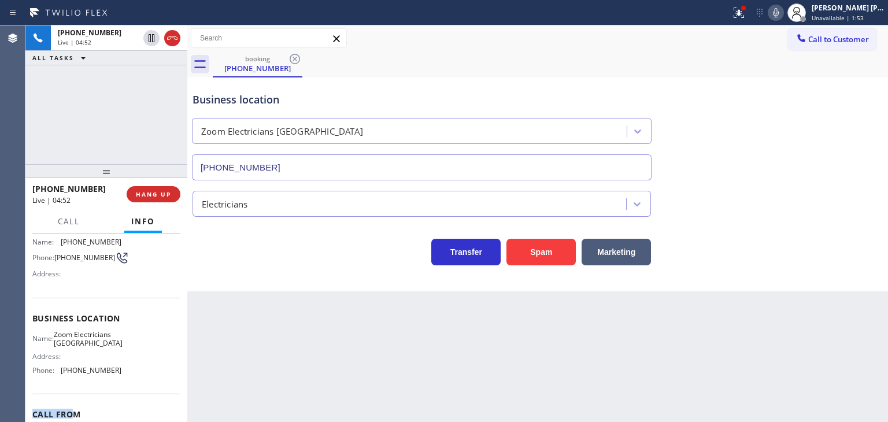
scroll to position [107, 0]
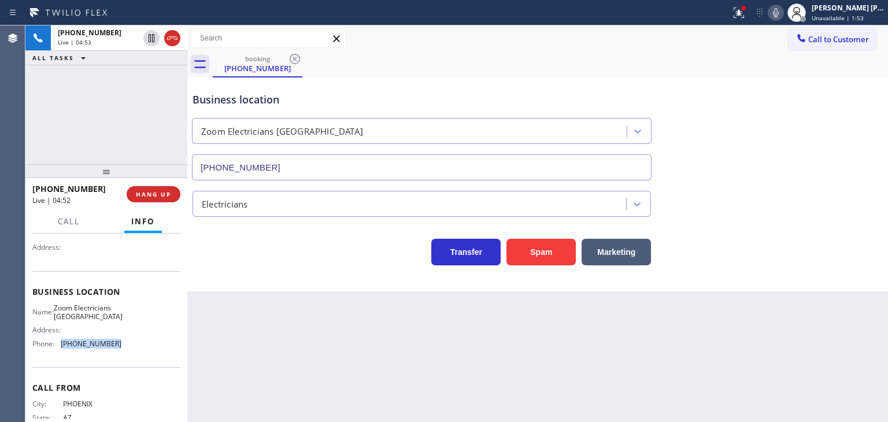
drag, startPoint x: 114, startPoint y: 405, endPoint x: 58, endPoint y: 363, distance: 70.6
click at [58, 363] on div "Business location Name: Zoom Electricians [GEOGRAPHIC_DATA] Address: Phone: [PH…" at bounding box center [106, 319] width 148 height 97
copy div "[PHONE_NUMBER]"
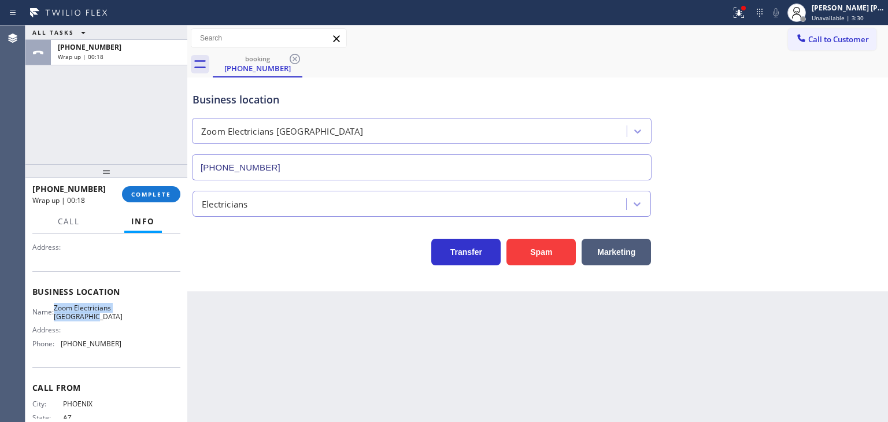
drag, startPoint x: 112, startPoint y: 325, endPoint x: 60, endPoint y: 307, distance: 55.2
click at [60, 307] on div "Name: Zoom Electricians [GEOGRAPHIC_DATA]" at bounding box center [76, 312] width 89 height 18
copy span "Zoom Electricians [GEOGRAPHIC_DATA]"
click at [150, 192] on span "COMPLETE" at bounding box center [151, 194] width 40 height 8
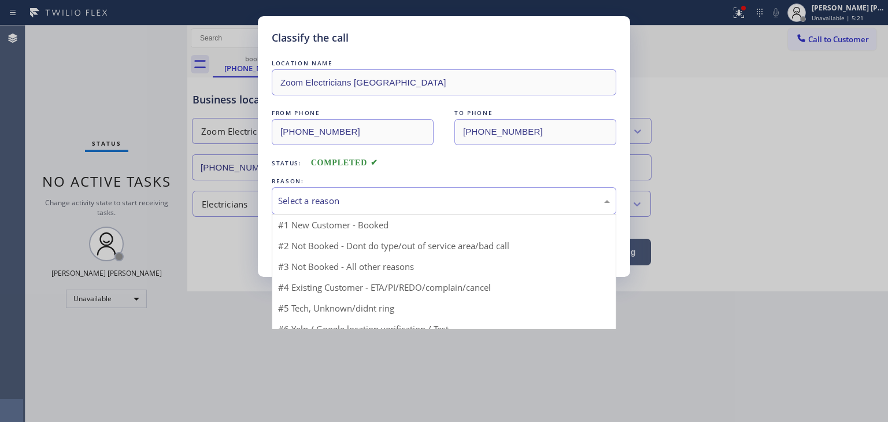
click at [307, 199] on div "Select a reason" at bounding box center [444, 200] width 332 height 13
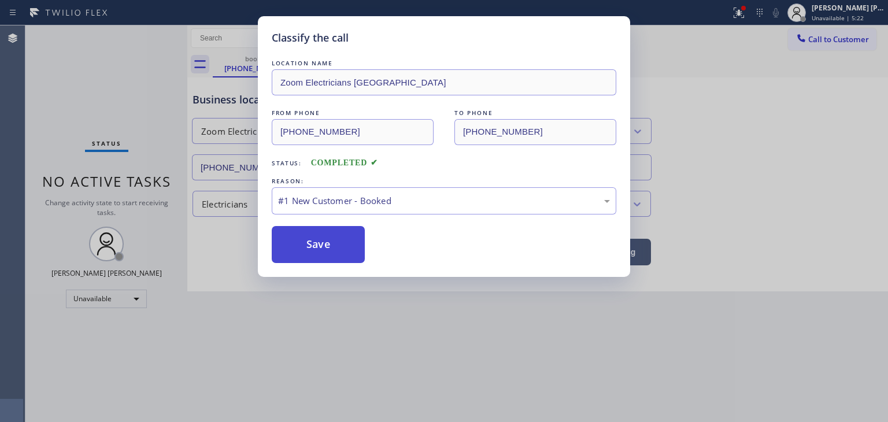
click at [319, 243] on button "Save" at bounding box center [318, 244] width 93 height 37
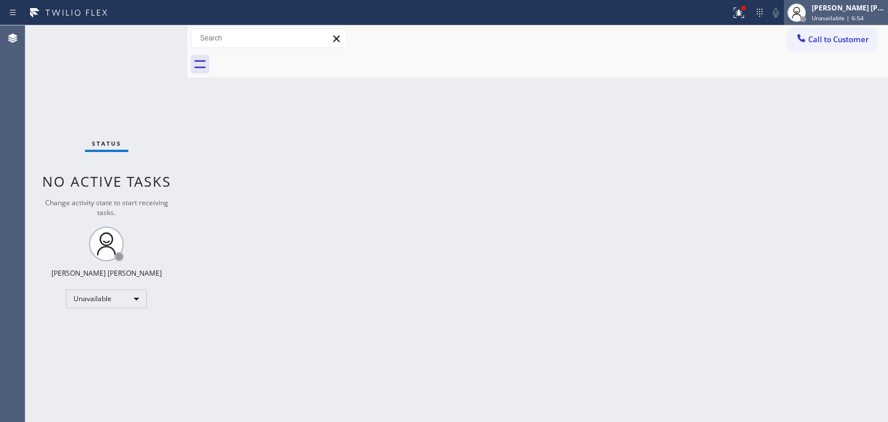
click at [851, 10] on div "[PERSON_NAME] [PERSON_NAME]" at bounding box center [847, 8] width 73 height 10
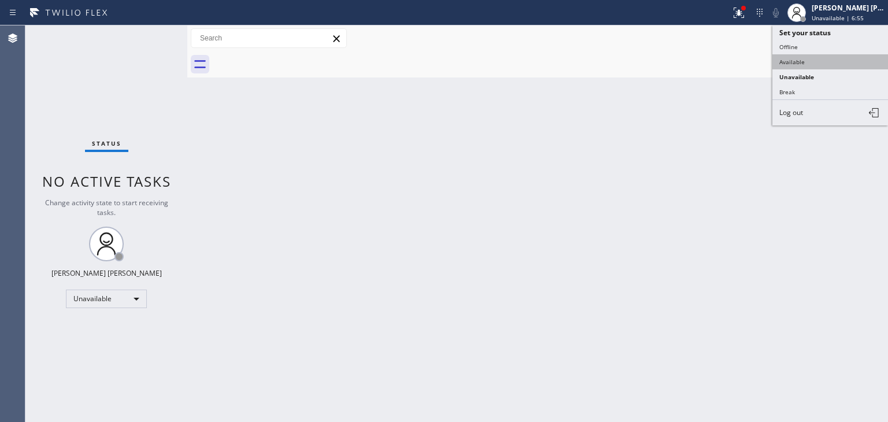
click at [810, 64] on button "Available" at bounding box center [830, 61] width 116 height 15
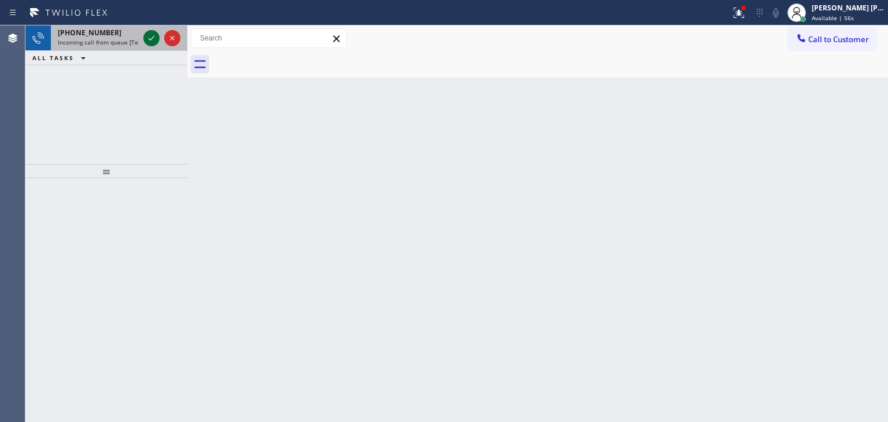
click at [153, 36] on icon at bounding box center [151, 38] width 14 height 14
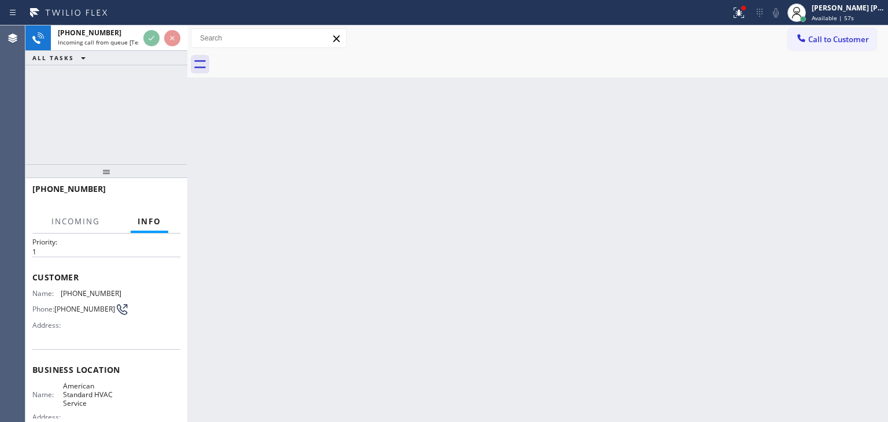
scroll to position [58, 0]
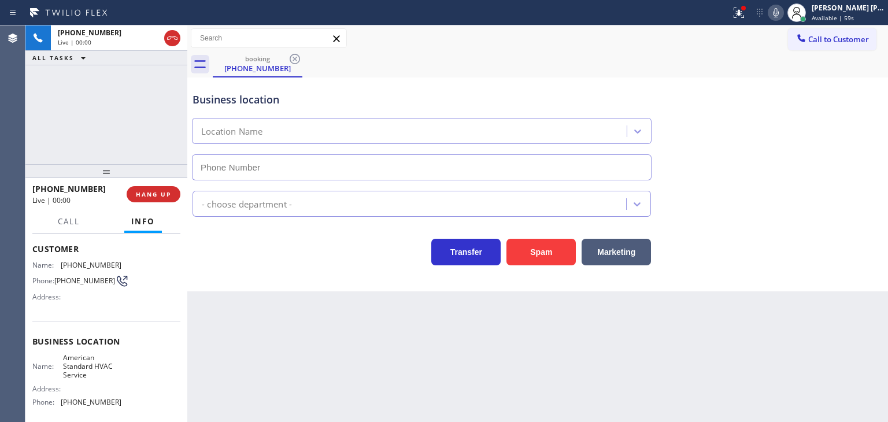
type input "[PHONE_NUMBER]"
click at [782, 12] on icon at bounding box center [776, 13] width 14 height 14
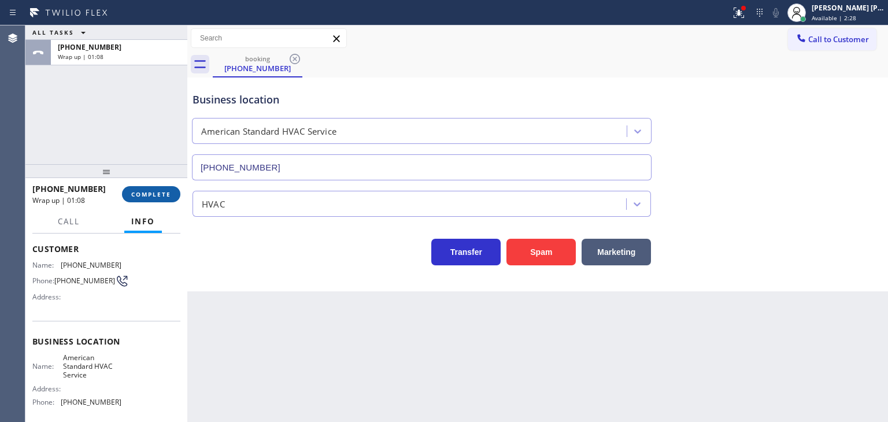
click at [148, 197] on span "COMPLETE" at bounding box center [151, 194] width 40 height 8
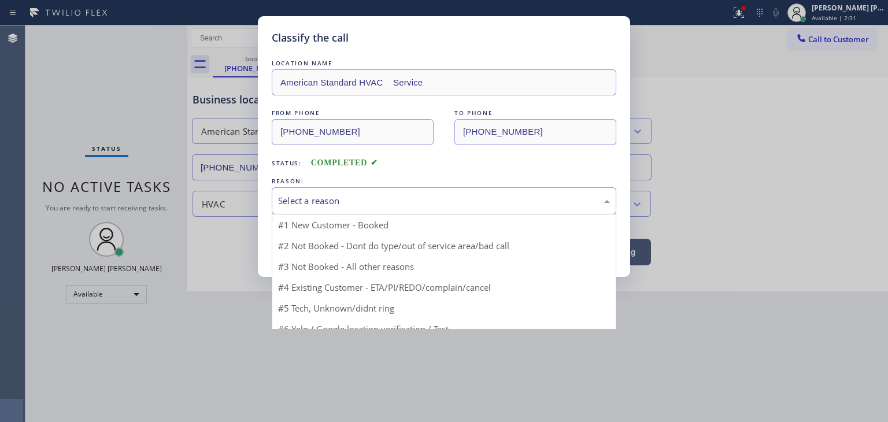
click at [373, 202] on div "Select a reason" at bounding box center [444, 200] width 332 height 13
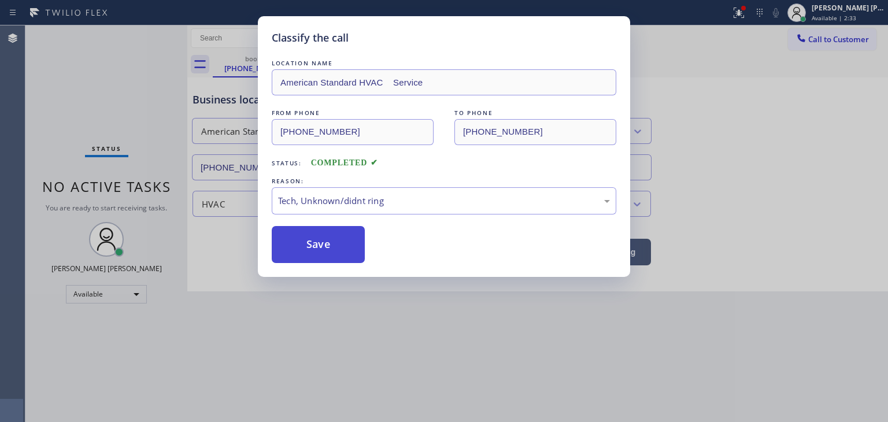
click at [325, 240] on button "Save" at bounding box center [318, 244] width 93 height 37
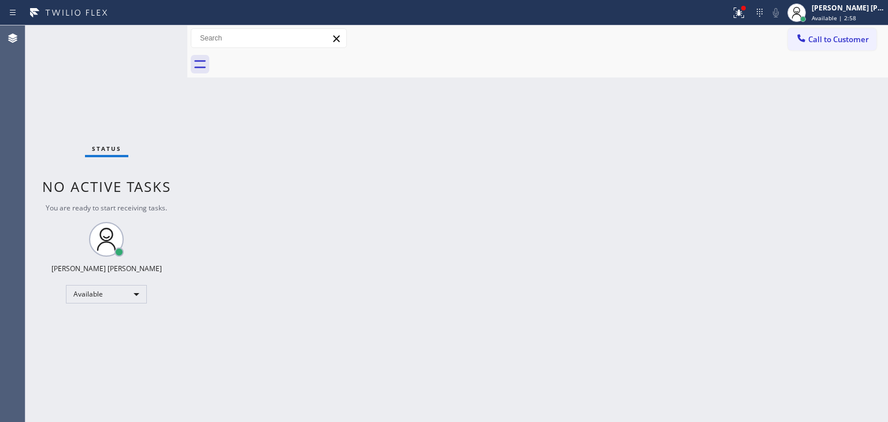
click at [146, 35] on div "Status No active tasks You are ready to start receiving tasks. [PERSON_NAME] [P…" at bounding box center [106, 223] width 162 height 396
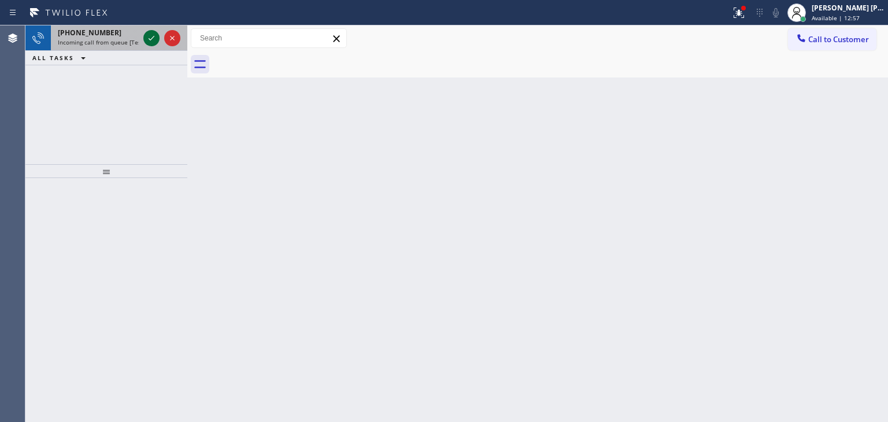
click at [155, 43] on icon at bounding box center [151, 38] width 14 height 14
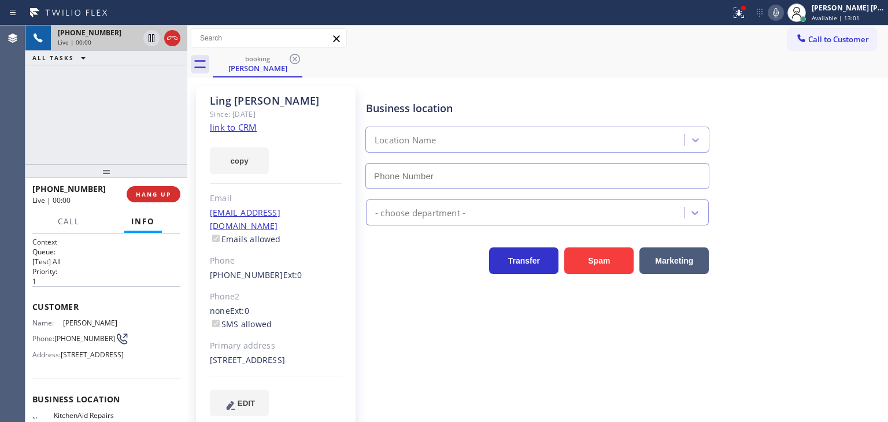
type input "[PHONE_NUMBER]"
click at [236, 127] on link "link to CRM" at bounding box center [233, 127] width 47 height 12
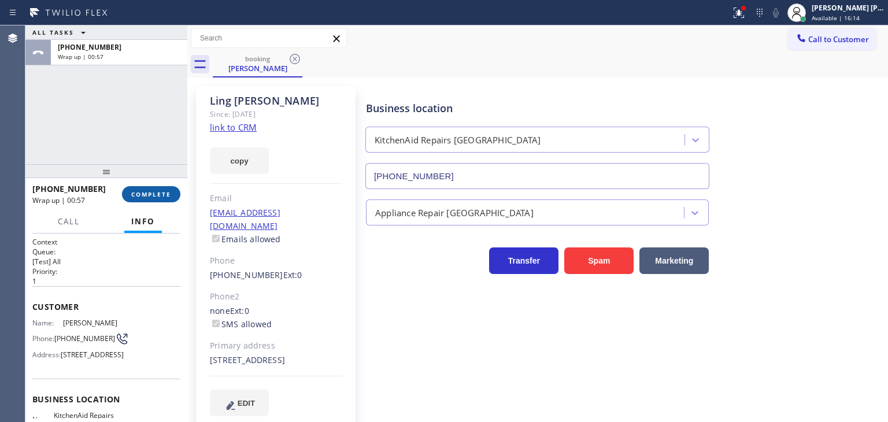
click at [137, 193] on span "COMPLETE" at bounding box center [151, 194] width 40 height 8
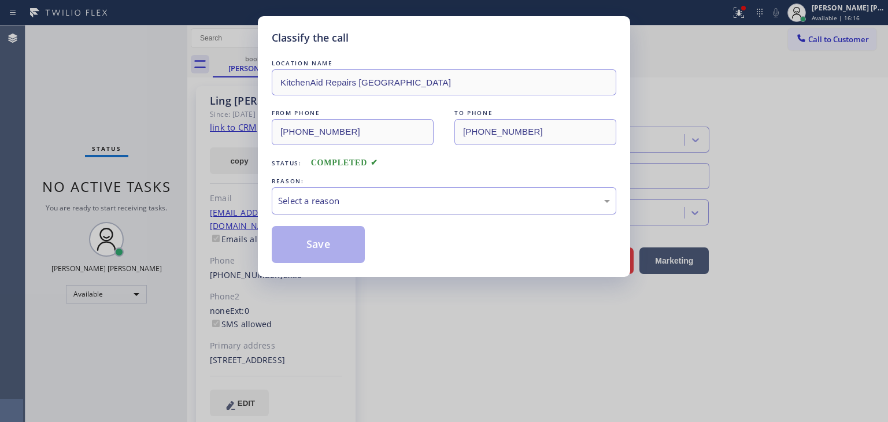
click at [337, 196] on div "Select a reason" at bounding box center [444, 200] width 332 height 13
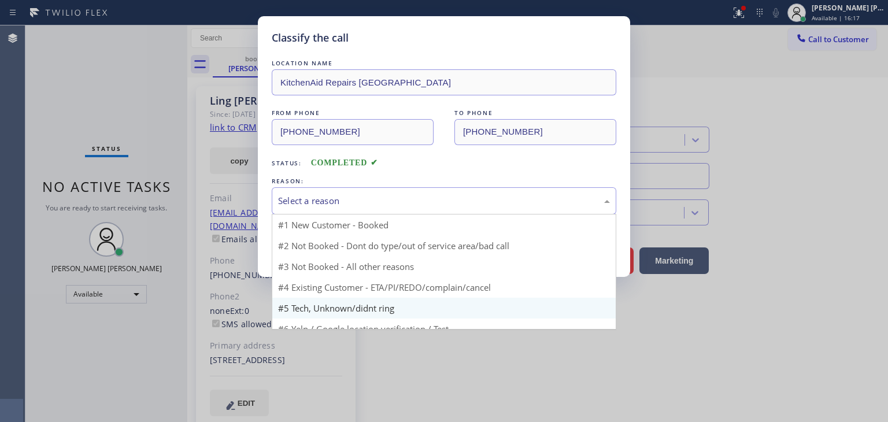
scroll to position [10, 0]
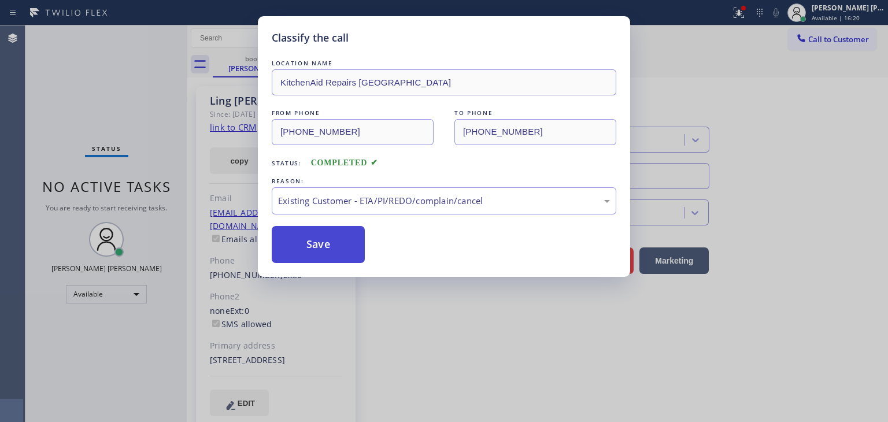
click at [336, 239] on button "Save" at bounding box center [318, 244] width 93 height 37
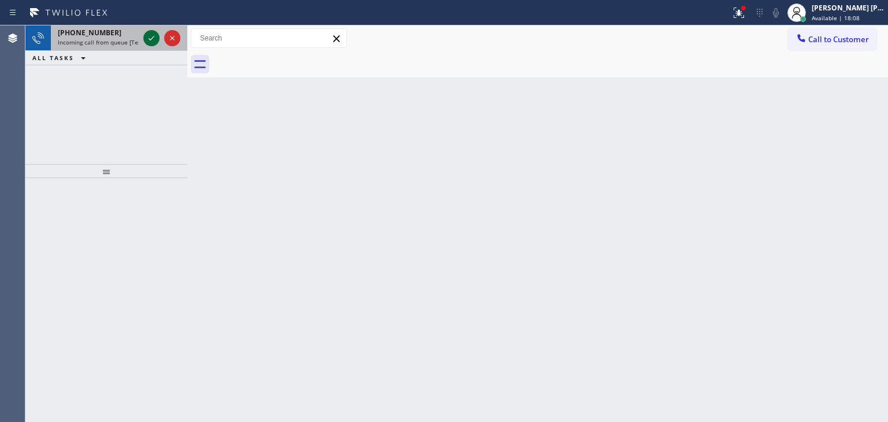
click at [146, 39] on icon at bounding box center [151, 38] width 14 height 14
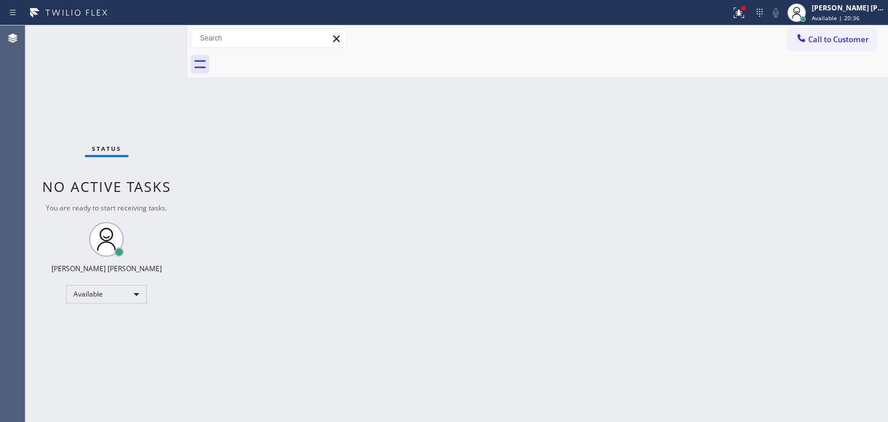
click at [148, 36] on div "Status No active tasks You are ready to start receiving tasks. [PERSON_NAME] [P…" at bounding box center [106, 223] width 162 height 396
click at [155, 42] on div "Status No active tasks You are ready to start receiving tasks. [PERSON_NAME] [P…" at bounding box center [106, 223] width 162 height 396
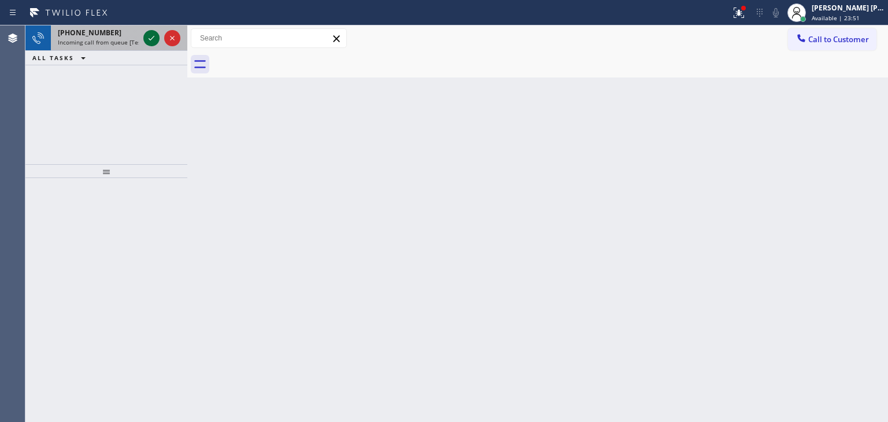
click at [154, 42] on icon at bounding box center [151, 38] width 14 height 14
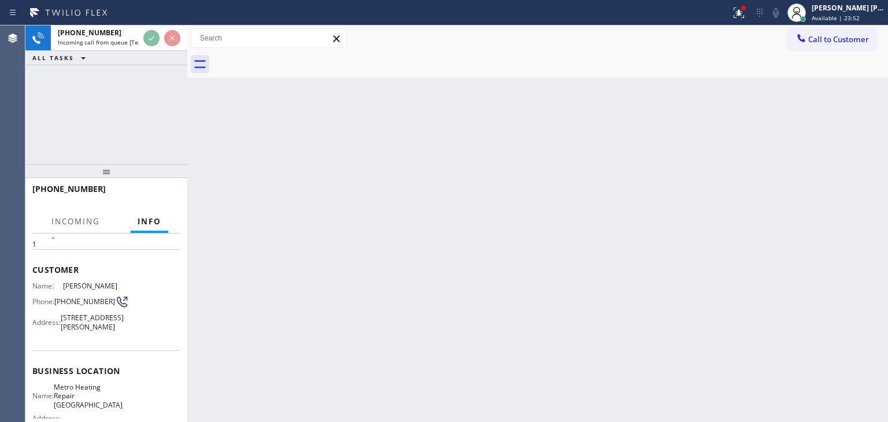
scroll to position [58, 0]
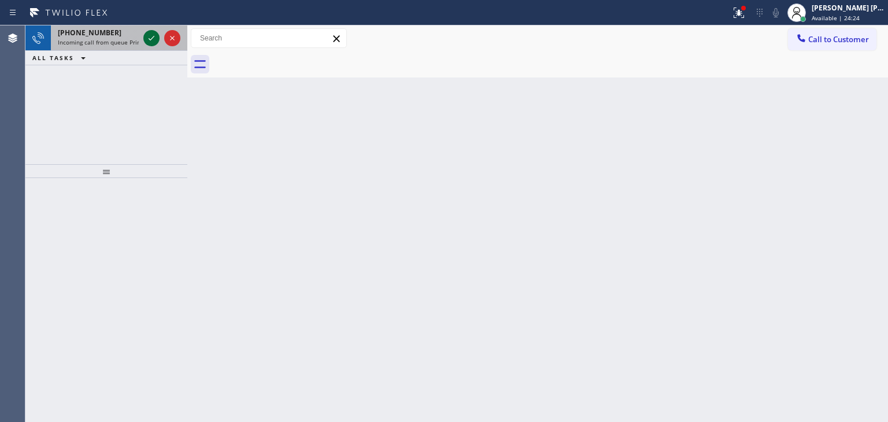
click at [153, 40] on icon at bounding box center [151, 38] width 14 height 14
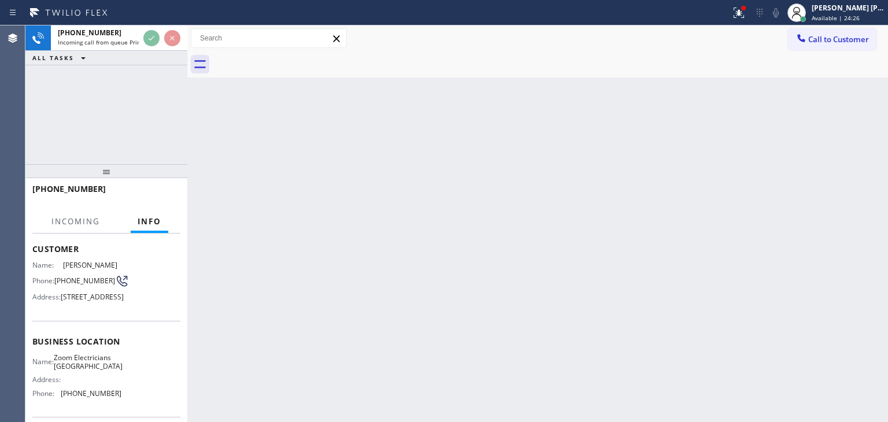
scroll to position [116, 0]
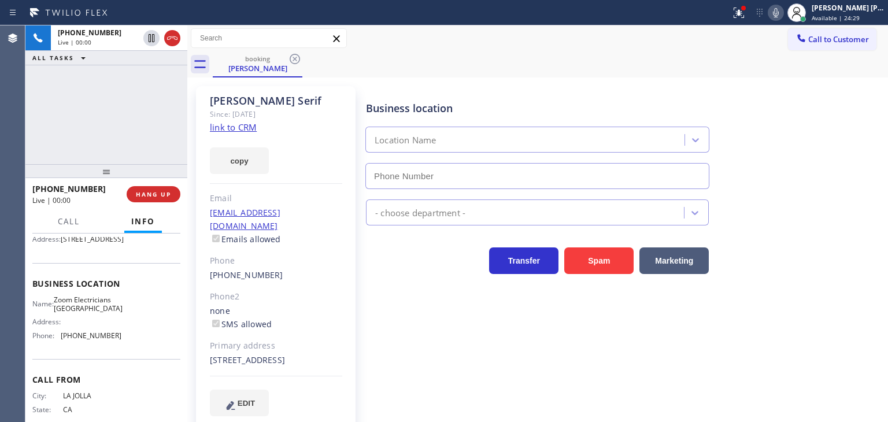
type input "[PHONE_NUMBER]"
click at [243, 126] on link "link to CRM" at bounding box center [233, 127] width 47 height 12
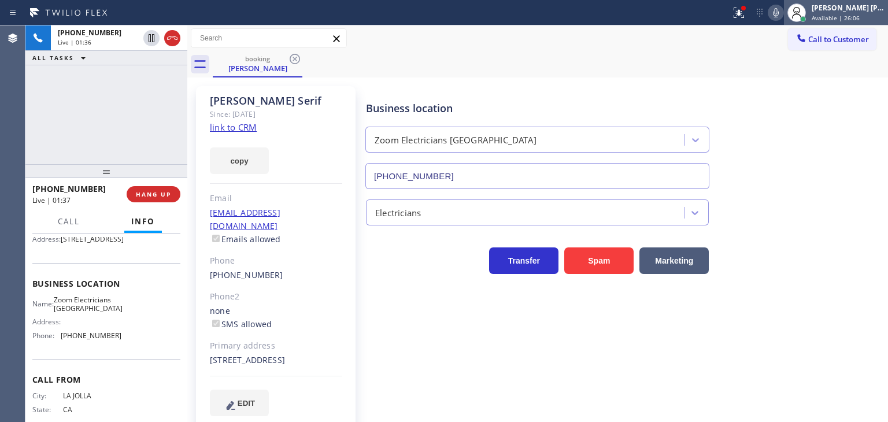
click at [871, 11] on div "[PERSON_NAME] [PERSON_NAME]" at bounding box center [847, 8] width 73 height 10
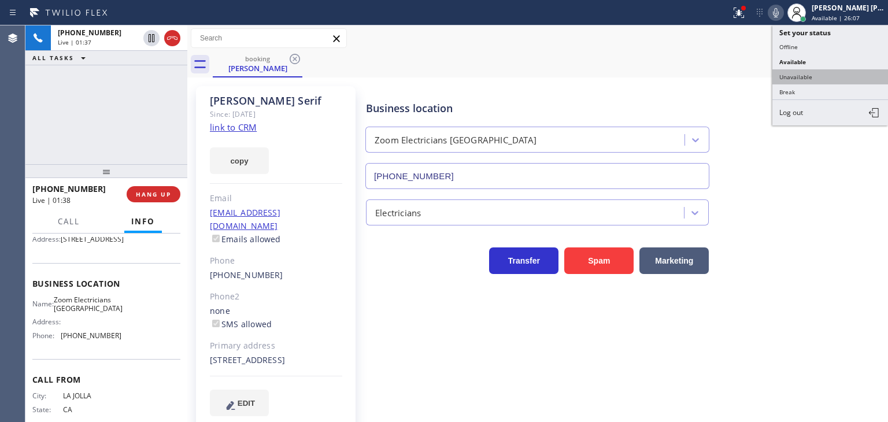
click at [823, 73] on button "Unavailable" at bounding box center [830, 76] width 116 height 15
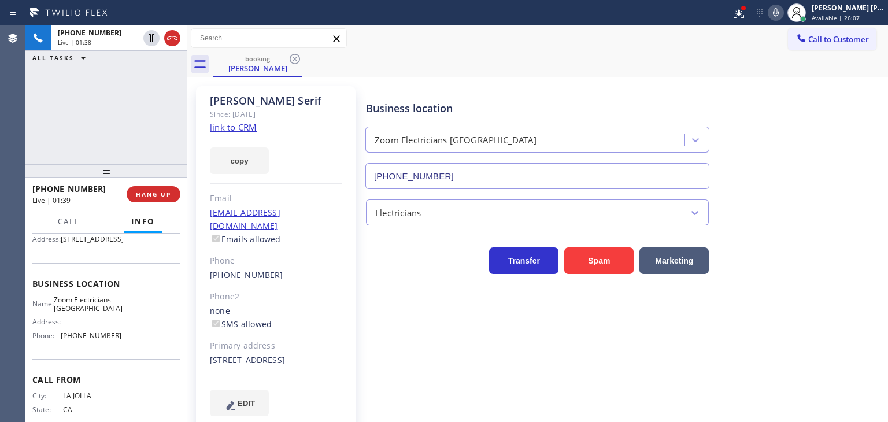
click at [782, 9] on icon at bounding box center [776, 13] width 14 height 14
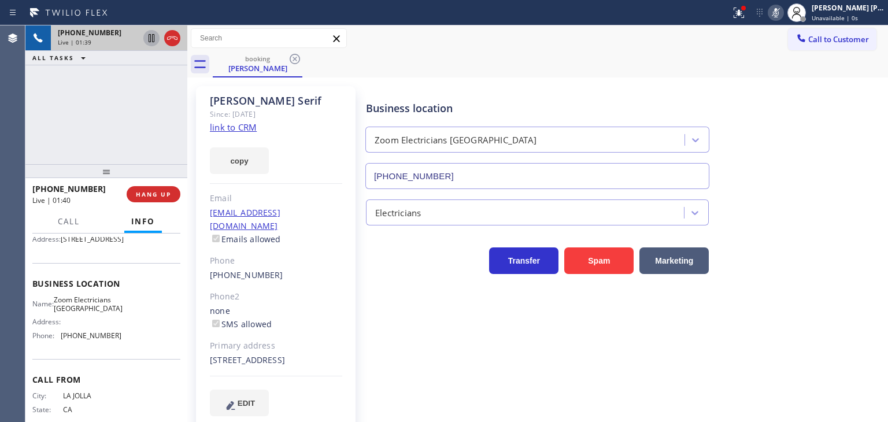
click at [149, 36] on icon at bounding box center [152, 38] width 6 height 8
drag, startPoint x: 850, startPoint y: 101, endPoint x: 845, endPoint y: 91, distance: 11.6
click at [849, 100] on div "Business location Zoom Electricians [GEOGRAPHIC_DATA] [PHONE_NUMBER]" at bounding box center [623, 136] width 521 height 105
click at [782, 7] on icon at bounding box center [776, 13] width 14 height 14
click at [147, 40] on icon at bounding box center [151, 38] width 14 height 14
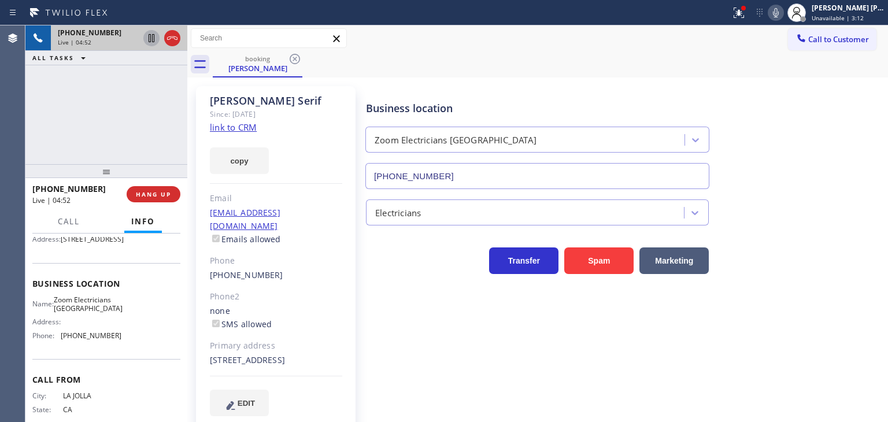
click at [856, 179] on div "Business location Zoom Electricians [GEOGRAPHIC_DATA] [PHONE_NUMBER]" at bounding box center [623, 136] width 521 height 105
click at [864, 113] on div "Business location Zoom Electricians [GEOGRAPHIC_DATA] [PHONE_NUMBER]" at bounding box center [623, 136] width 521 height 105
click at [855, 94] on div "Business location Zoom Electricians [GEOGRAPHIC_DATA] [PHONE_NUMBER]" at bounding box center [623, 136] width 521 height 105
click at [782, 14] on icon at bounding box center [776, 13] width 14 height 14
click at [782, 8] on icon at bounding box center [776, 13] width 14 height 14
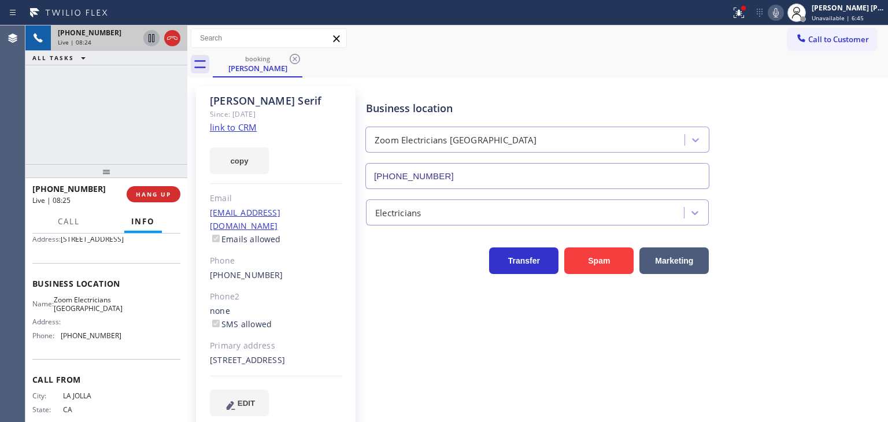
click at [853, 100] on div "Business location Zoom Electricians [GEOGRAPHIC_DATA] [PHONE_NUMBER]" at bounding box center [623, 136] width 521 height 105
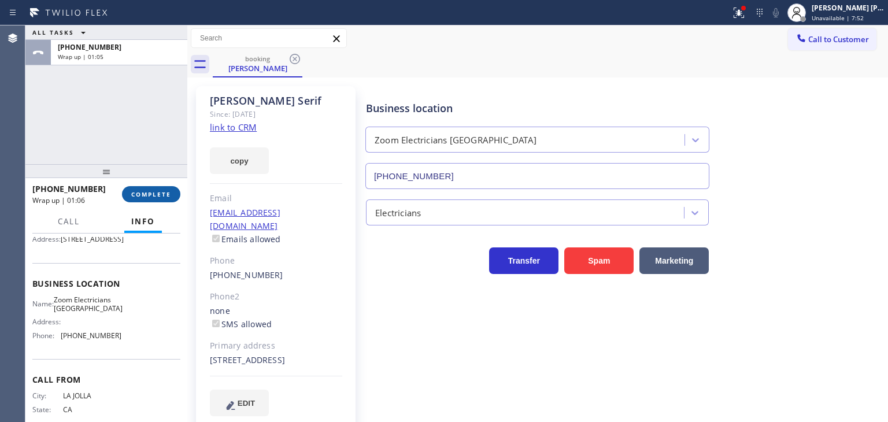
click at [148, 196] on span "COMPLETE" at bounding box center [151, 194] width 40 height 8
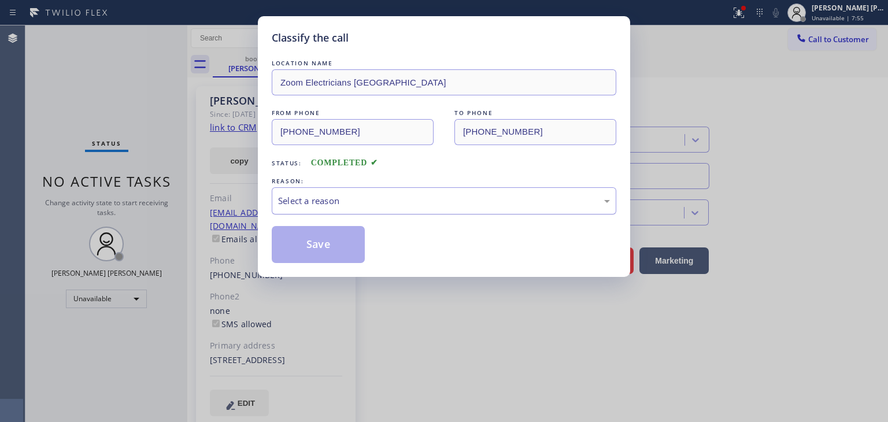
click at [342, 205] on div "Select a reason" at bounding box center [444, 200] width 332 height 13
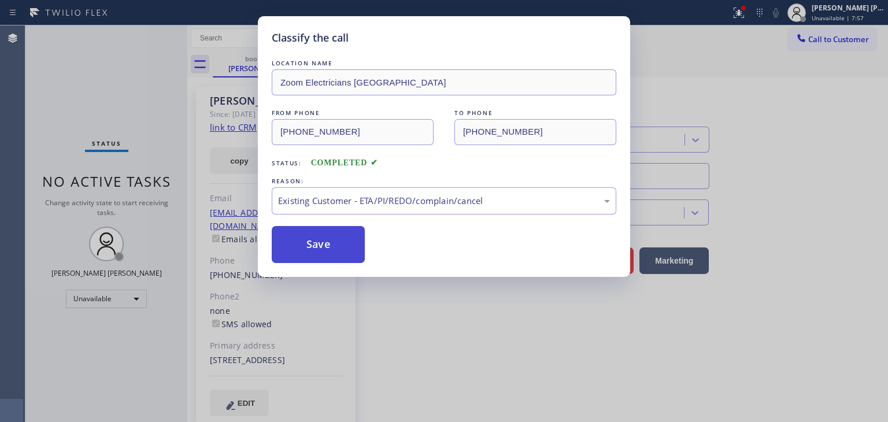
click at [321, 248] on button "Save" at bounding box center [318, 244] width 93 height 37
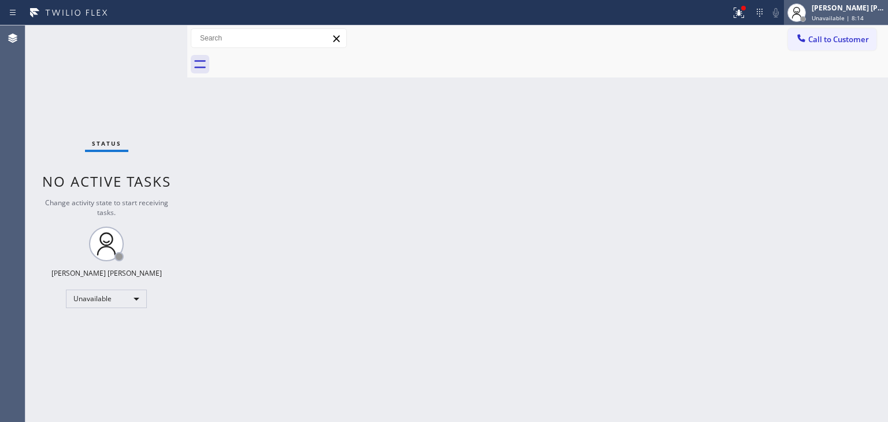
click at [854, 21] on span "Unavailable | 8:14" at bounding box center [837, 18] width 52 height 8
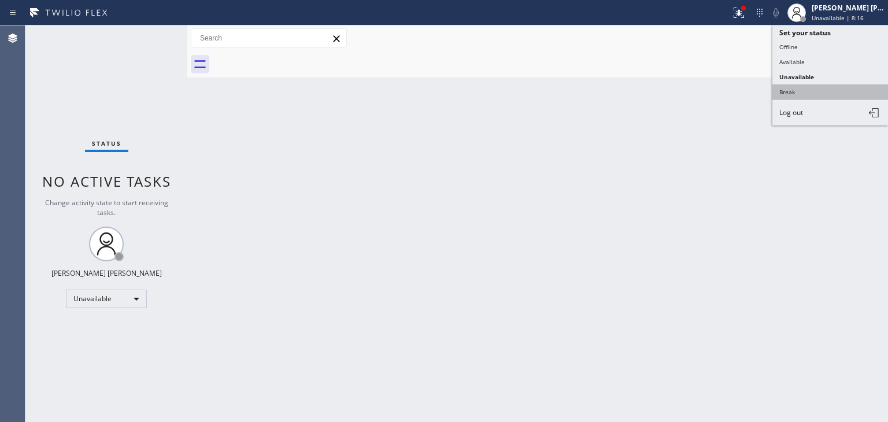
click at [809, 93] on button "Break" at bounding box center [830, 91] width 116 height 15
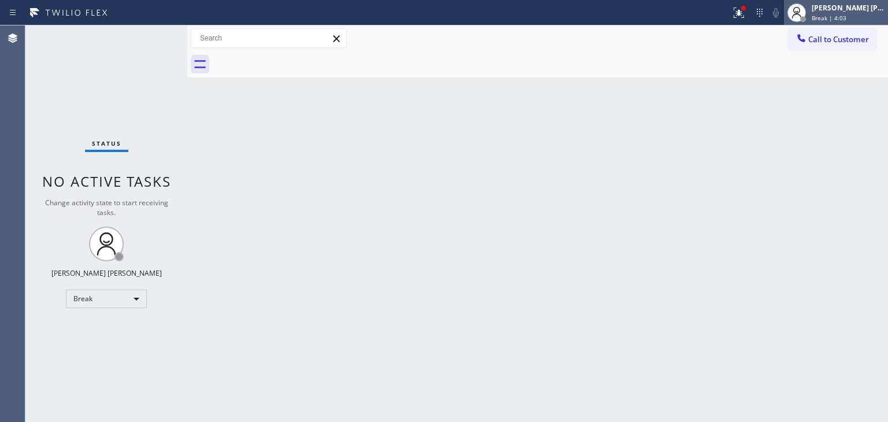
click at [860, 12] on div "[PERSON_NAME] [PERSON_NAME]" at bounding box center [847, 8] width 73 height 10
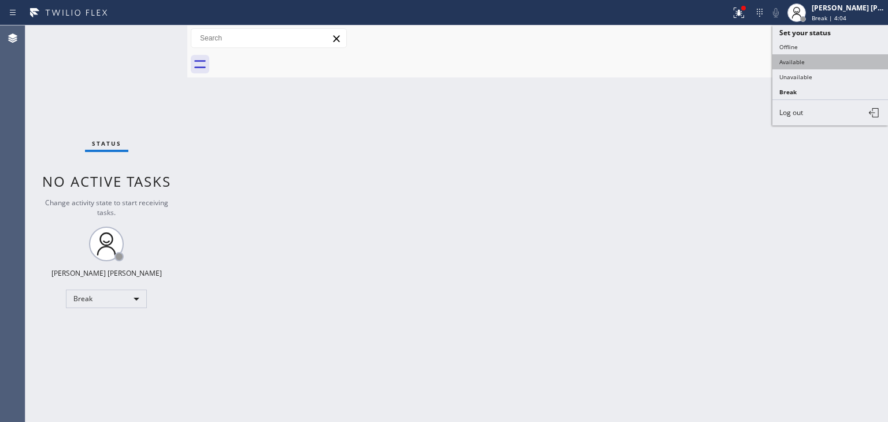
click at [823, 58] on button "Available" at bounding box center [830, 61] width 116 height 15
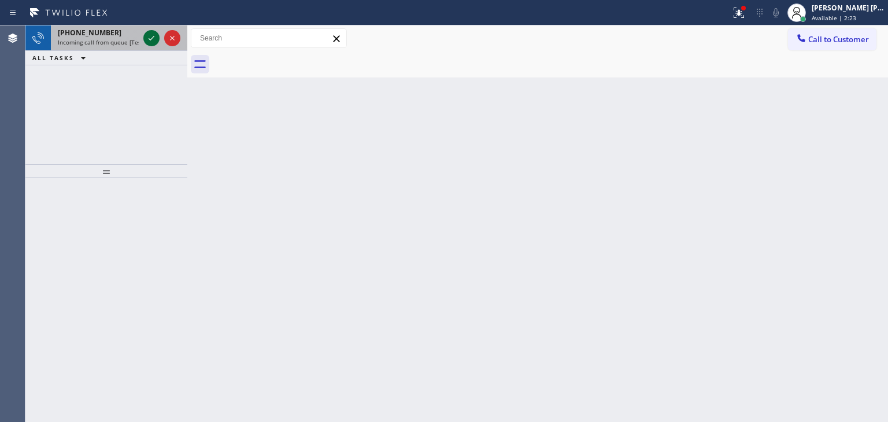
click at [154, 39] on icon at bounding box center [151, 38] width 14 height 14
click at [154, 40] on icon at bounding box center [151, 38] width 14 height 14
click at [151, 35] on icon at bounding box center [151, 38] width 14 height 14
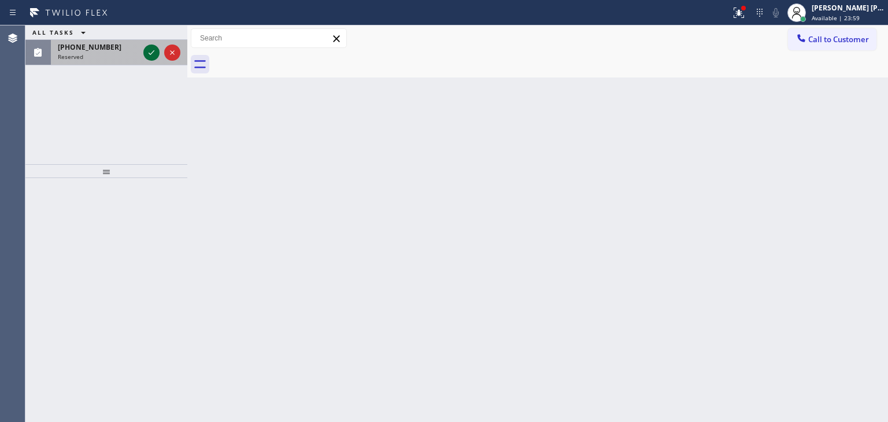
click at [151, 56] on icon at bounding box center [151, 53] width 14 height 14
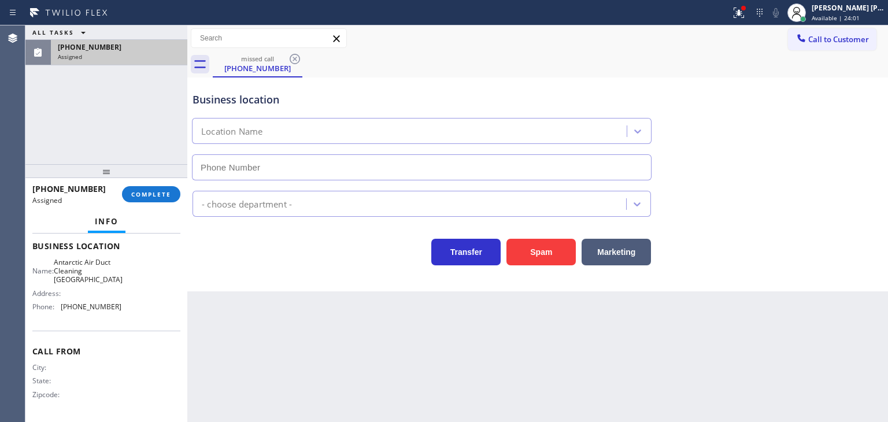
type input "[PHONE_NUMBER]"
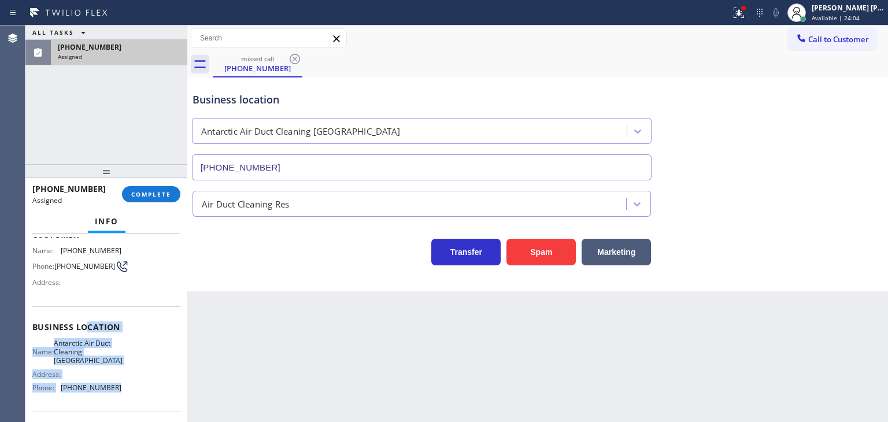
scroll to position [47, 0]
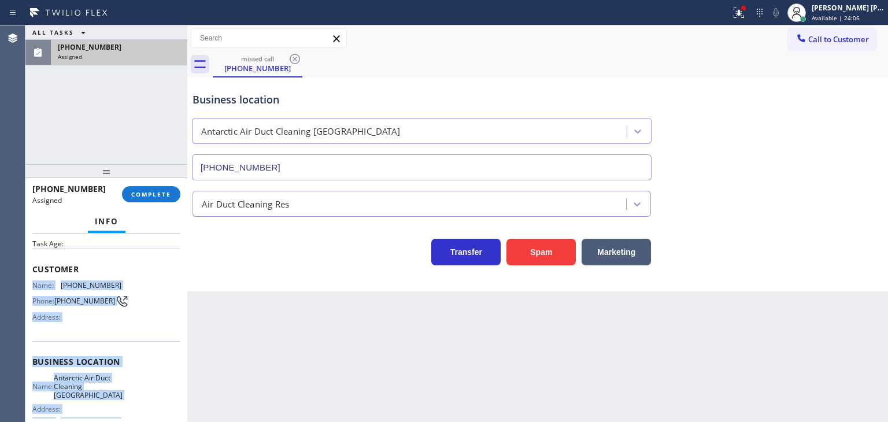
drag, startPoint x: 124, startPoint y: 368, endPoint x: 34, endPoint y: 286, distance: 122.3
click at [34, 286] on div "Context Queue: ADC Priority: 0 Task Age: Customer Name: [PHONE_NUMBER] Phone: […" at bounding box center [106, 362] width 148 height 344
copy div "Name: [PHONE_NUMBER] Phone: [PHONE_NUMBER] Address: Business location Name: Ant…"
click at [155, 191] on span "COMPLETE" at bounding box center [151, 194] width 40 height 8
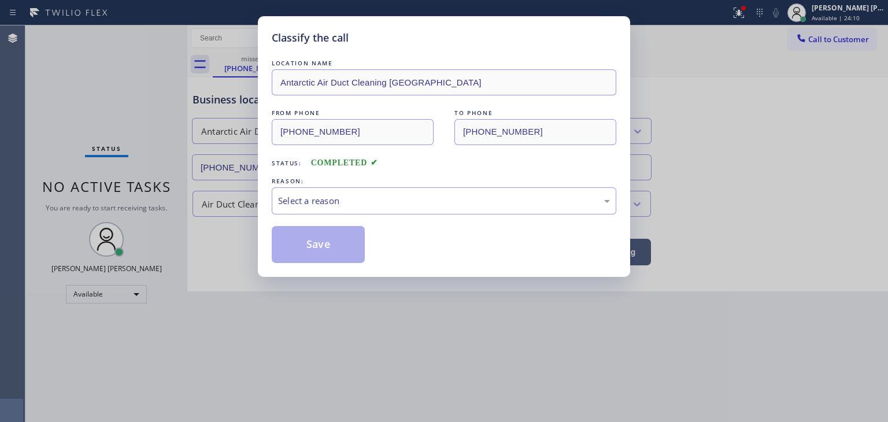
click at [396, 179] on div "REASON:" at bounding box center [444, 181] width 344 height 12
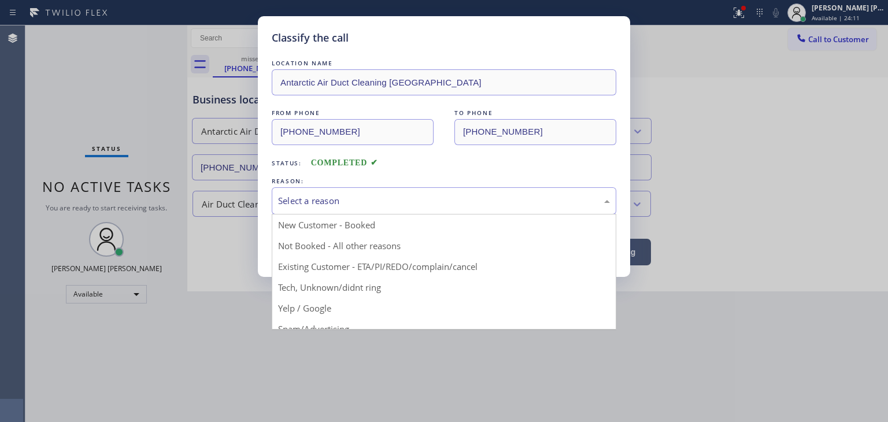
click at [372, 209] on div "Select a reason" at bounding box center [444, 200] width 344 height 27
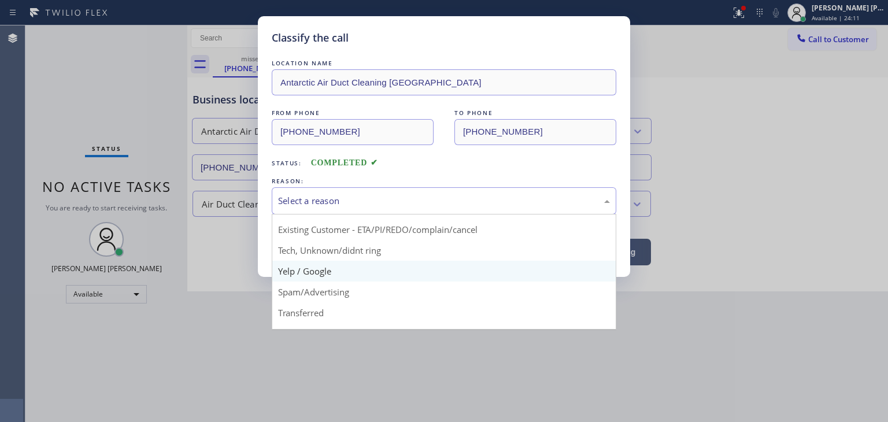
scroll to position [58, 0]
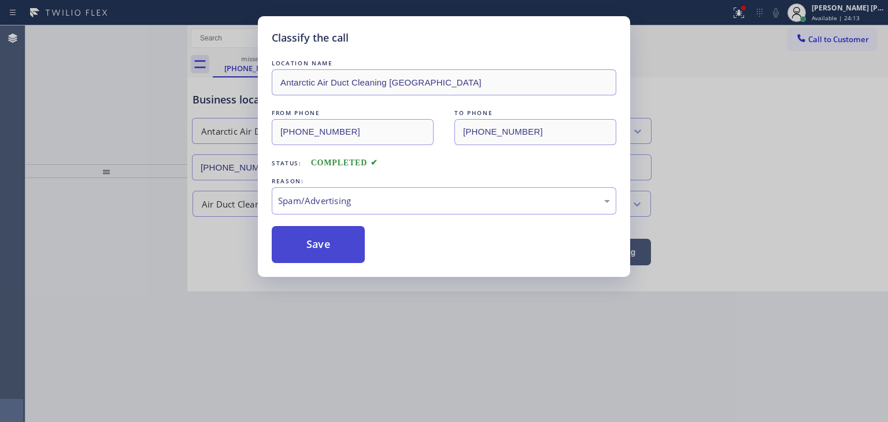
click at [329, 248] on button "Save" at bounding box center [318, 244] width 93 height 37
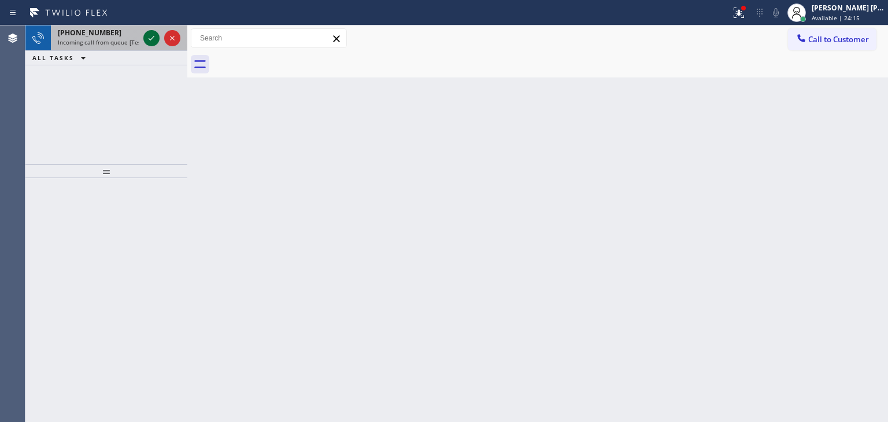
click at [153, 34] on icon at bounding box center [151, 38] width 14 height 14
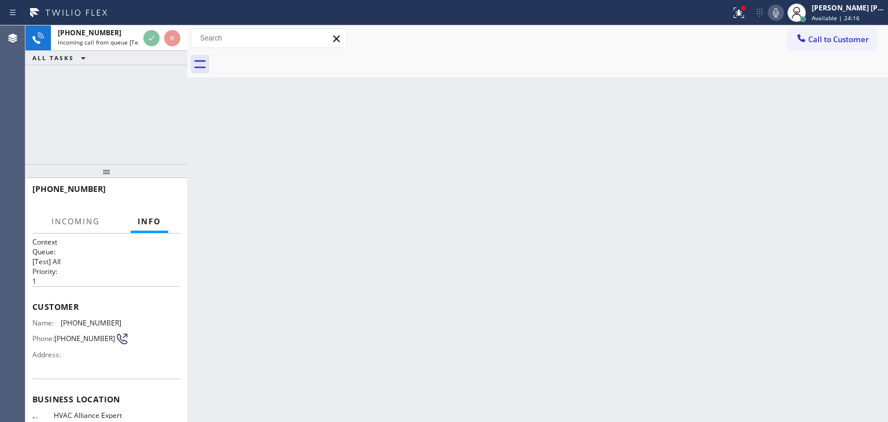
scroll to position [116, 0]
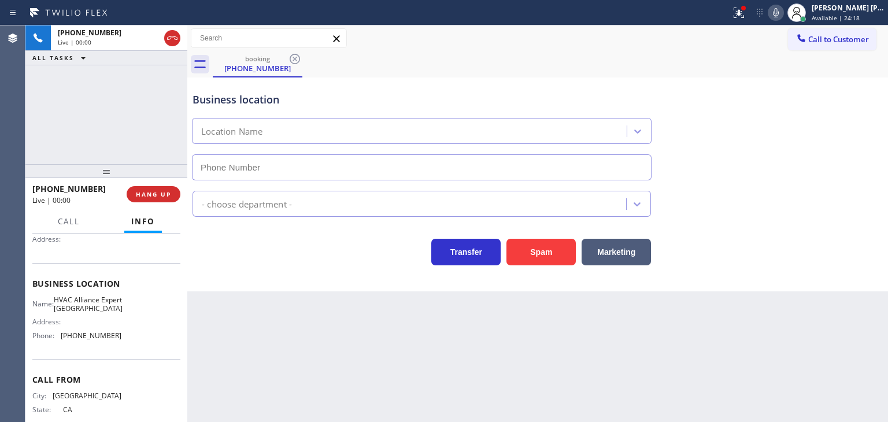
type input "[PHONE_NUMBER]"
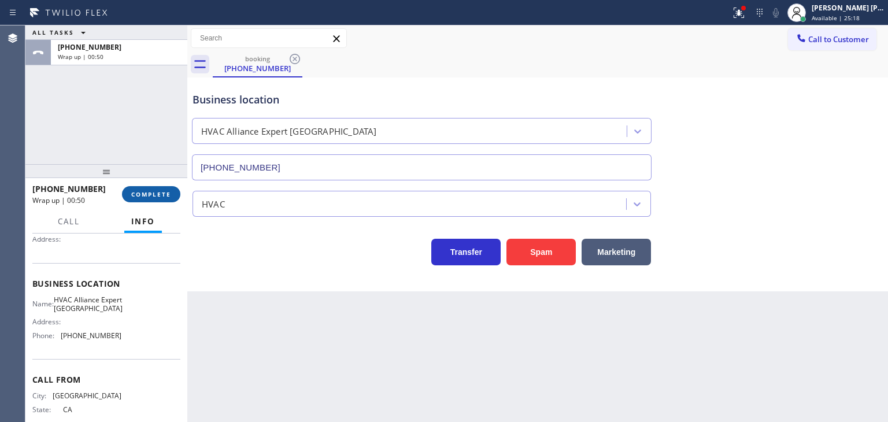
click at [169, 195] on span "COMPLETE" at bounding box center [151, 194] width 40 height 8
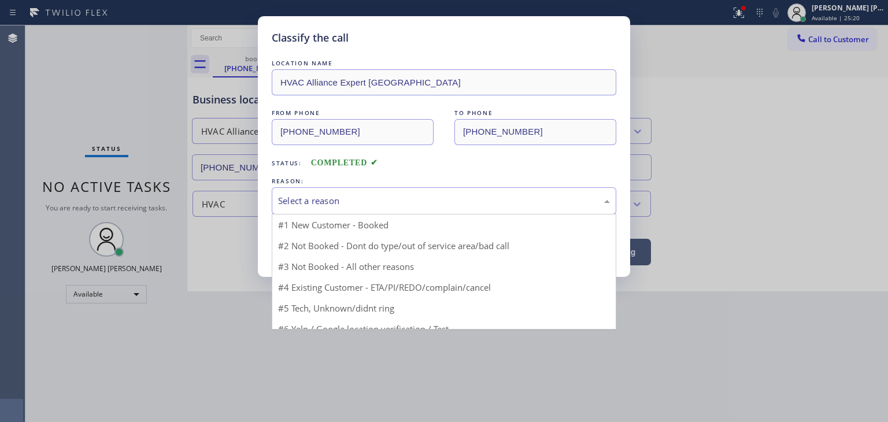
click at [295, 208] on div "Select a reason" at bounding box center [444, 200] width 344 height 27
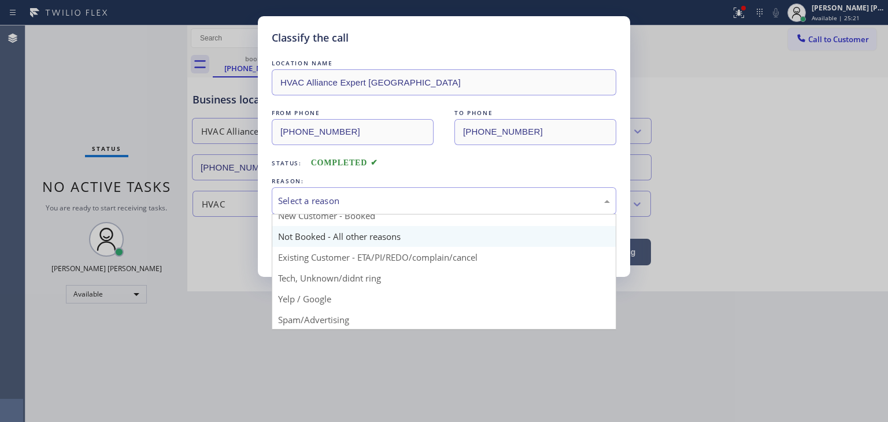
scroll to position [10, 0]
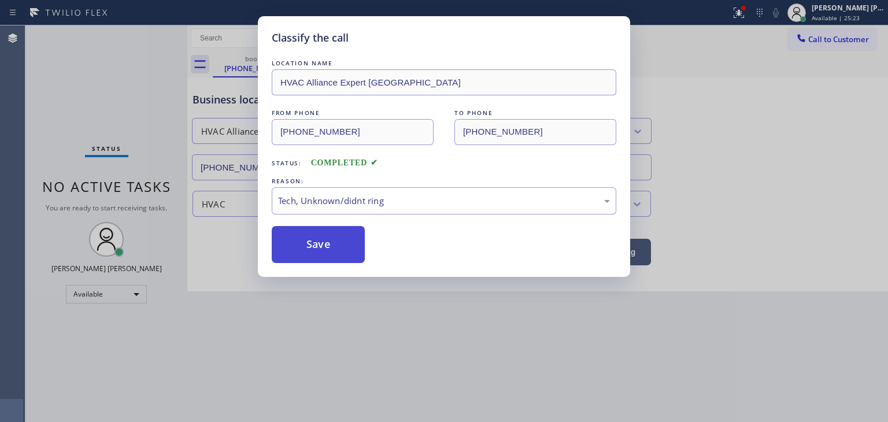
click at [324, 239] on button "Save" at bounding box center [318, 244] width 93 height 37
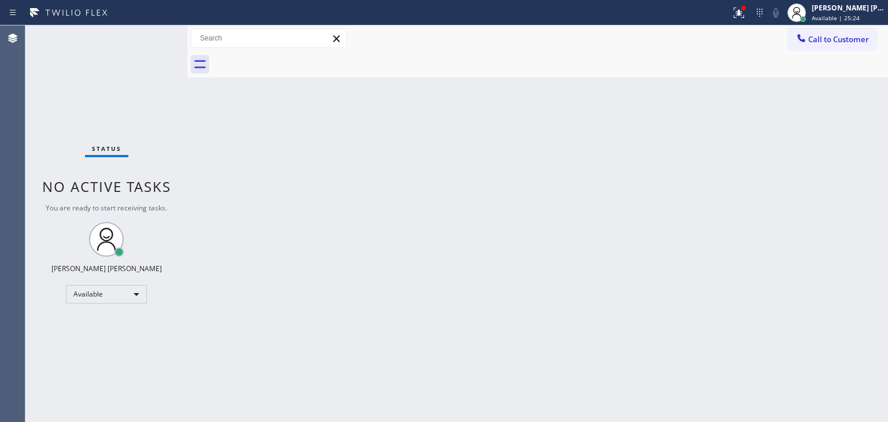
click at [151, 35] on div "Status No active tasks You are ready to start receiving tasks. [PERSON_NAME] [P…" at bounding box center [106, 223] width 162 height 396
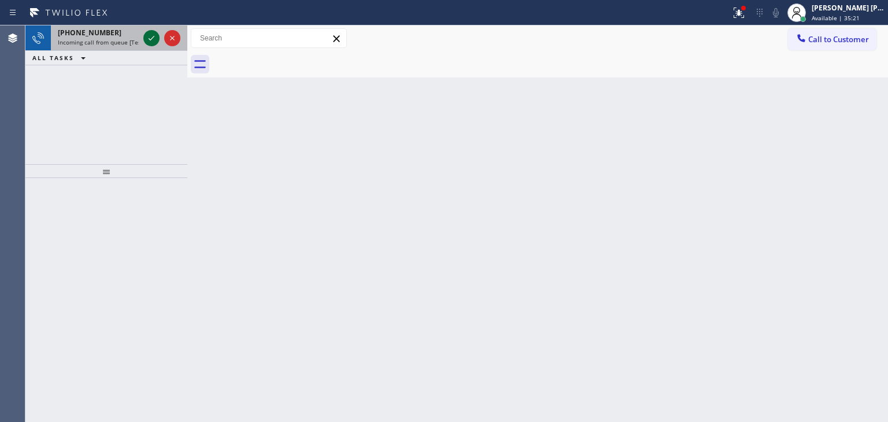
click at [148, 36] on icon at bounding box center [151, 38] width 14 height 14
click at [151, 42] on icon at bounding box center [151, 38] width 14 height 14
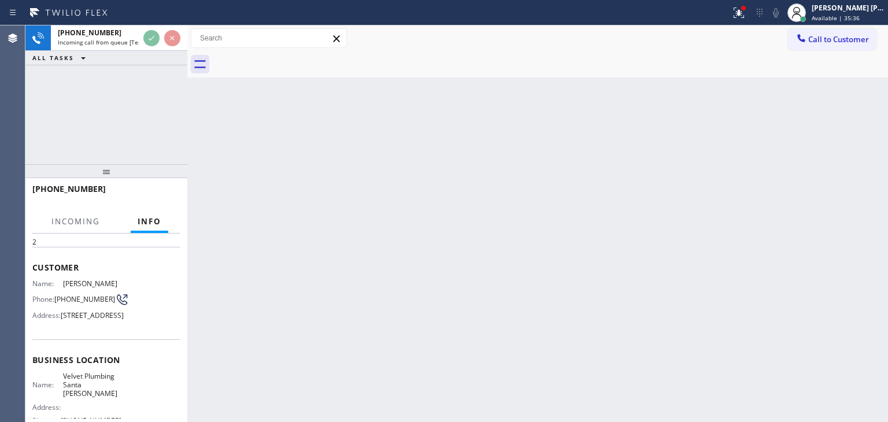
scroll to position [58, 0]
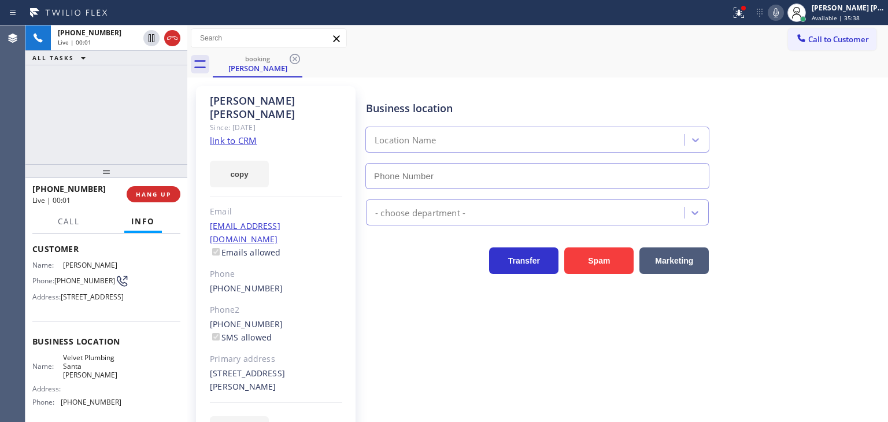
type input "[PHONE_NUMBER]"
click at [778, 17] on icon at bounding box center [776, 12] width 6 height 9
drag, startPoint x: 794, startPoint y: 14, endPoint x: 407, endPoint y: 14, distance: 387.2
click at [778, 14] on icon at bounding box center [776, 12] width 6 height 9
click at [235, 135] on link "link to CRM" at bounding box center [233, 141] width 47 height 12
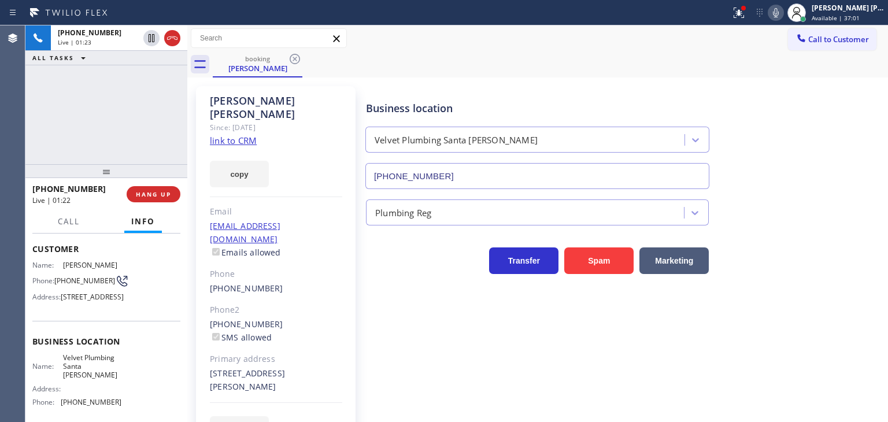
click at [782, 12] on icon at bounding box center [776, 13] width 14 height 14
click at [778, 12] on icon at bounding box center [776, 12] width 6 height 9
click at [782, 11] on icon at bounding box center [776, 13] width 14 height 14
click at [780, 11] on rect at bounding box center [775, 12] width 8 height 8
click at [173, 195] on button "HANG UP" at bounding box center [154, 194] width 54 height 16
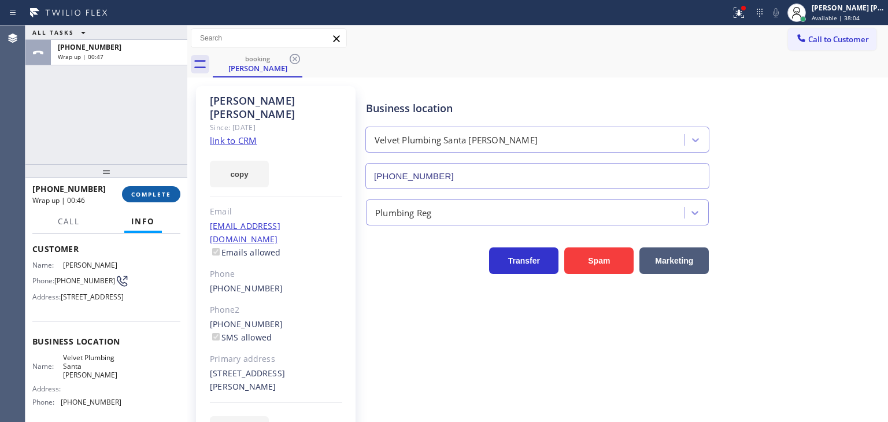
click at [164, 190] on button "COMPLETE" at bounding box center [151, 194] width 58 height 16
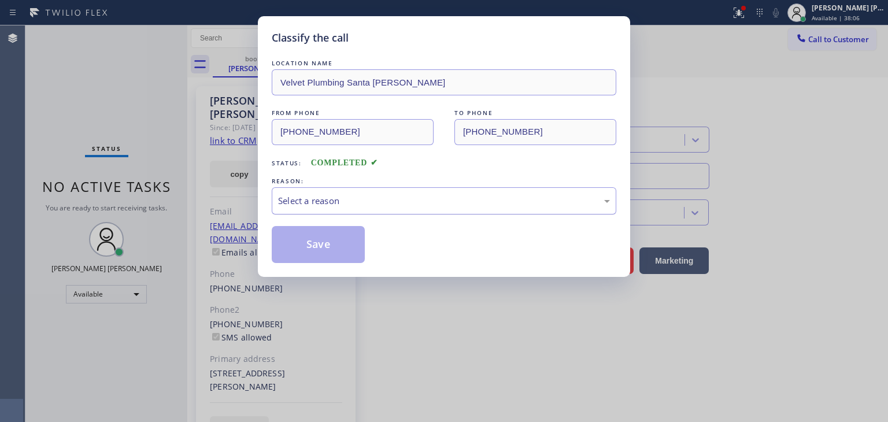
click at [309, 192] on div "Select a reason" at bounding box center [444, 200] width 344 height 27
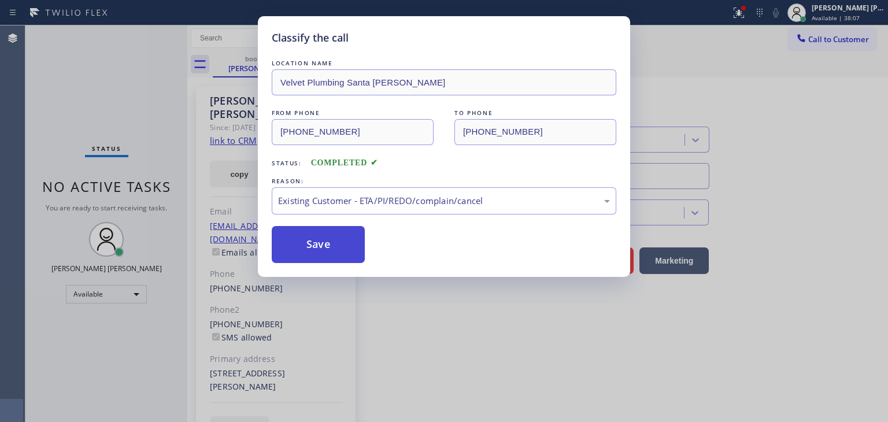
click at [314, 249] on button "Save" at bounding box center [318, 244] width 93 height 37
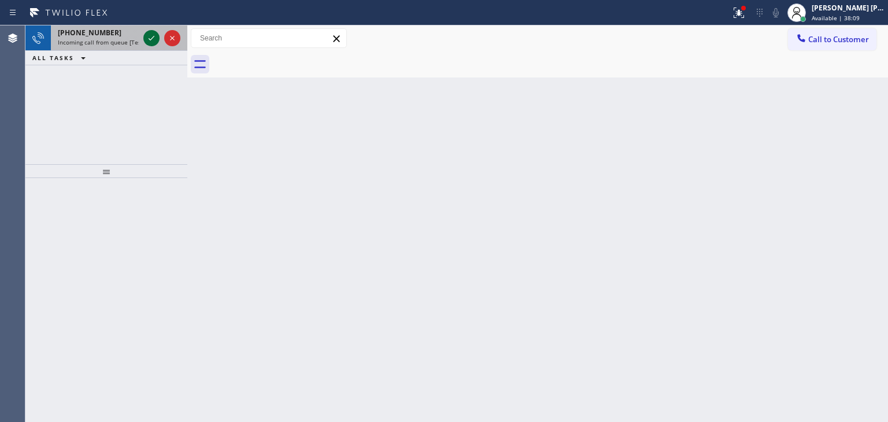
click at [152, 38] on icon at bounding box center [151, 38] width 14 height 14
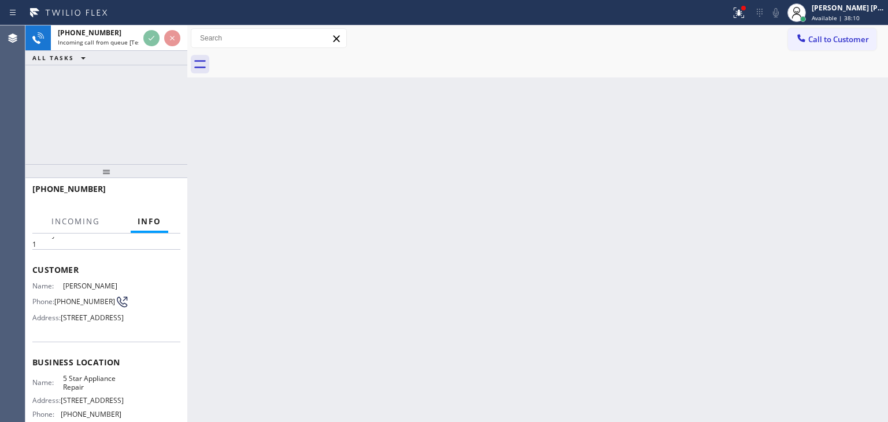
scroll to position [58, 0]
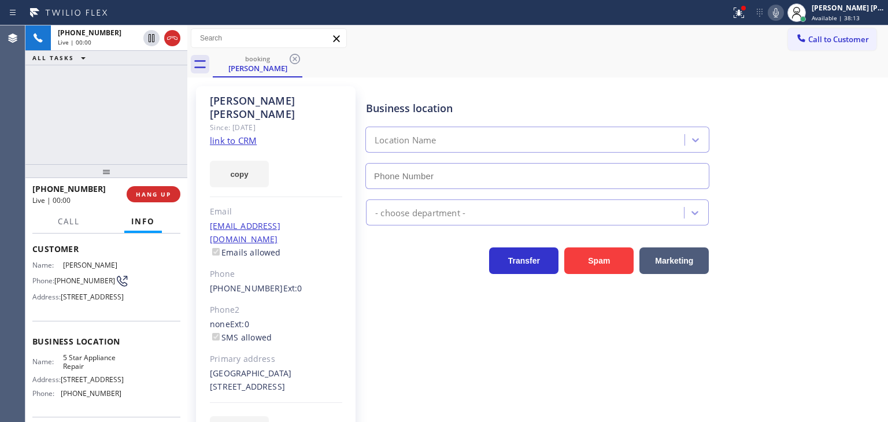
type input "[PHONE_NUMBER]"
click at [248, 135] on link "link to CRM" at bounding box center [233, 141] width 47 height 12
click at [84, 222] on button "Call" at bounding box center [69, 221] width 36 height 23
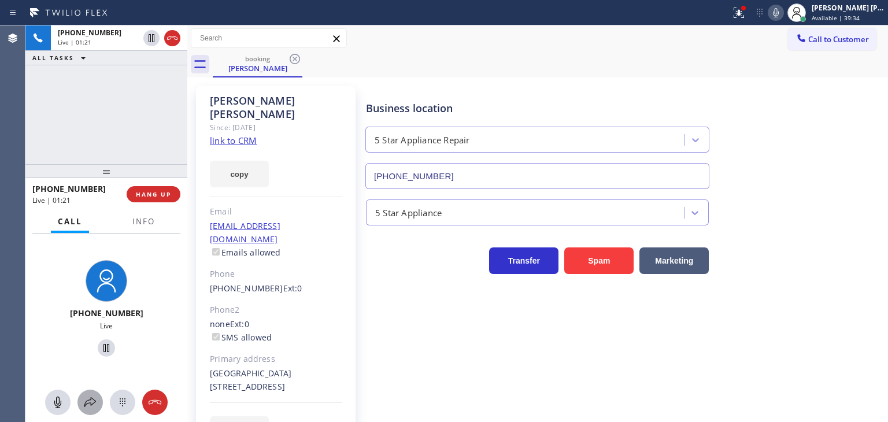
click at [89, 402] on icon at bounding box center [90, 402] width 14 height 14
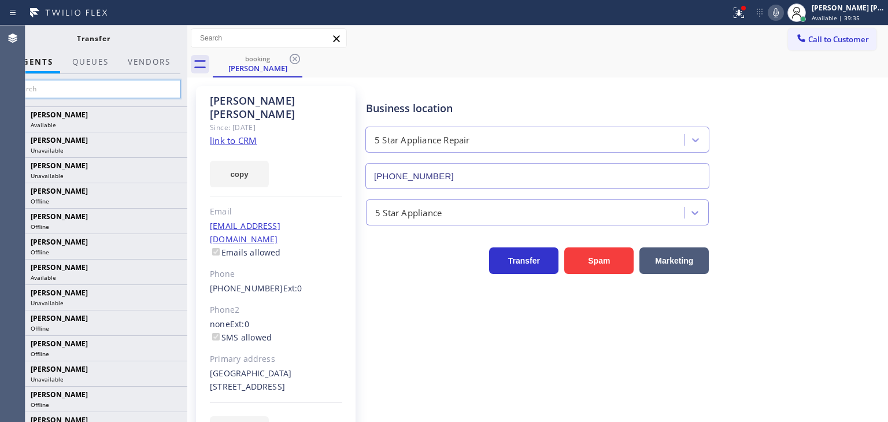
click at [138, 81] on input "text" at bounding box center [93, 89] width 174 height 18
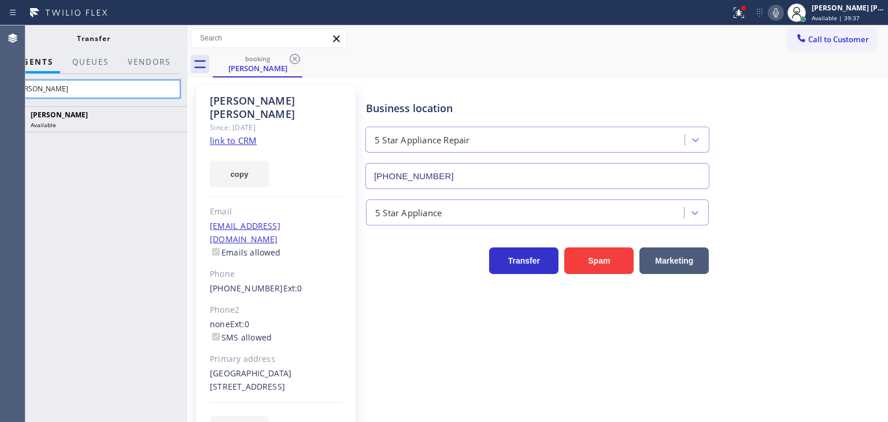
type input "[PERSON_NAME]"
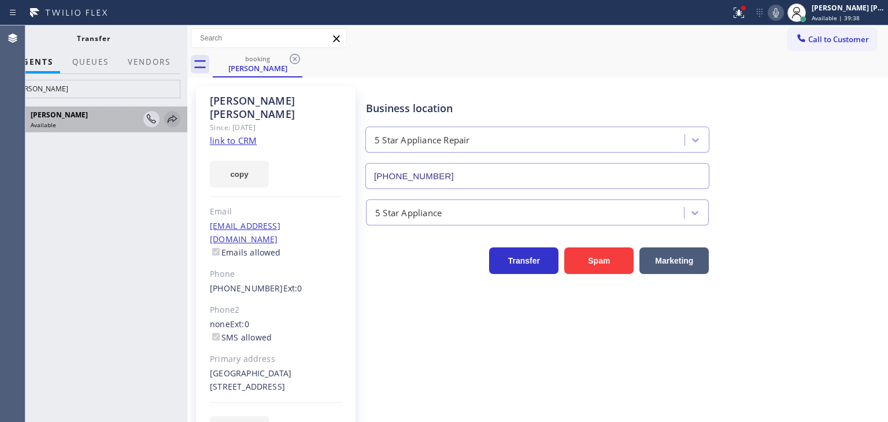
click at [173, 118] on icon at bounding box center [172, 119] width 14 height 14
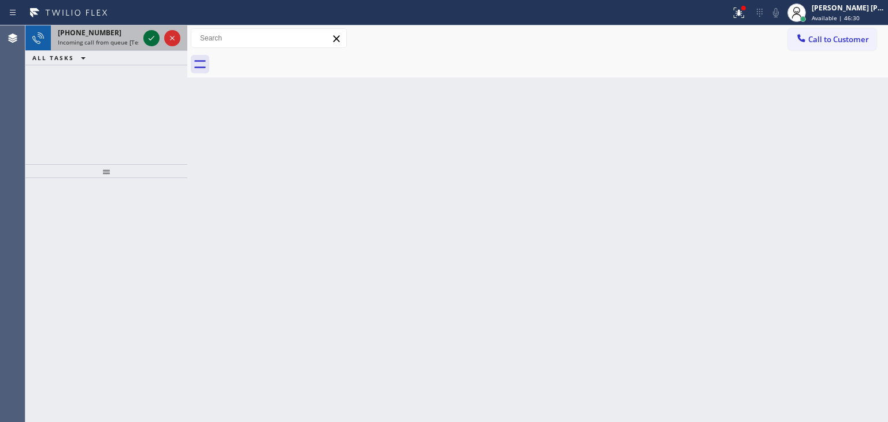
click at [150, 39] on icon at bounding box center [151, 38] width 14 height 14
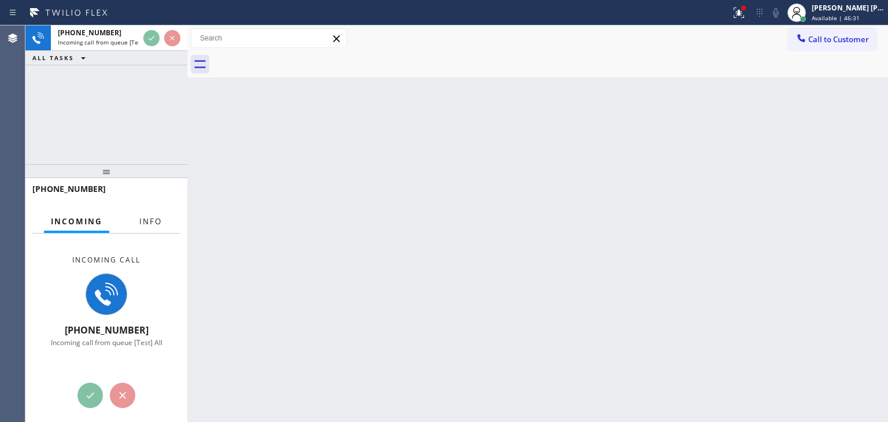
click at [153, 220] on span "Info" at bounding box center [150, 221] width 23 height 10
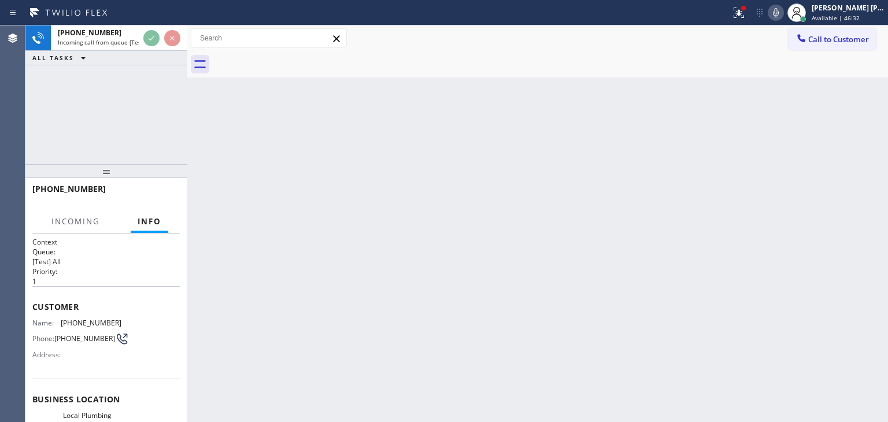
scroll to position [58, 0]
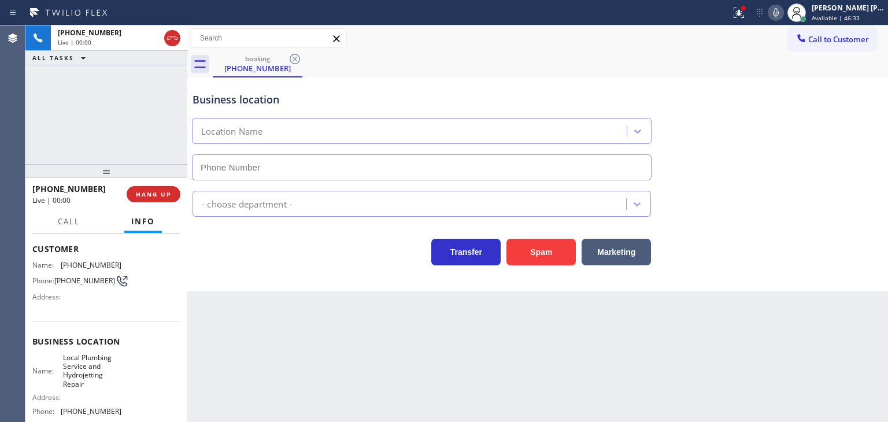
type input "[PHONE_NUMBER]"
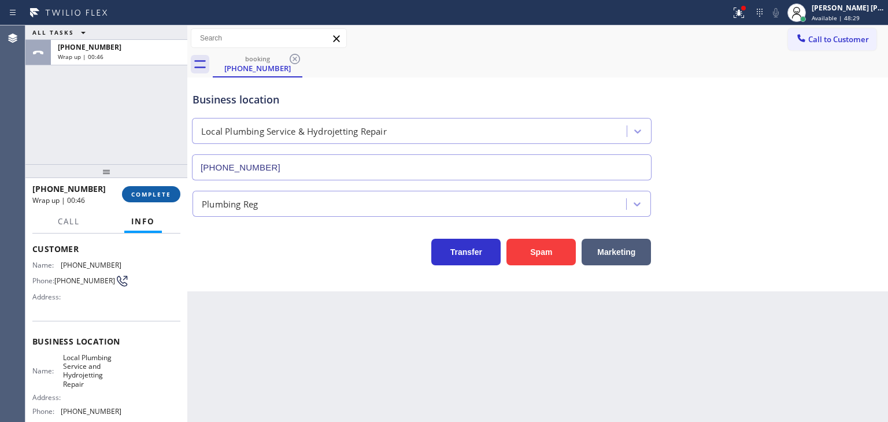
click at [161, 198] on span "COMPLETE" at bounding box center [151, 194] width 40 height 8
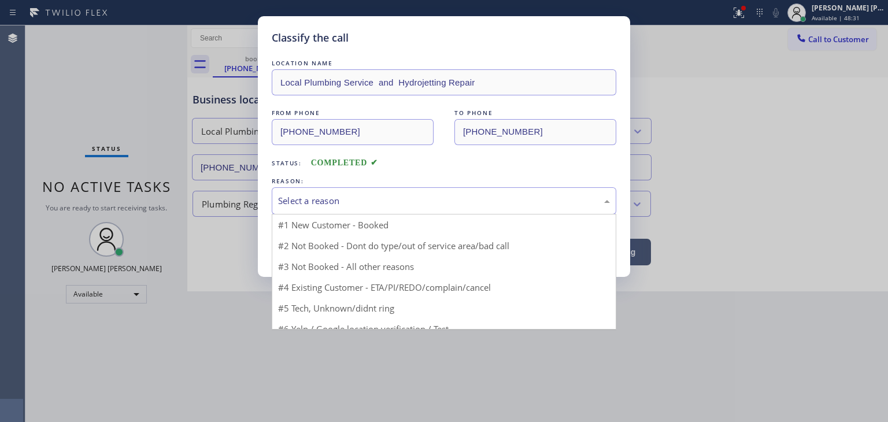
click at [366, 203] on div "Select a reason" at bounding box center [444, 200] width 332 height 13
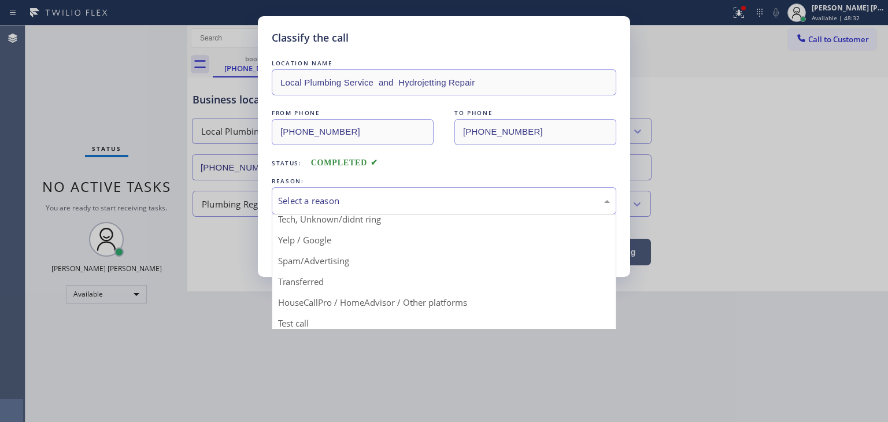
scroll to position [72, 0]
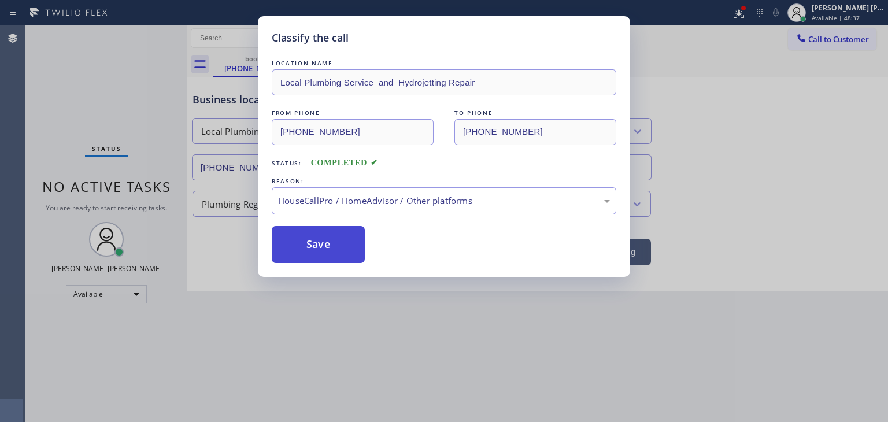
click at [309, 243] on button "Save" at bounding box center [318, 244] width 93 height 37
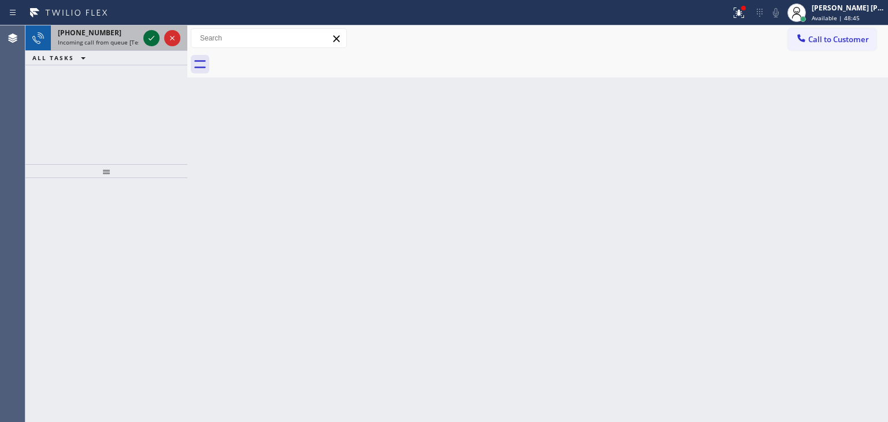
click at [151, 43] on icon at bounding box center [151, 38] width 14 height 14
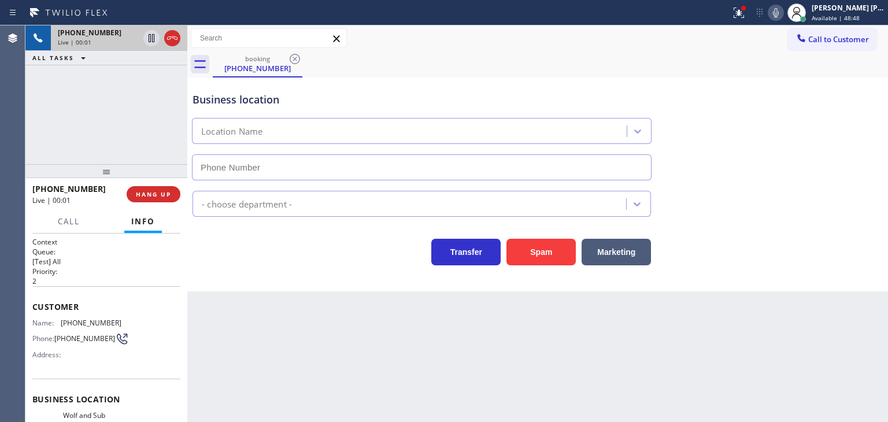
type input "[PHONE_NUMBER]"
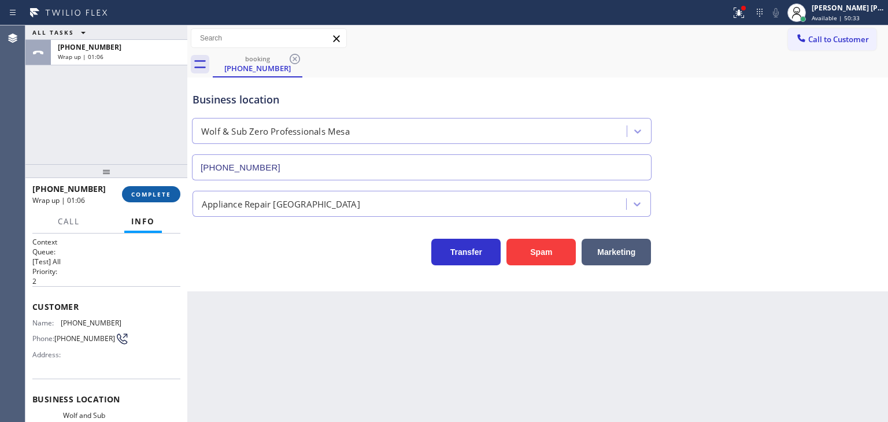
click at [159, 196] on span "COMPLETE" at bounding box center [151, 194] width 40 height 8
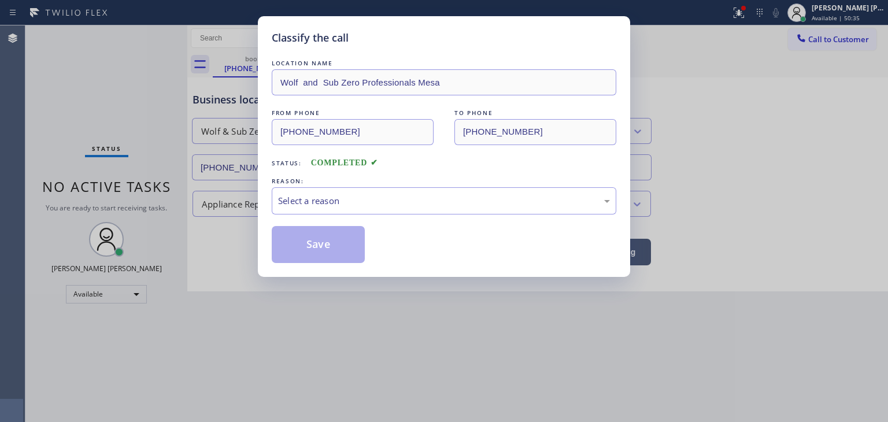
click at [313, 220] on div "LOCATION NAME Wolf and Sub Zero Professionals Mesa FROM PHONE [PHONE_NUMBER] TO…" at bounding box center [444, 160] width 344 height 206
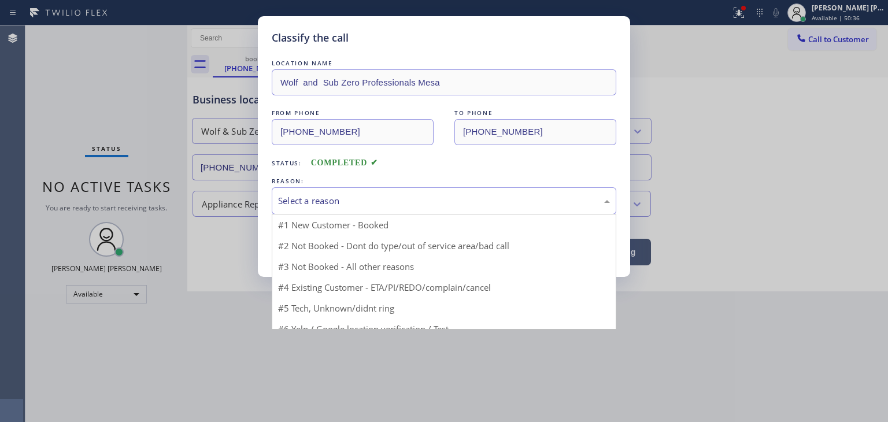
click at [322, 206] on div "Select a reason" at bounding box center [444, 200] width 332 height 13
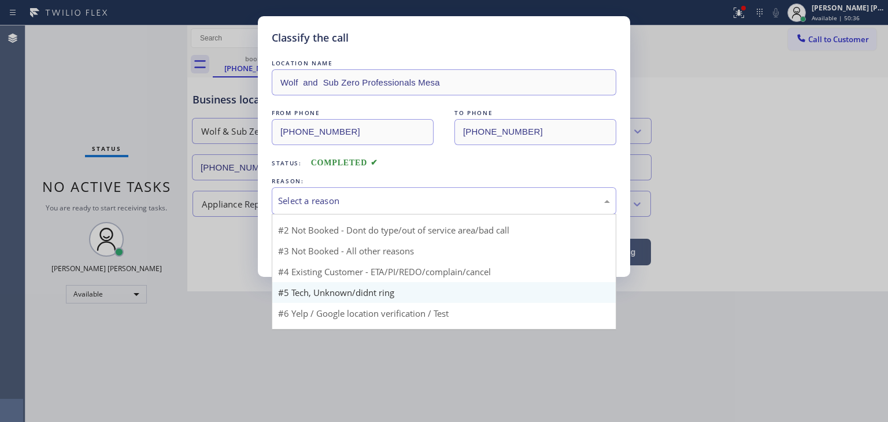
scroll to position [31, 0]
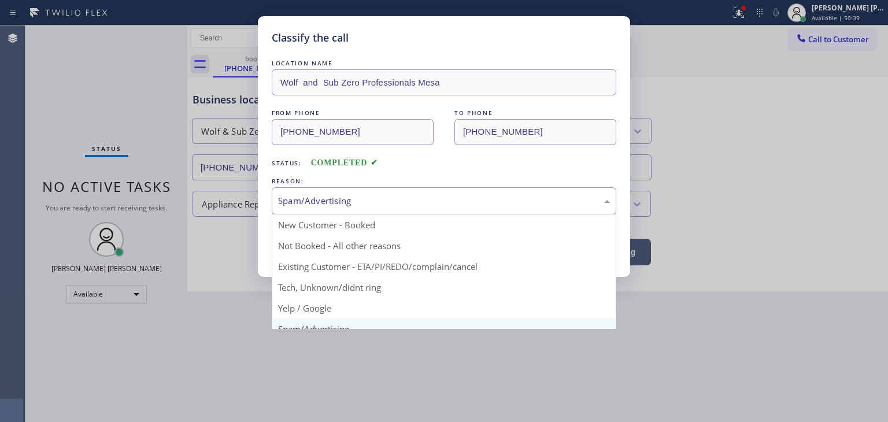
click at [337, 204] on div "Spam/Advertising" at bounding box center [444, 200] width 332 height 13
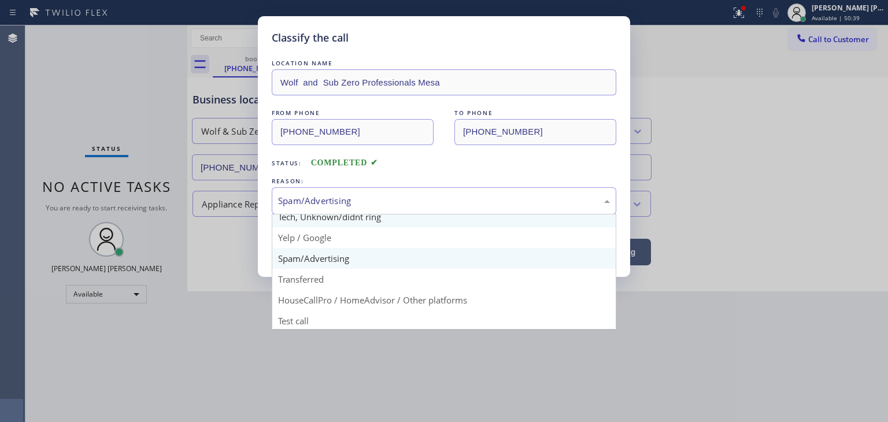
scroll to position [72, 0]
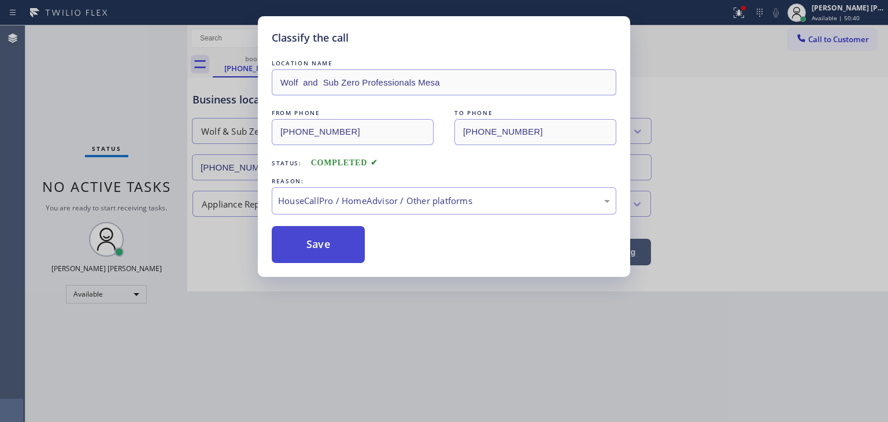
click at [328, 243] on button "Save" at bounding box center [318, 244] width 93 height 37
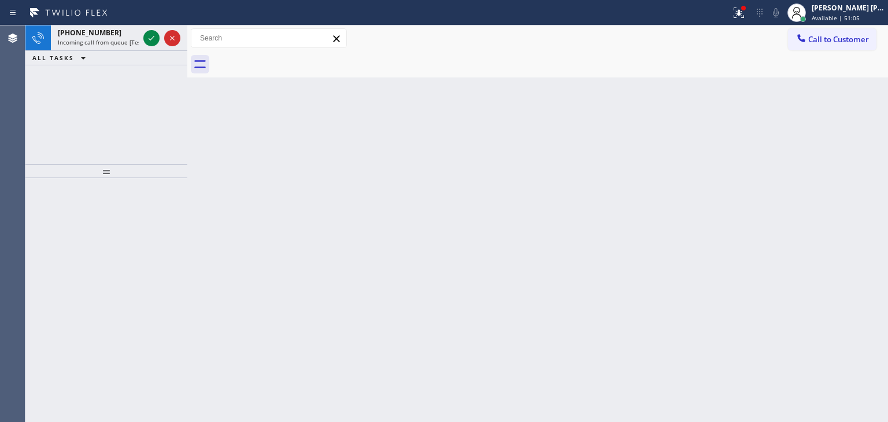
click at [150, 35] on icon at bounding box center [151, 38] width 14 height 14
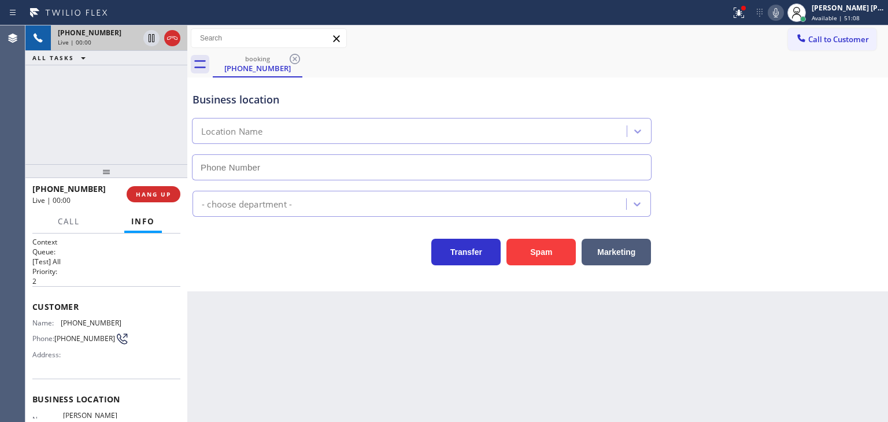
type input "[PHONE_NUMBER]"
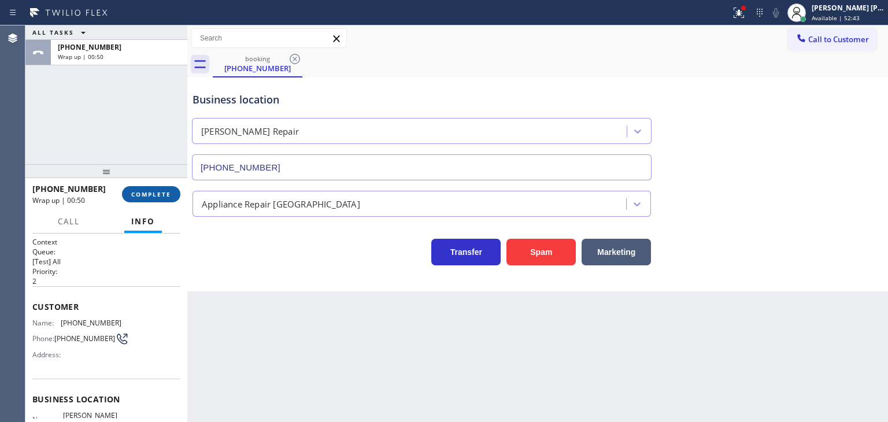
click at [157, 201] on button "COMPLETE" at bounding box center [151, 194] width 58 height 16
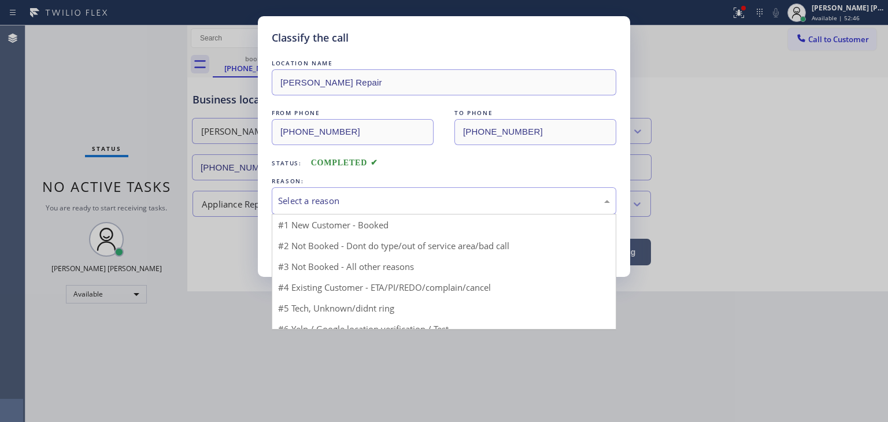
drag, startPoint x: 339, startPoint y: 199, endPoint x: 340, endPoint y: 279, distance: 79.7
click at [339, 201] on div "Select a reason" at bounding box center [444, 200] width 332 height 13
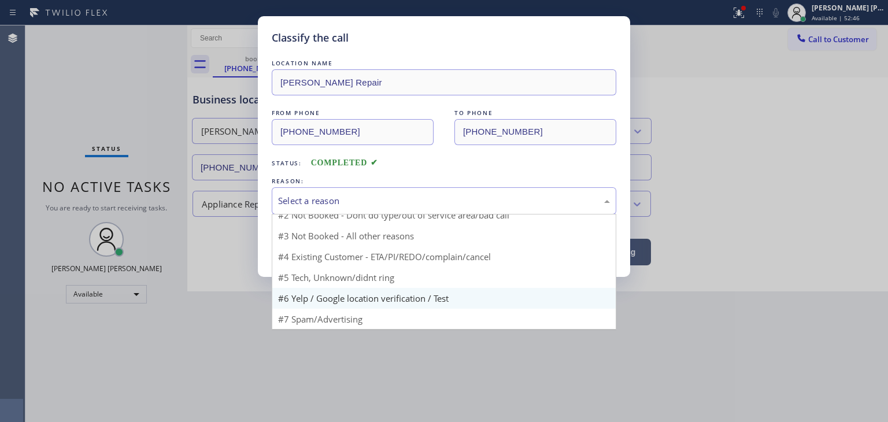
scroll to position [10, 0]
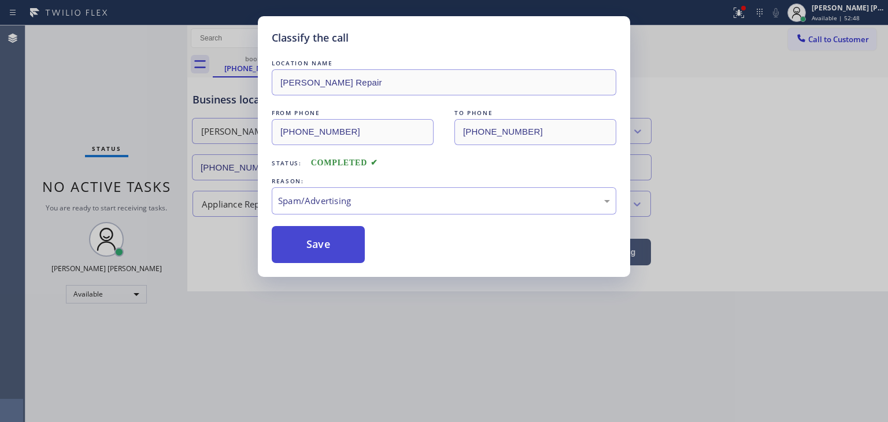
click at [331, 244] on button "Save" at bounding box center [318, 244] width 93 height 37
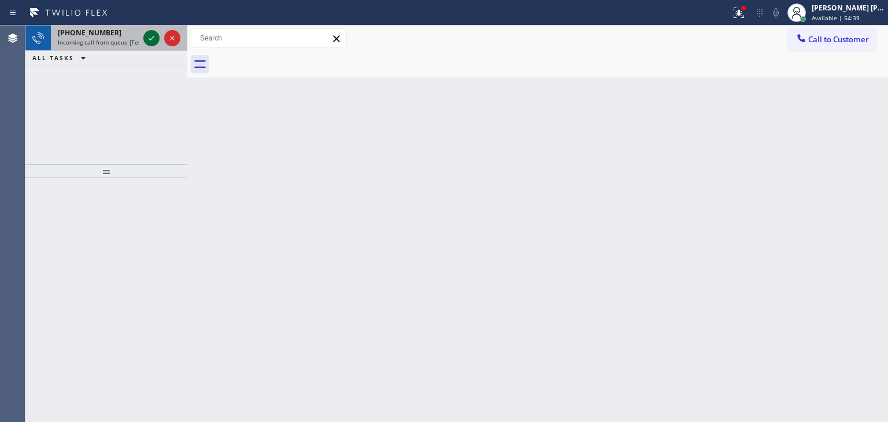
click at [151, 43] on icon at bounding box center [151, 38] width 14 height 14
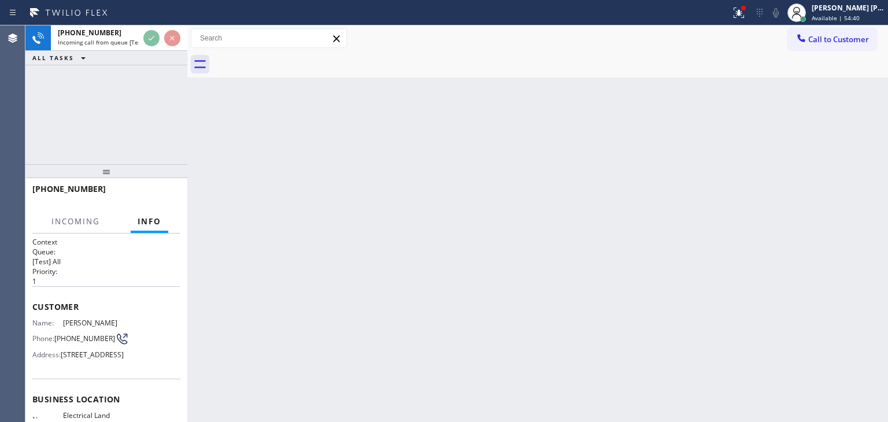
scroll to position [58, 0]
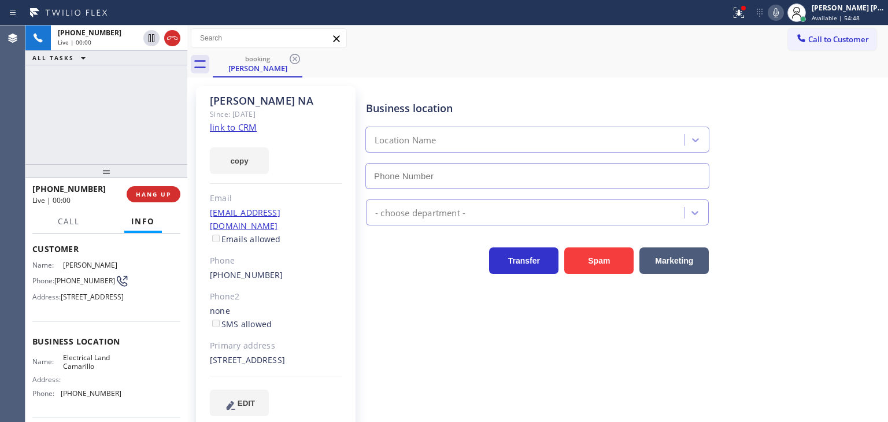
type input "[PHONE_NUMBER]"
click at [249, 128] on link "link to CRM" at bounding box center [233, 127] width 47 height 12
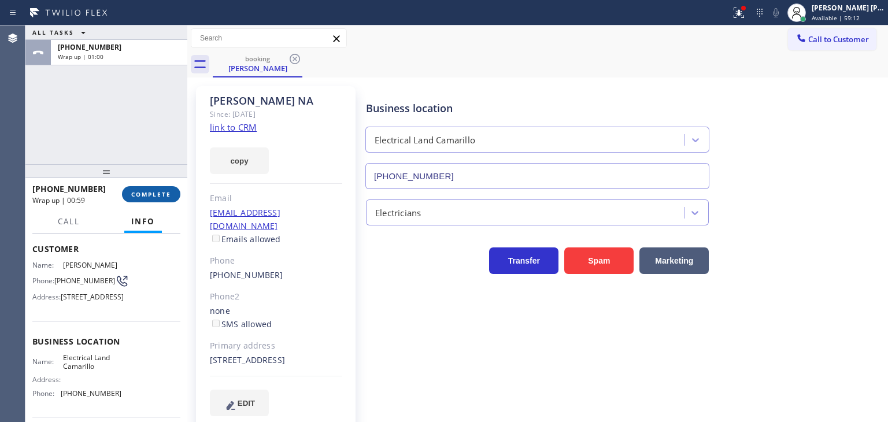
click at [153, 196] on span "COMPLETE" at bounding box center [151, 194] width 40 height 8
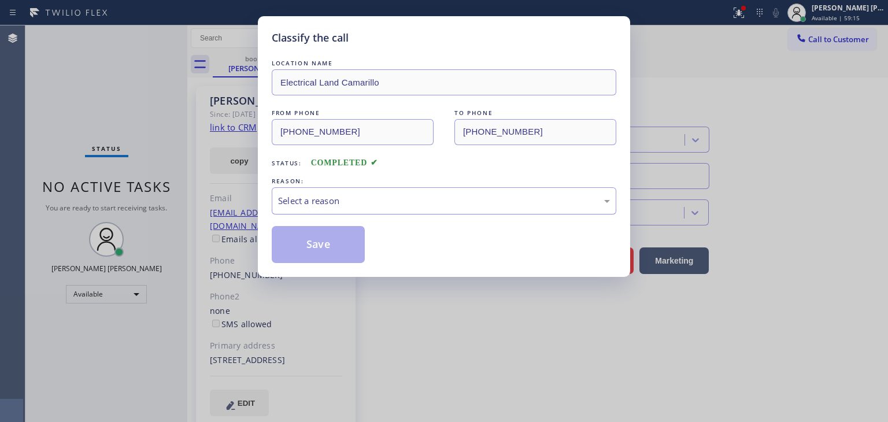
click at [380, 203] on div "Select a reason" at bounding box center [444, 200] width 332 height 13
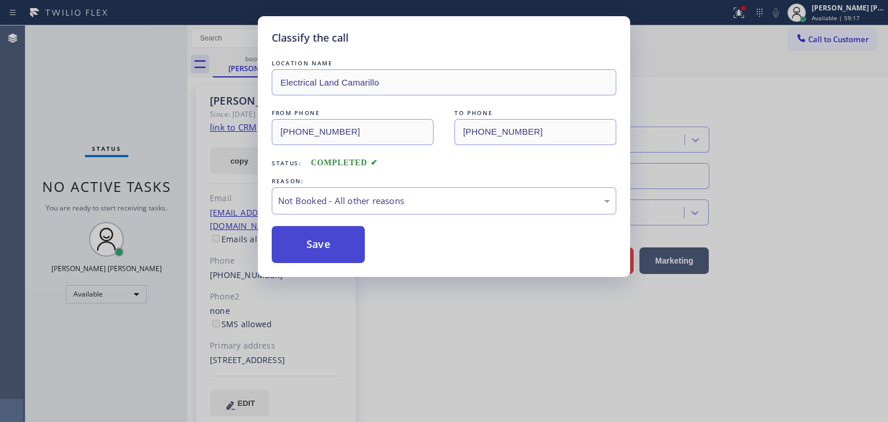
click at [336, 248] on button "Save" at bounding box center [318, 244] width 93 height 37
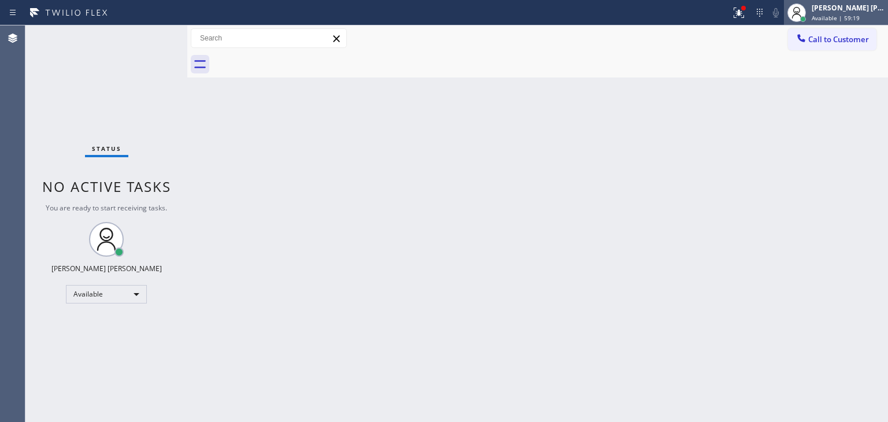
click at [856, 16] on span "Available | 59:19" at bounding box center [835, 18] width 48 height 8
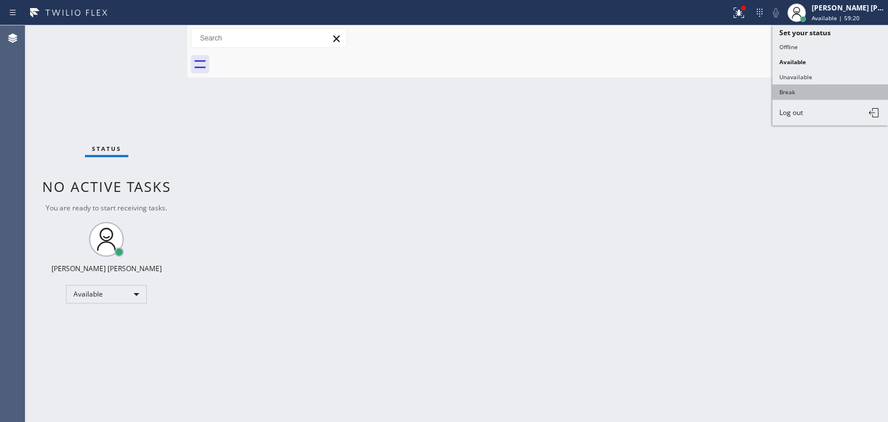
click at [821, 88] on button "Break" at bounding box center [830, 91] width 116 height 15
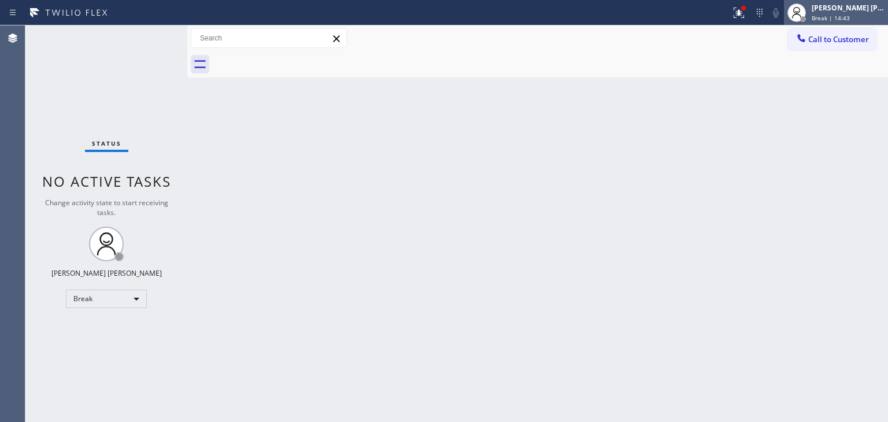
click at [870, 20] on div "Break | 14:43" at bounding box center [847, 18] width 73 height 8
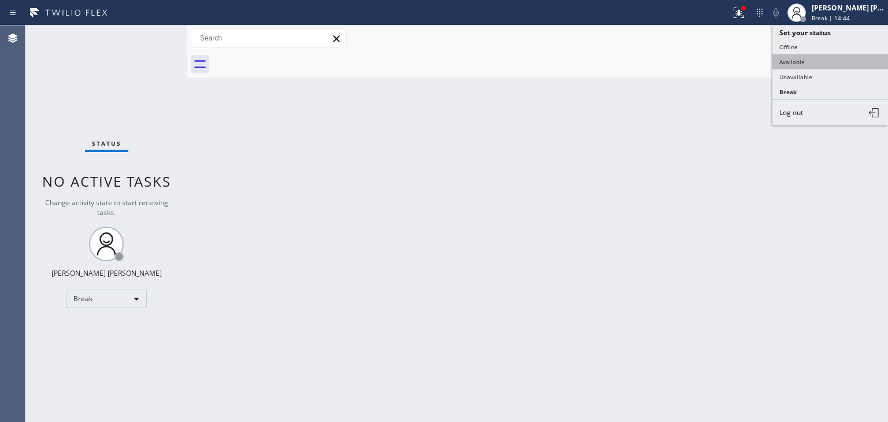
click at [794, 66] on button "Available" at bounding box center [830, 61] width 116 height 15
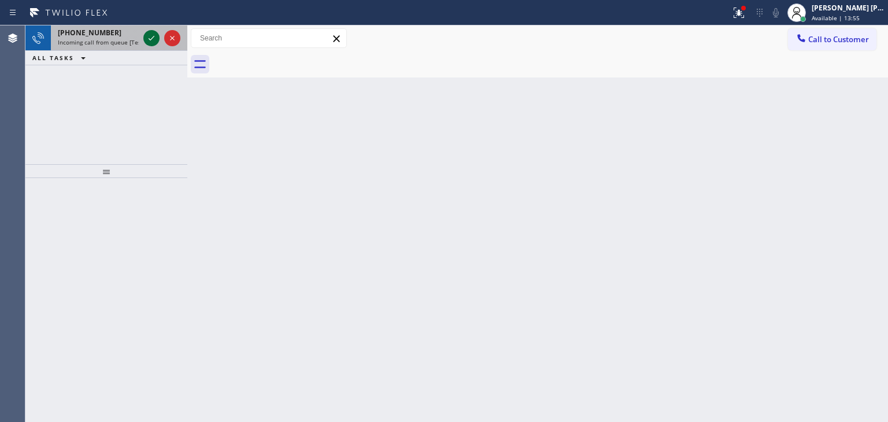
click at [154, 38] on icon at bounding box center [151, 38] width 14 height 14
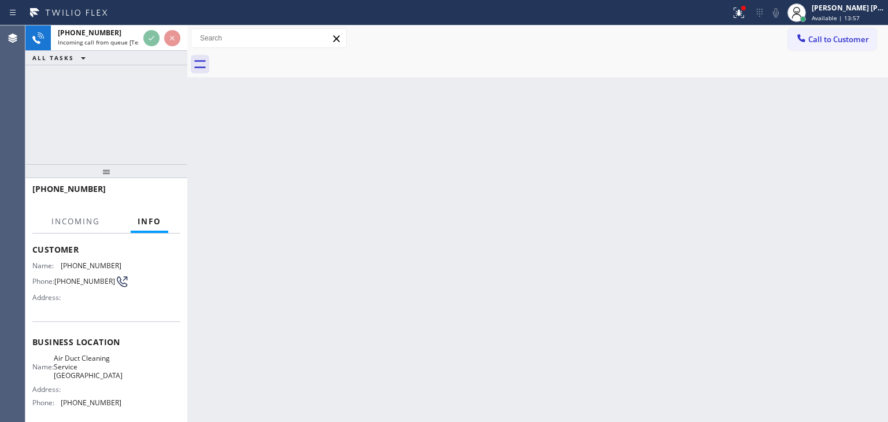
scroll to position [58, 0]
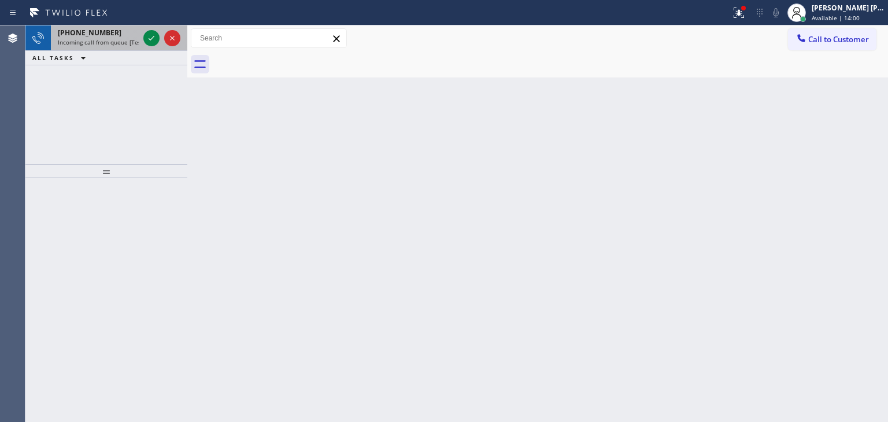
click at [161, 44] on div at bounding box center [162, 37] width 42 height 25
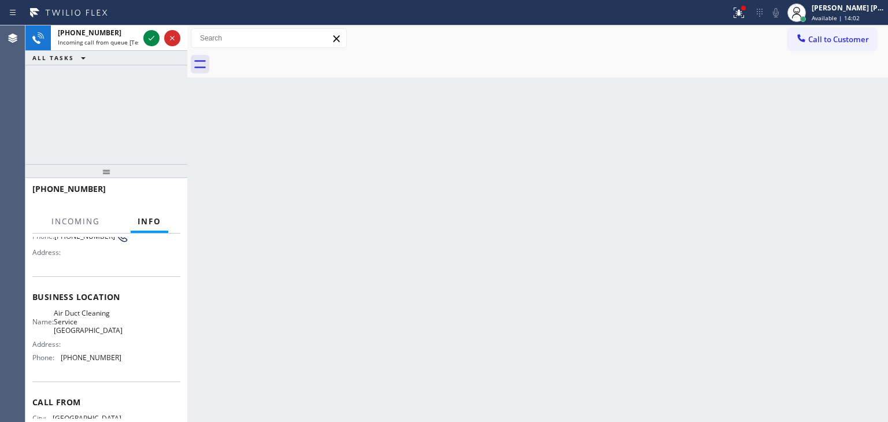
scroll to position [116, 0]
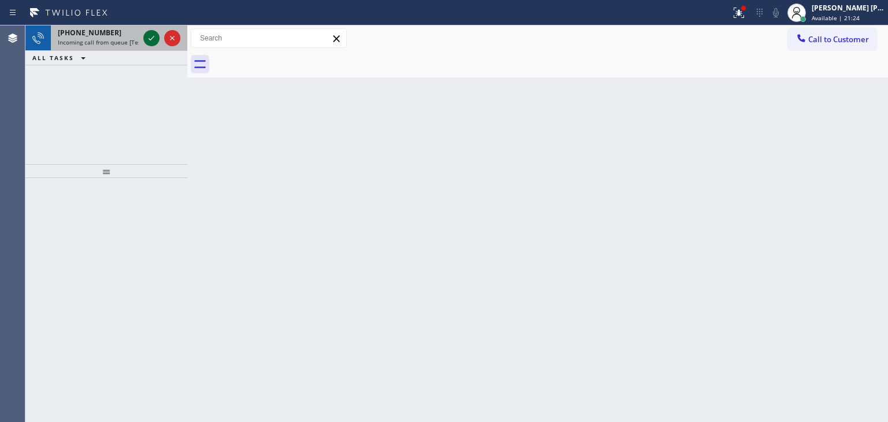
click at [153, 36] on icon at bounding box center [152, 38] width 6 height 5
click at [149, 42] on icon at bounding box center [151, 38] width 14 height 14
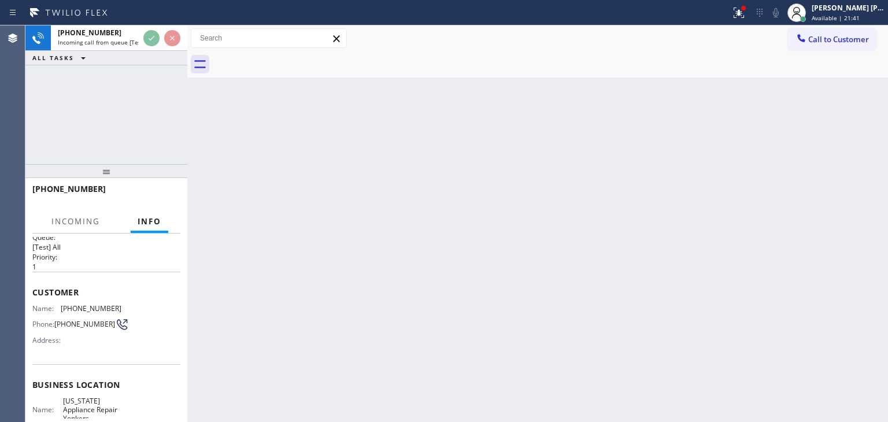
scroll to position [58, 0]
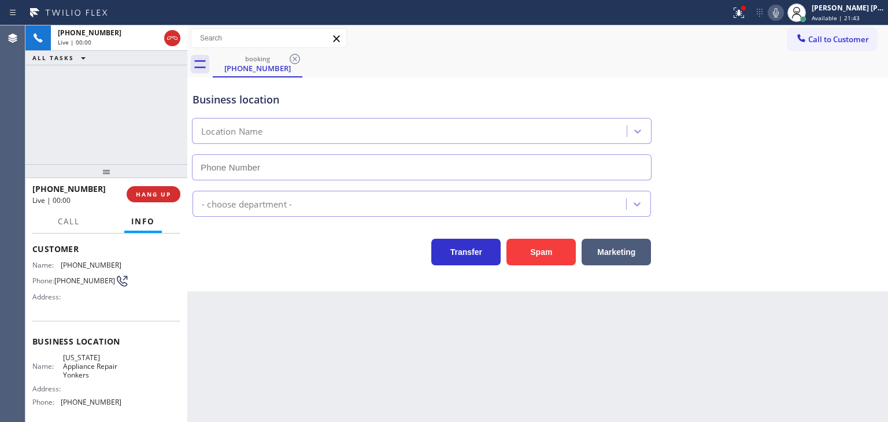
type input "[PHONE_NUMBER]"
click at [778, 14] on icon at bounding box center [776, 12] width 6 height 9
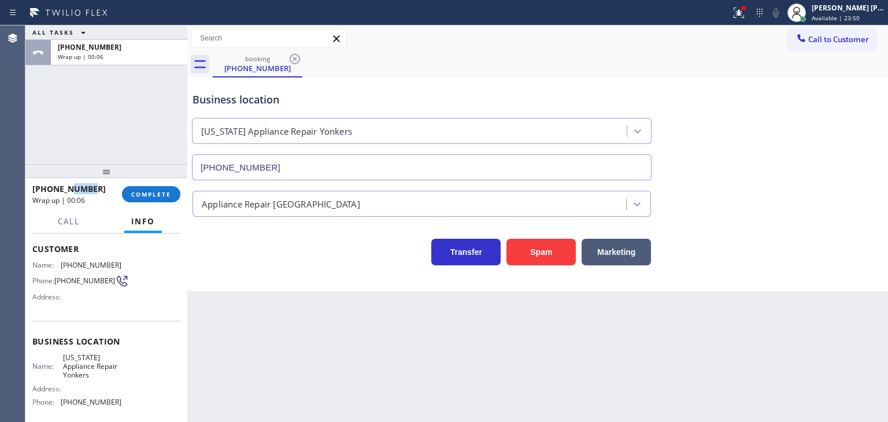
drag, startPoint x: 95, startPoint y: 190, endPoint x: 68, endPoint y: 187, distance: 26.7
click at [68, 187] on div "[PHONE_NUMBER]" at bounding box center [72, 188] width 81 height 11
drag, startPoint x: 112, startPoint y: 407, endPoint x: 62, endPoint y: 405, distance: 49.7
click at [62, 405] on span "[PHONE_NUMBER]" at bounding box center [91, 402] width 61 height 9
click at [851, 38] on span "Call to Customer" at bounding box center [838, 39] width 61 height 10
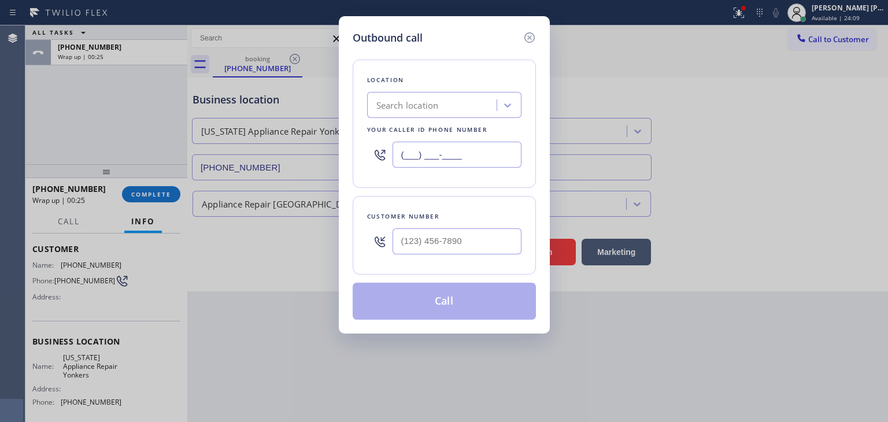
click at [407, 149] on input "(___) ___-____" at bounding box center [456, 155] width 129 height 26
paste input "914) 873-0795"
type input "[PHONE_NUMBER]"
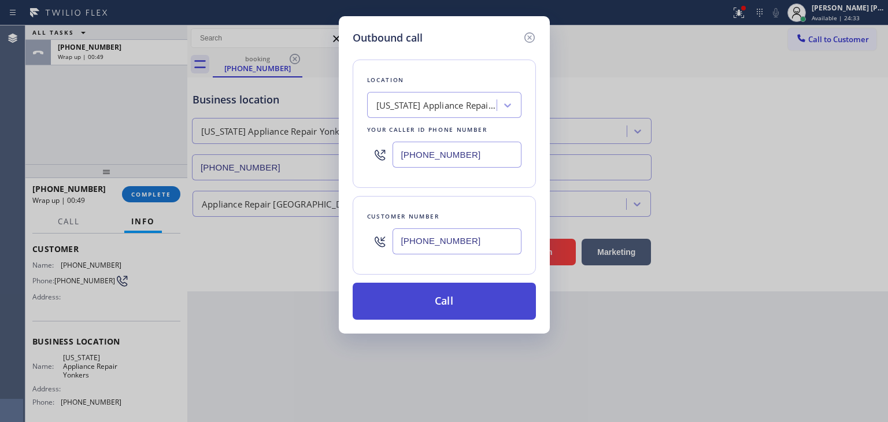
type input "[PHONE_NUMBER]"
click at [444, 305] on button "Call" at bounding box center [443, 301] width 183 height 37
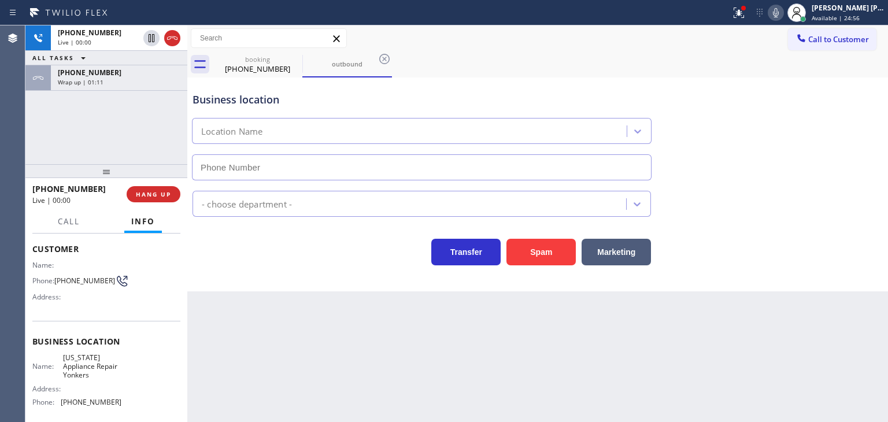
type input "[PHONE_NUMBER]"
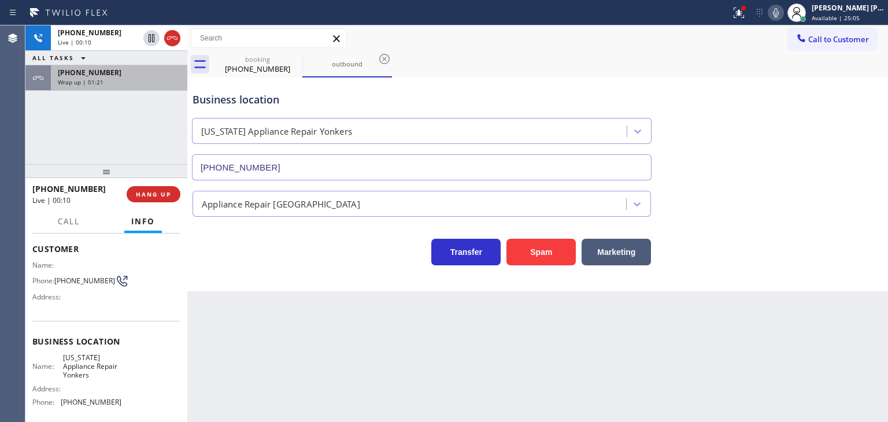
click at [92, 82] on span "Wrap up | 01:21" at bounding box center [81, 82] width 46 height 8
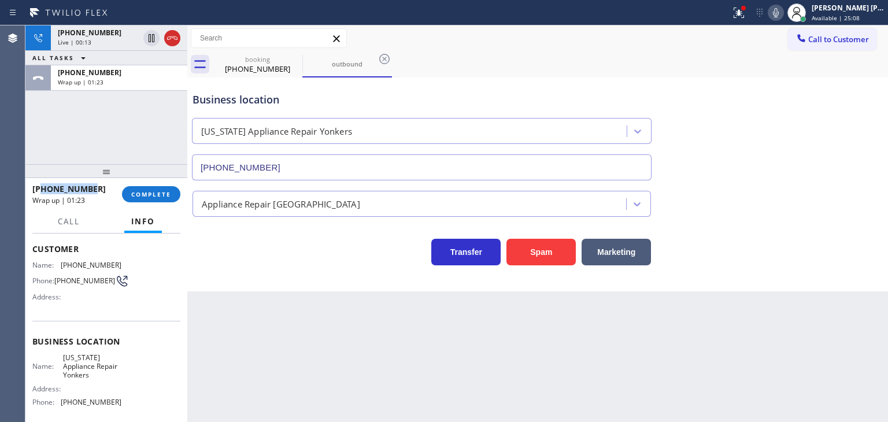
drag, startPoint x: 101, startPoint y: 185, endPoint x: 39, endPoint y: 190, distance: 62.0
click at [39, 190] on div "[PHONE_NUMBER]" at bounding box center [72, 188] width 81 height 11
click at [153, 200] on button "COMPLETE" at bounding box center [151, 194] width 58 height 16
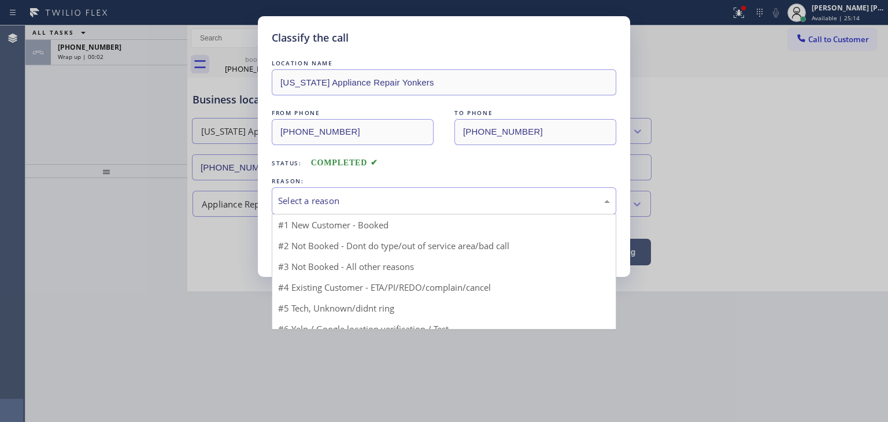
click at [337, 197] on div "Select a reason" at bounding box center [444, 200] width 332 height 13
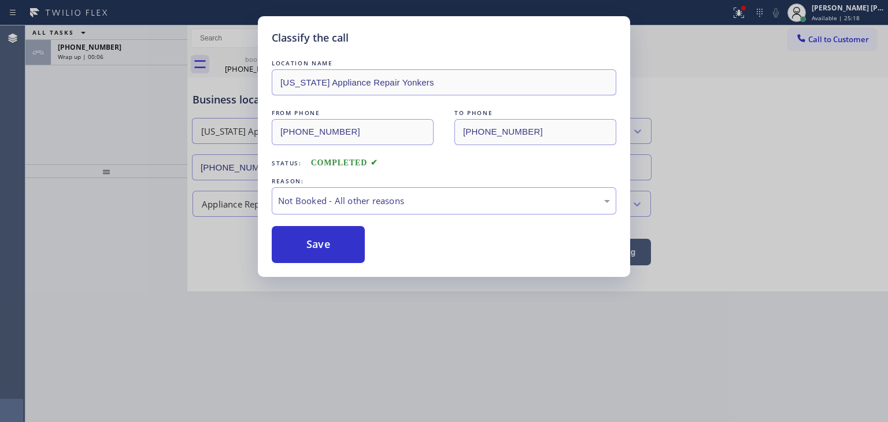
click at [340, 248] on button "Save" at bounding box center [318, 244] width 93 height 37
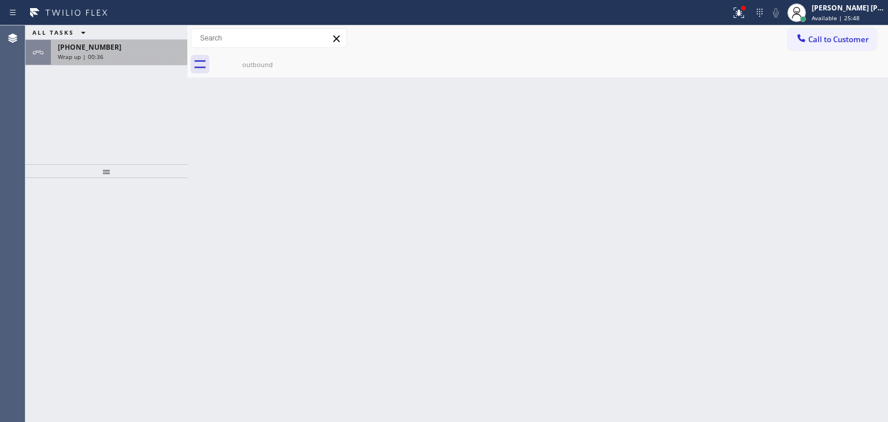
click at [97, 55] on span "Wrap up | 00:36" at bounding box center [81, 57] width 46 height 8
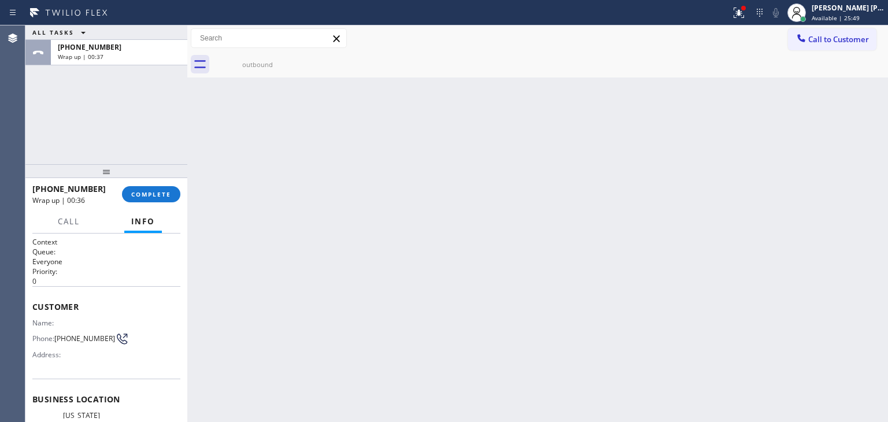
scroll to position [58, 0]
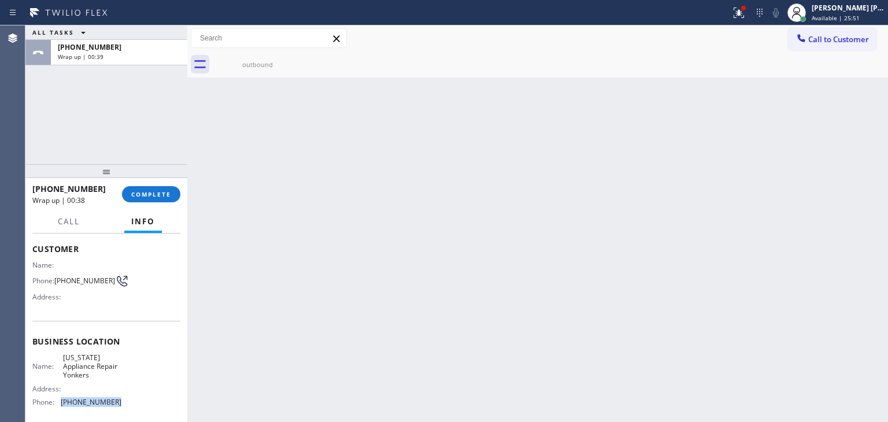
drag, startPoint x: 118, startPoint y: 401, endPoint x: 60, endPoint y: 409, distance: 59.4
click at [60, 409] on div "Name: [US_STATE] Appliance Repair Yonkers Address: Phone: [PHONE_NUMBER]" at bounding box center [106, 382] width 148 height 58
click at [146, 192] on span "COMPLETE" at bounding box center [151, 194] width 40 height 8
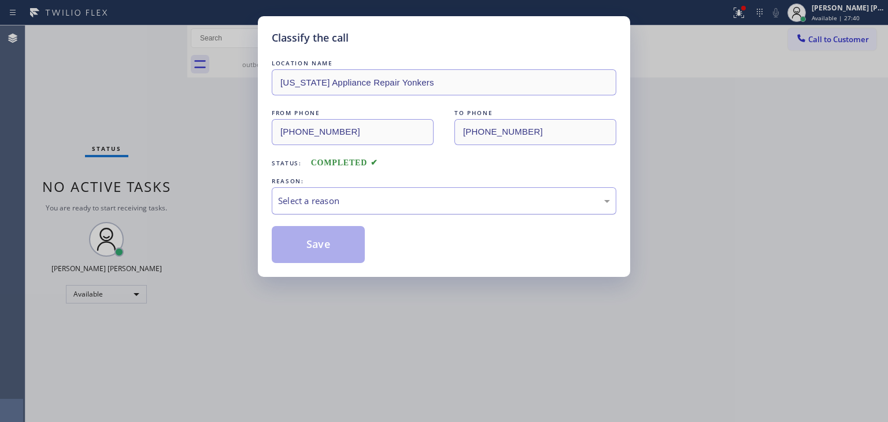
click at [361, 197] on div "Select a reason" at bounding box center [444, 200] width 332 height 13
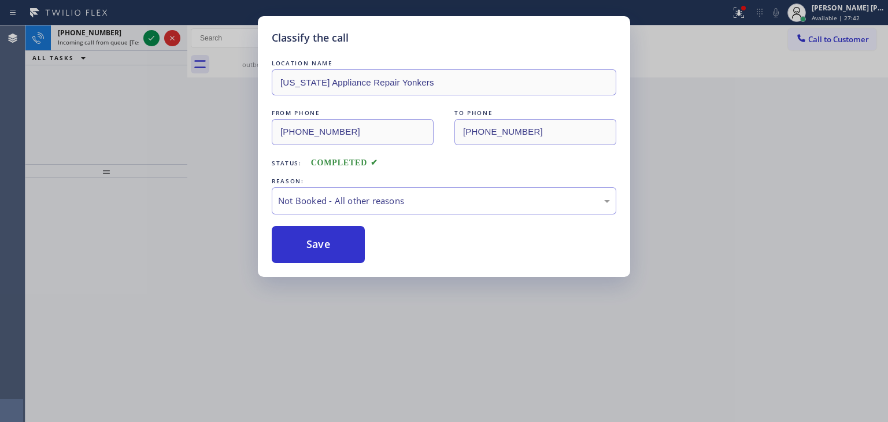
click at [330, 246] on button "Save" at bounding box center [318, 244] width 93 height 37
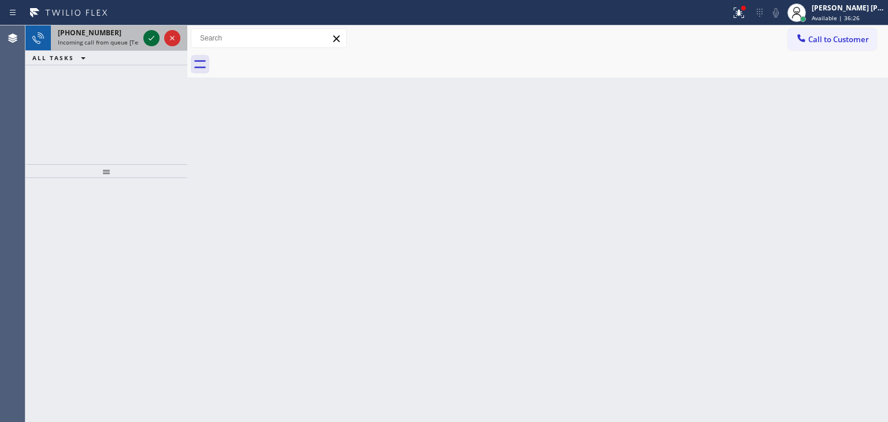
click at [150, 42] on icon at bounding box center [151, 38] width 14 height 14
click at [154, 35] on icon at bounding box center [151, 38] width 14 height 14
click at [153, 42] on icon at bounding box center [151, 38] width 14 height 14
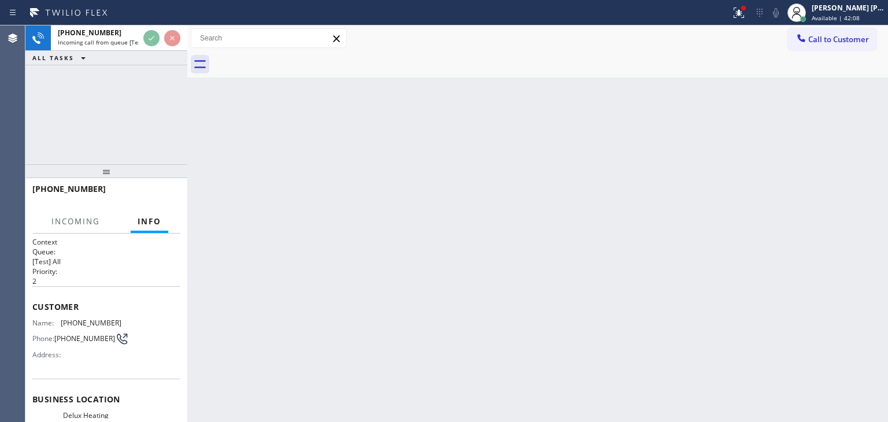
scroll to position [57, 0]
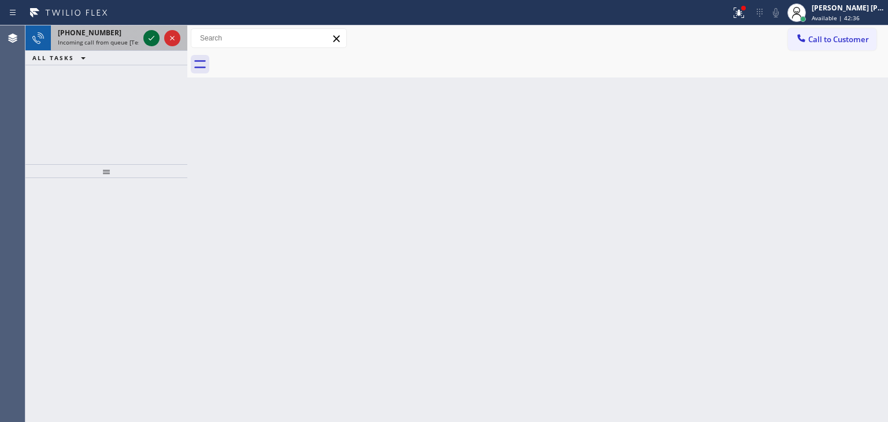
click at [153, 38] on icon at bounding box center [152, 38] width 6 height 5
click at [162, 49] on div at bounding box center [162, 37] width 42 height 25
click at [161, 48] on div at bounding box center [162, 37] width 42 height 25
click at [161, 46] on div at bounding box center [162, 37] width 42 height 25
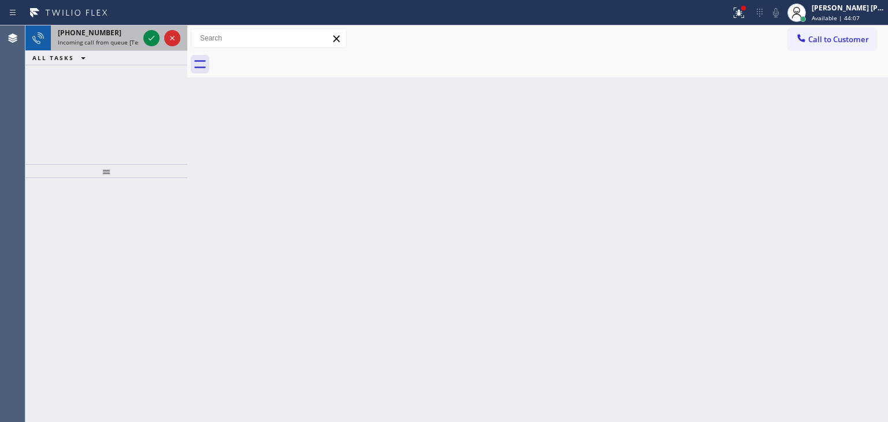
click at [162, 47] on div at bounding box center [162, 37] width 42 height 25
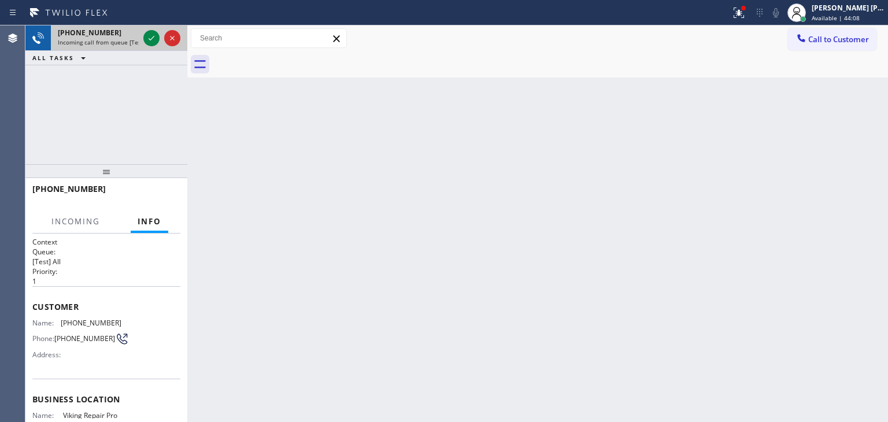
click at [161, 47] on div at bounding box center [162, 37] width 42 height 25
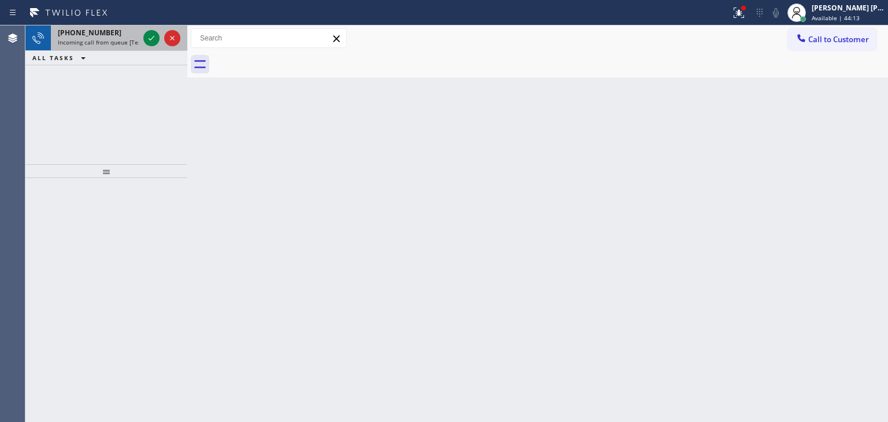
click at [162, 46] on div at bounding box center [162, 37] width 42 height 25
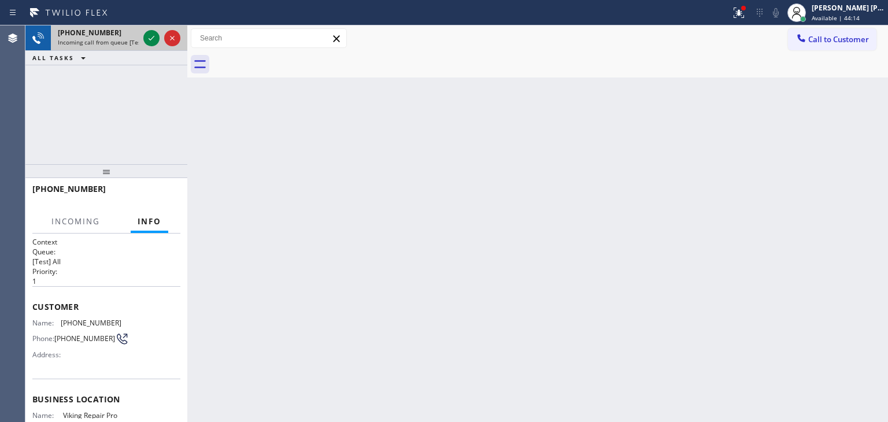
click at [162, 46] on div at bounding box center [162, 37] width 42 height 25
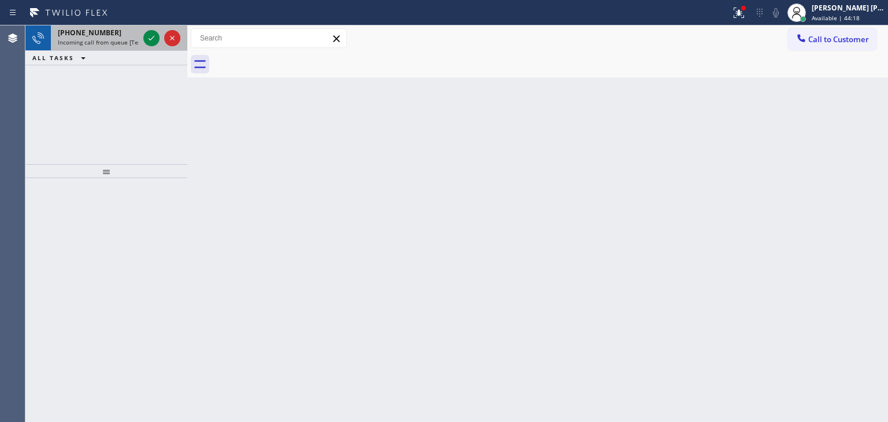
click at [161, 46] on div at bounding box center [162, 37] width 42 height 25
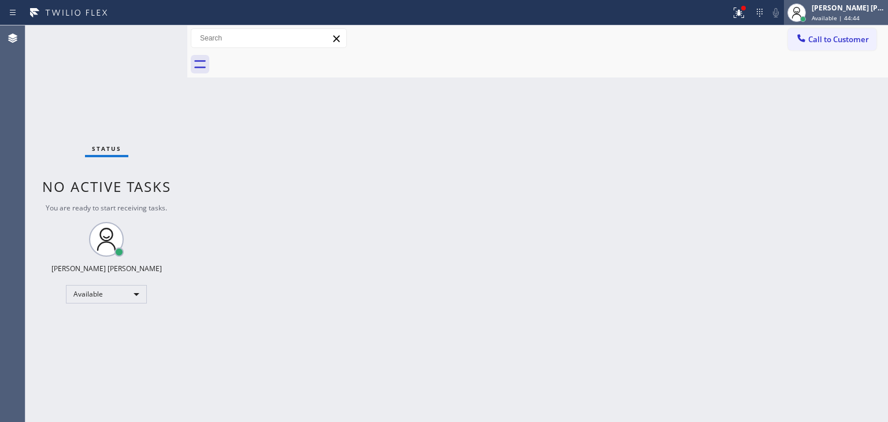
click at [852, 12] on div "[PERSON_NAME] [PERSON_NAME]" at bounding box center [847, 8] width 73 height 10
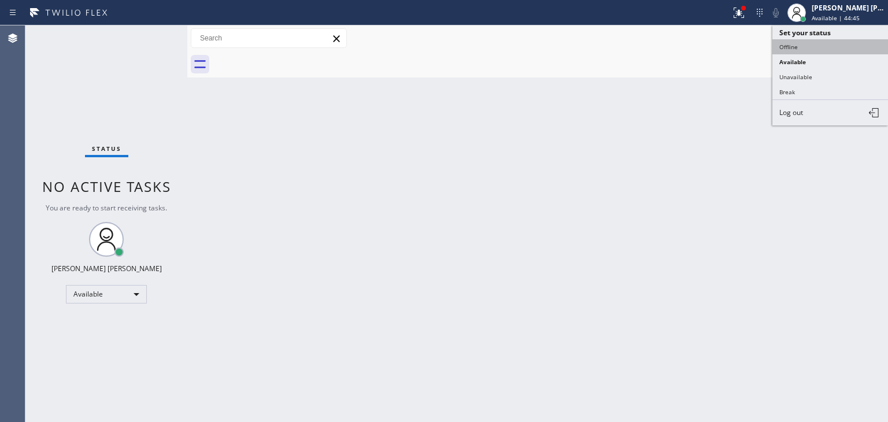
click at [814, 46] on button "Offline" at bounding box center [830, 46] width 116 height 15
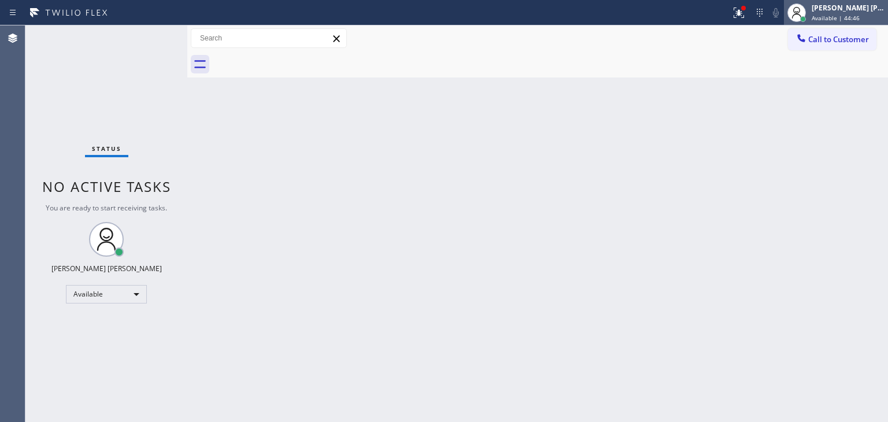
click at [849, 9] on div "[PERSON_NAME] [PERSON_NAME]" at bounding box center [847, 8] width 73 height 10
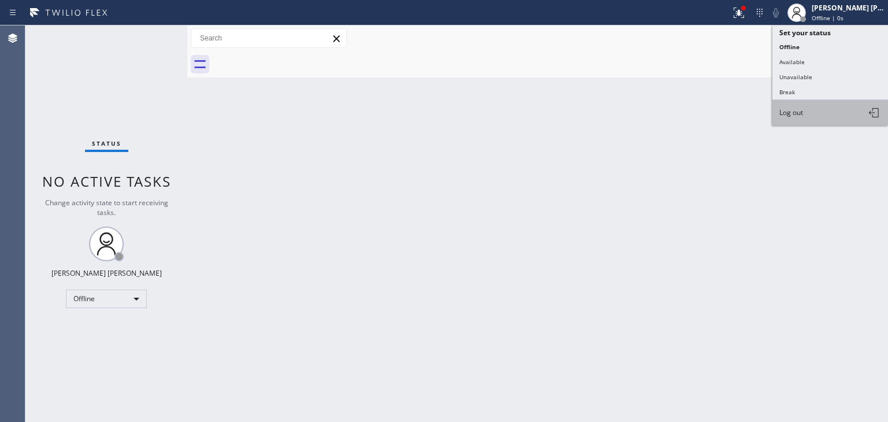
click at [793, 111] on span "Log out" at bounding box center [791, 112] width 24 height 10
